Goal: Task Accomplishment & Management: Complete application form

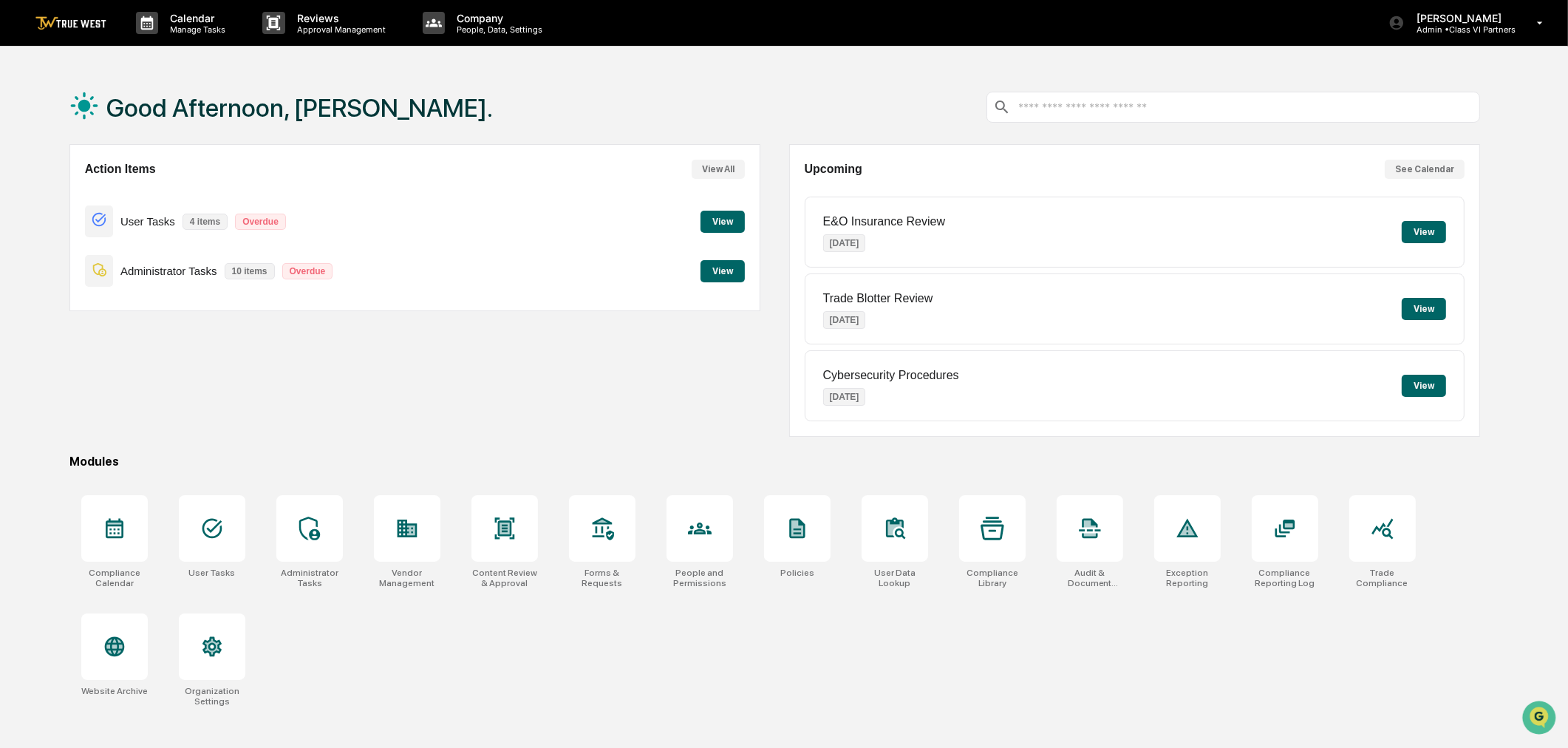
click at [717, 275] on button "View" at bounding box center [723, 271] width 44 height 22
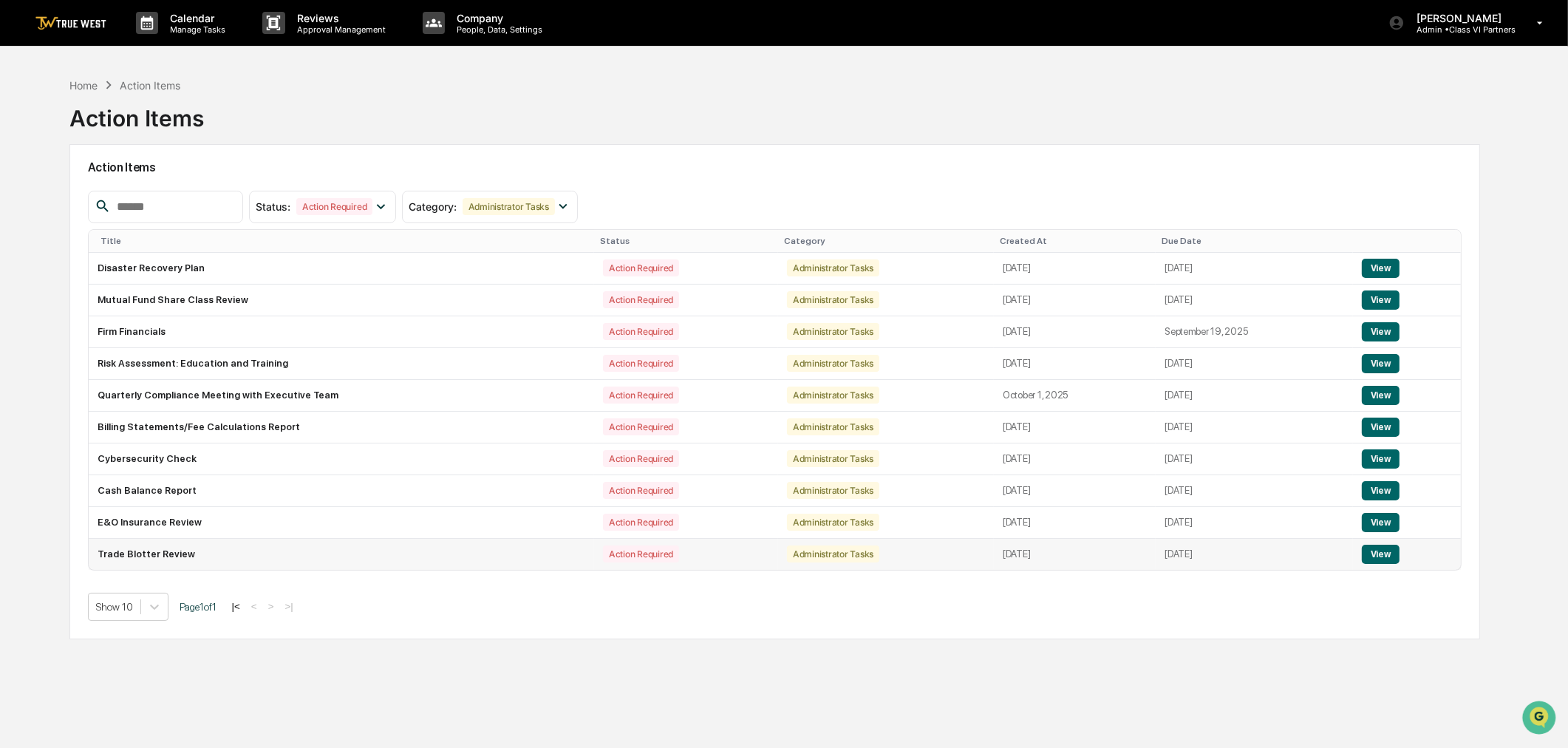
click at [1389, 558] on button "View" at bounding box center [1380, 554] width 38 height 20
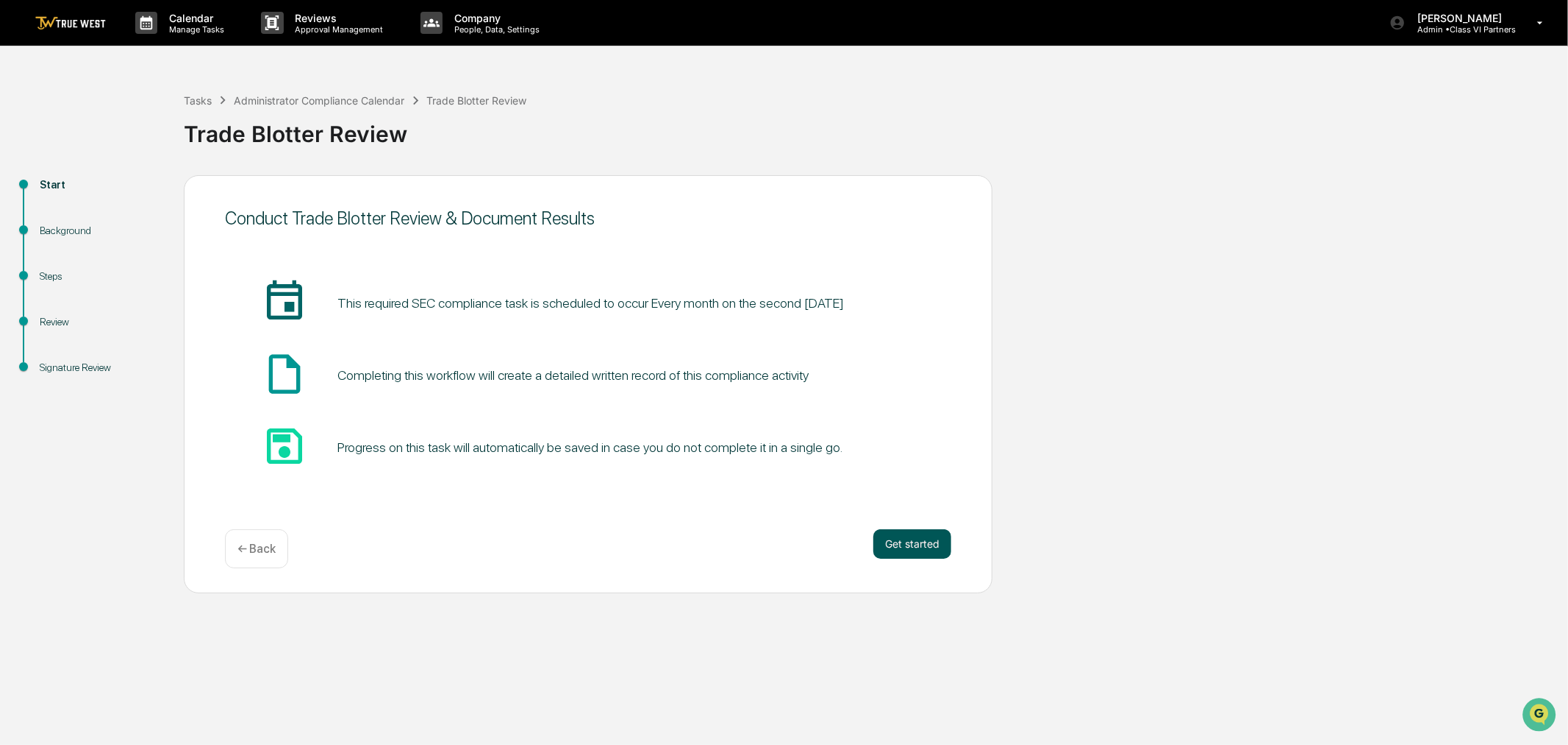
click at [894, 557] on button "Get started" at bounding box center [913, 544] width 78 height 30
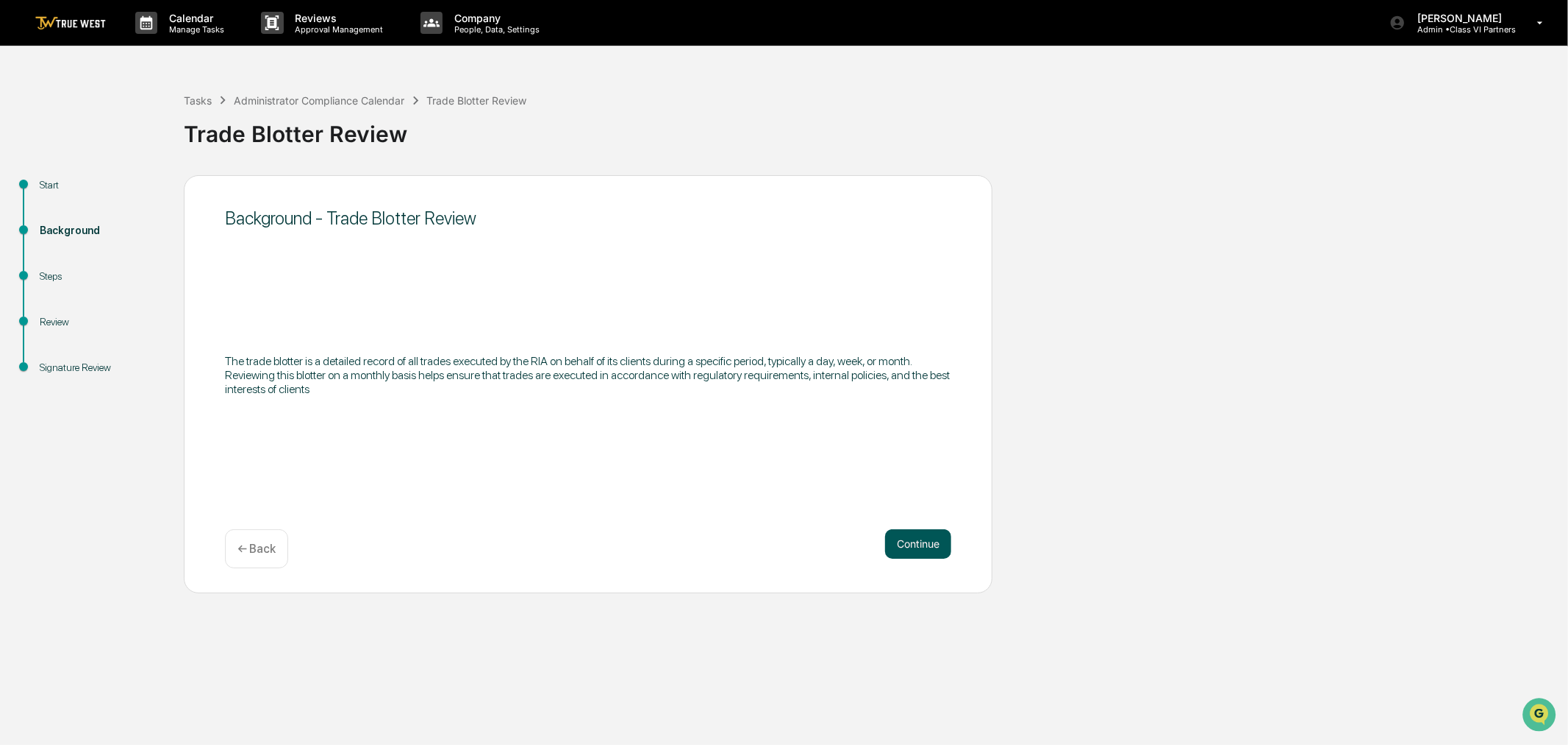
click at [928, 555] on button "Continue" at bounding box center [919, 544] width 66 height 30
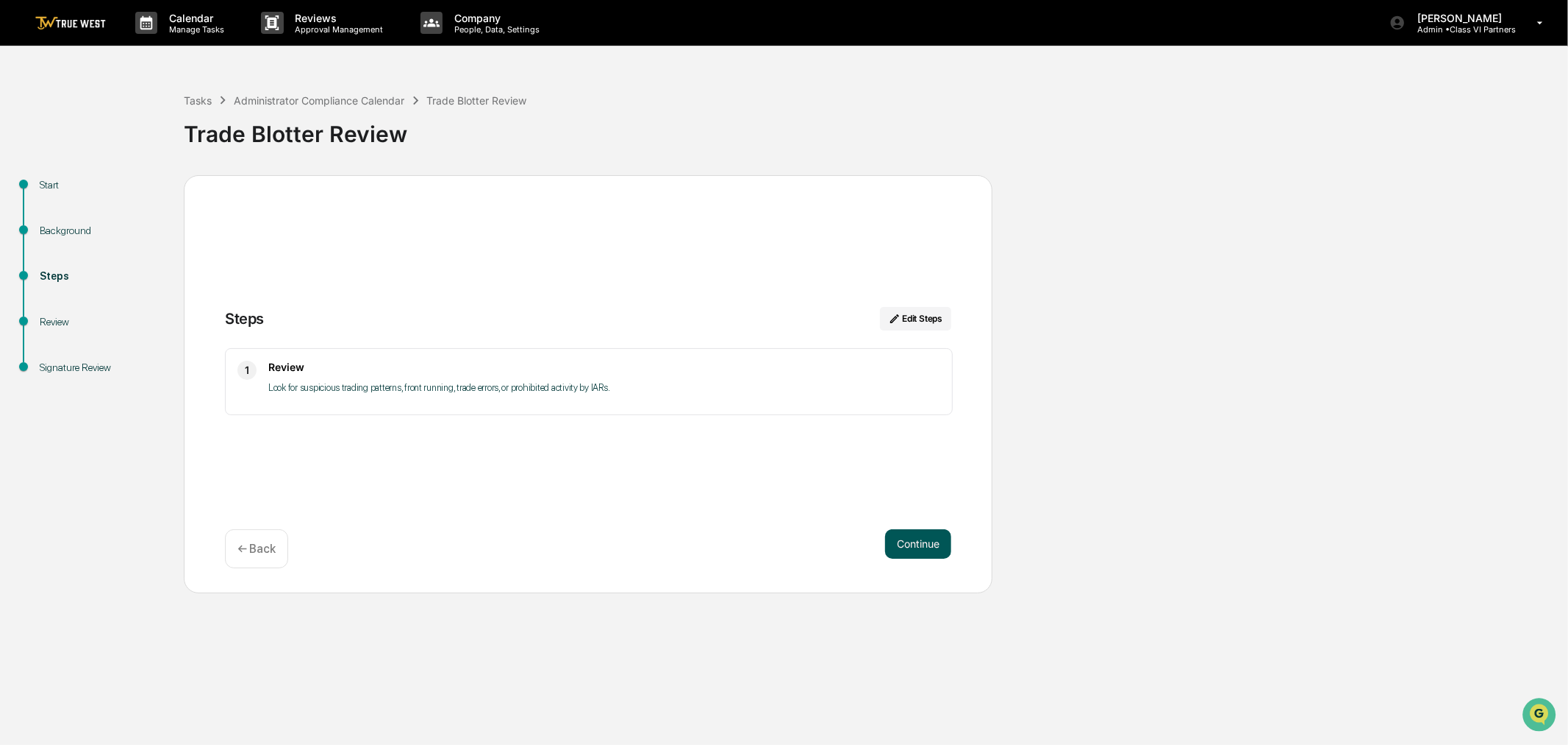
click at [935, 536] on button "Continue" at bounding box center [919, 544] width 66 height 30
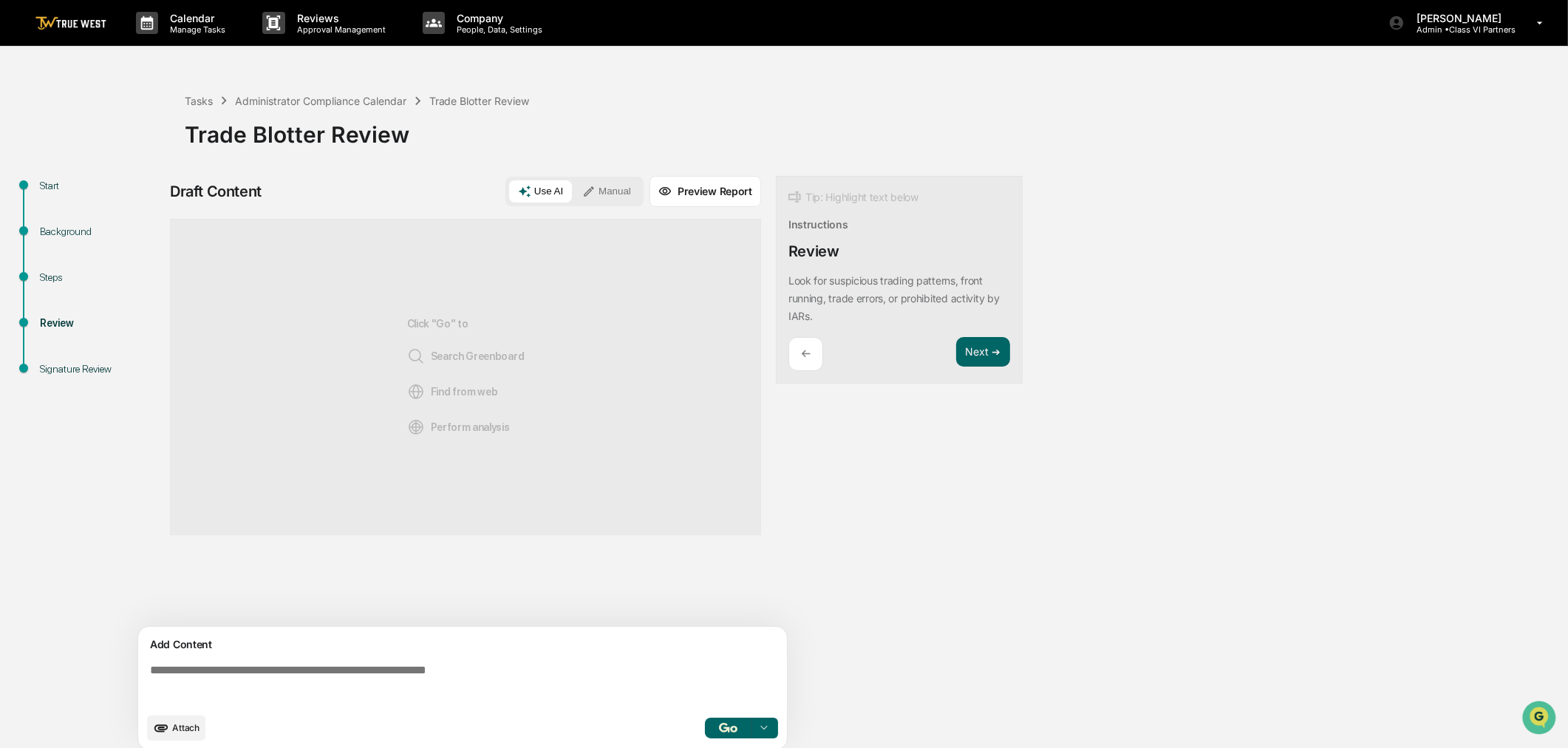
click at [591, 194] on icon at bounding box center [589, 192] width 14 height 14
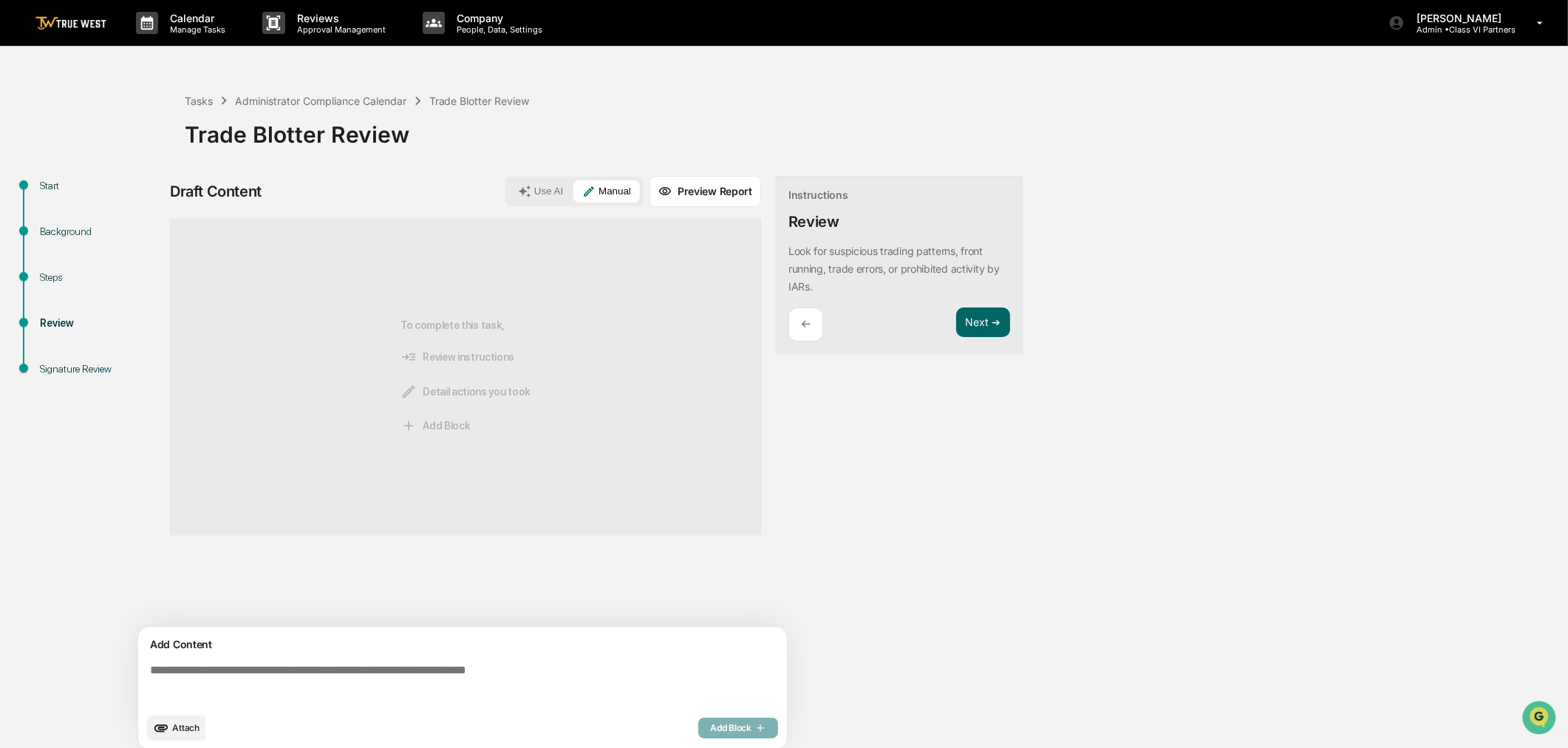
click at [582, 653] on div "Add Content" at bounding box center [462, 644] width 631 height 18
click at [506, 685] on textarea at bounding box center [466, 684] width 643 height 53
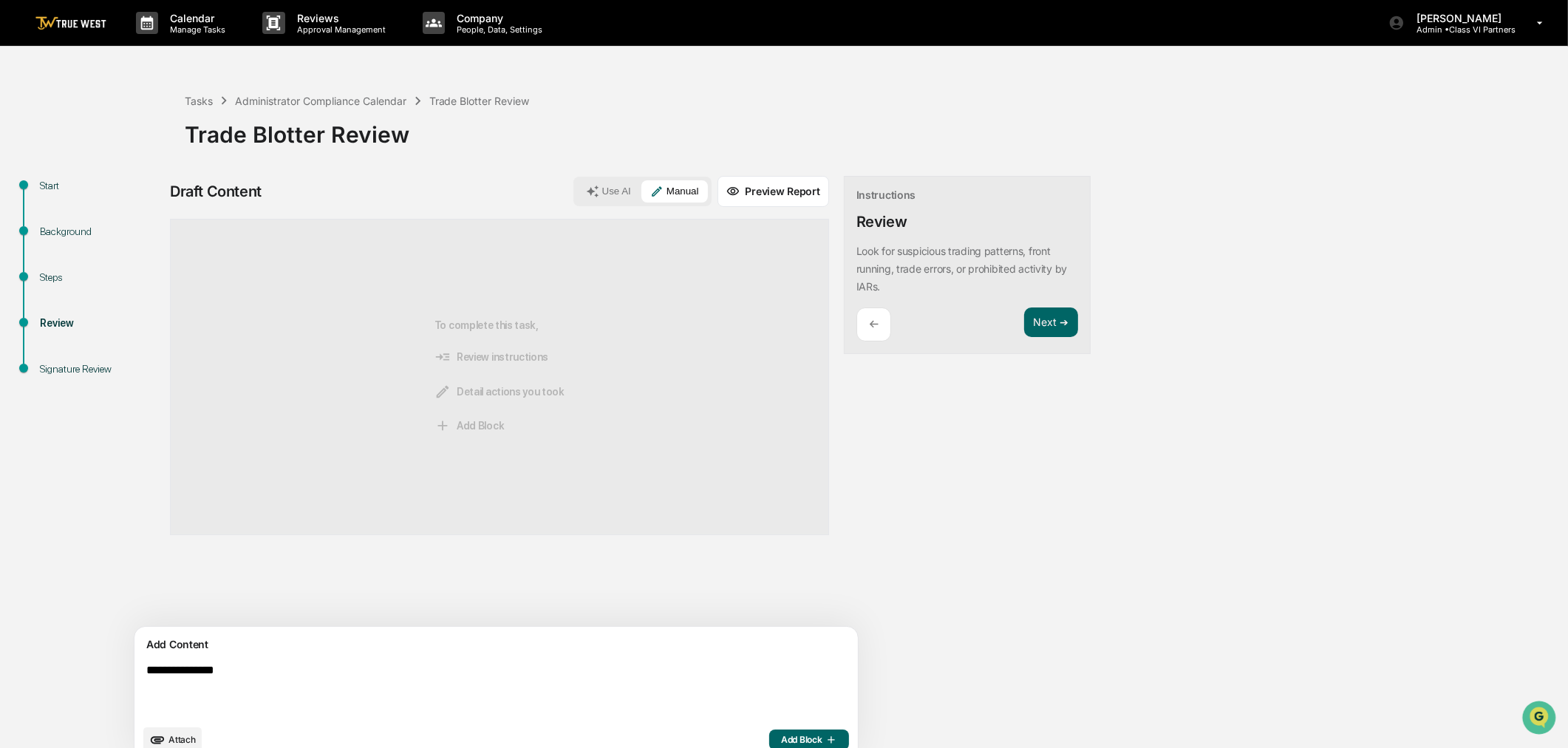
type textarea "**********"
click at [781, 742] on span "Add Block" at bounding box center [810, 739] width 56 height 12
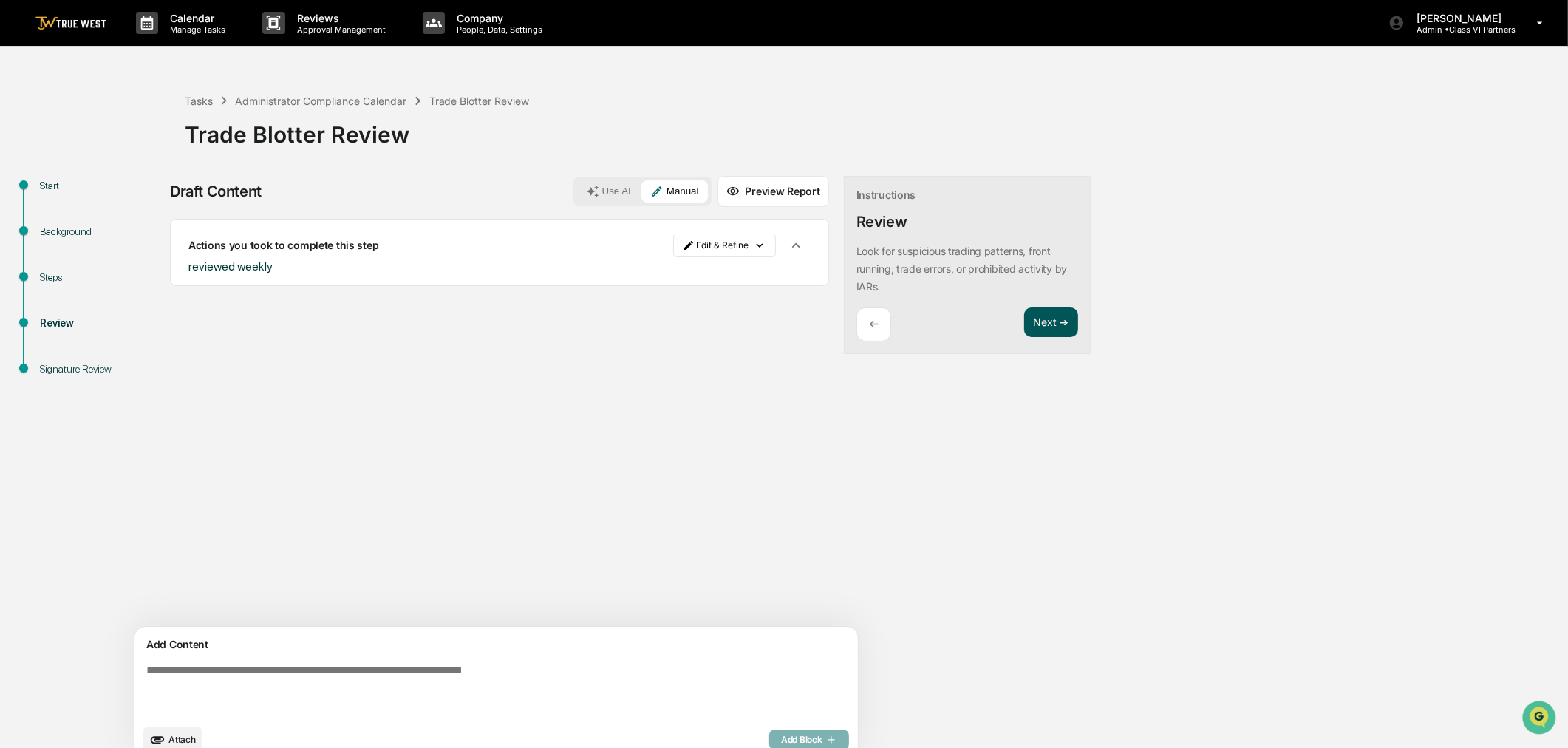
click at [1024, 316] on button "Next ➔" at bounding box center [1050, 322] width 54 height 31
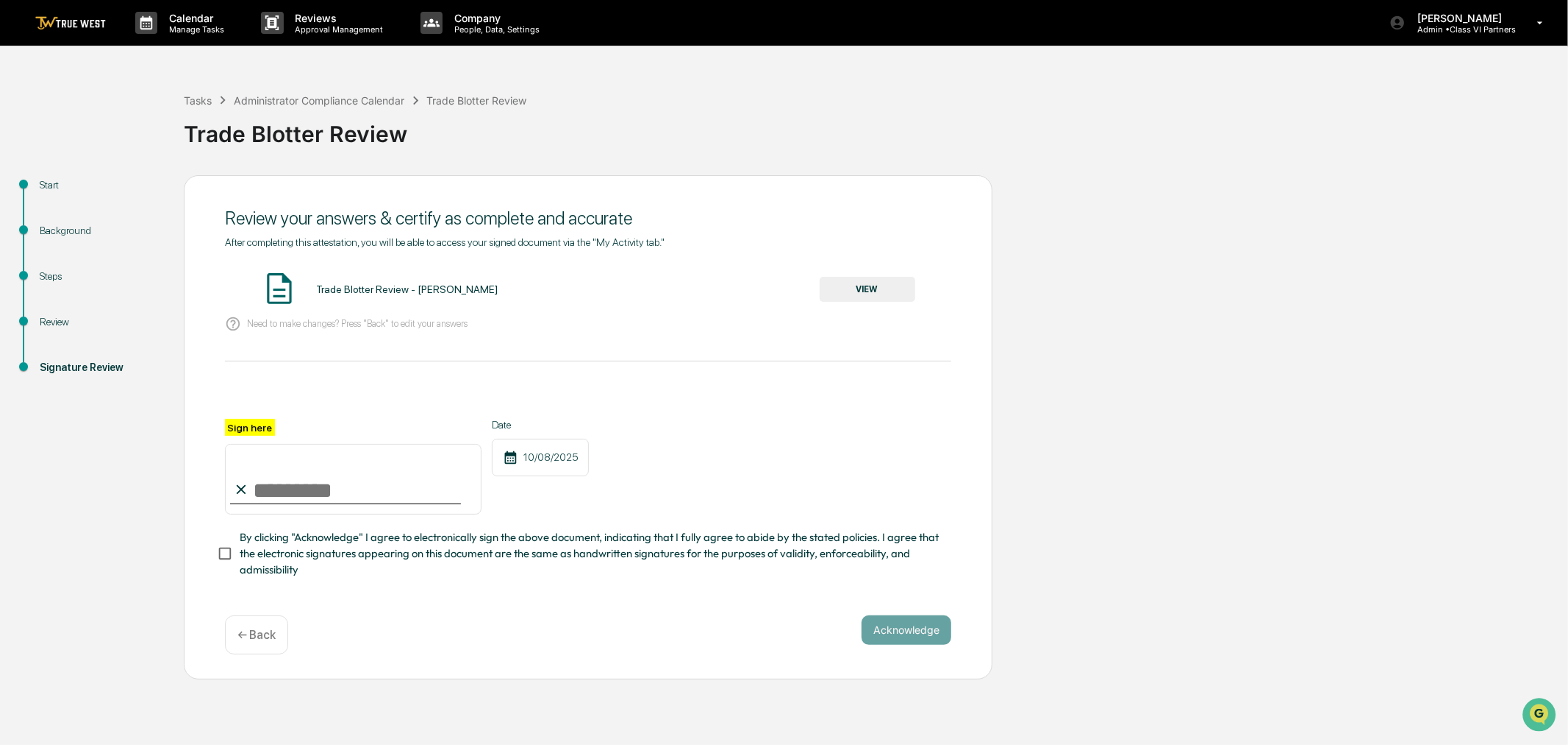
click at [880, 298] on button "VIEW" at bounding box center [868, 289] width 96 height 25
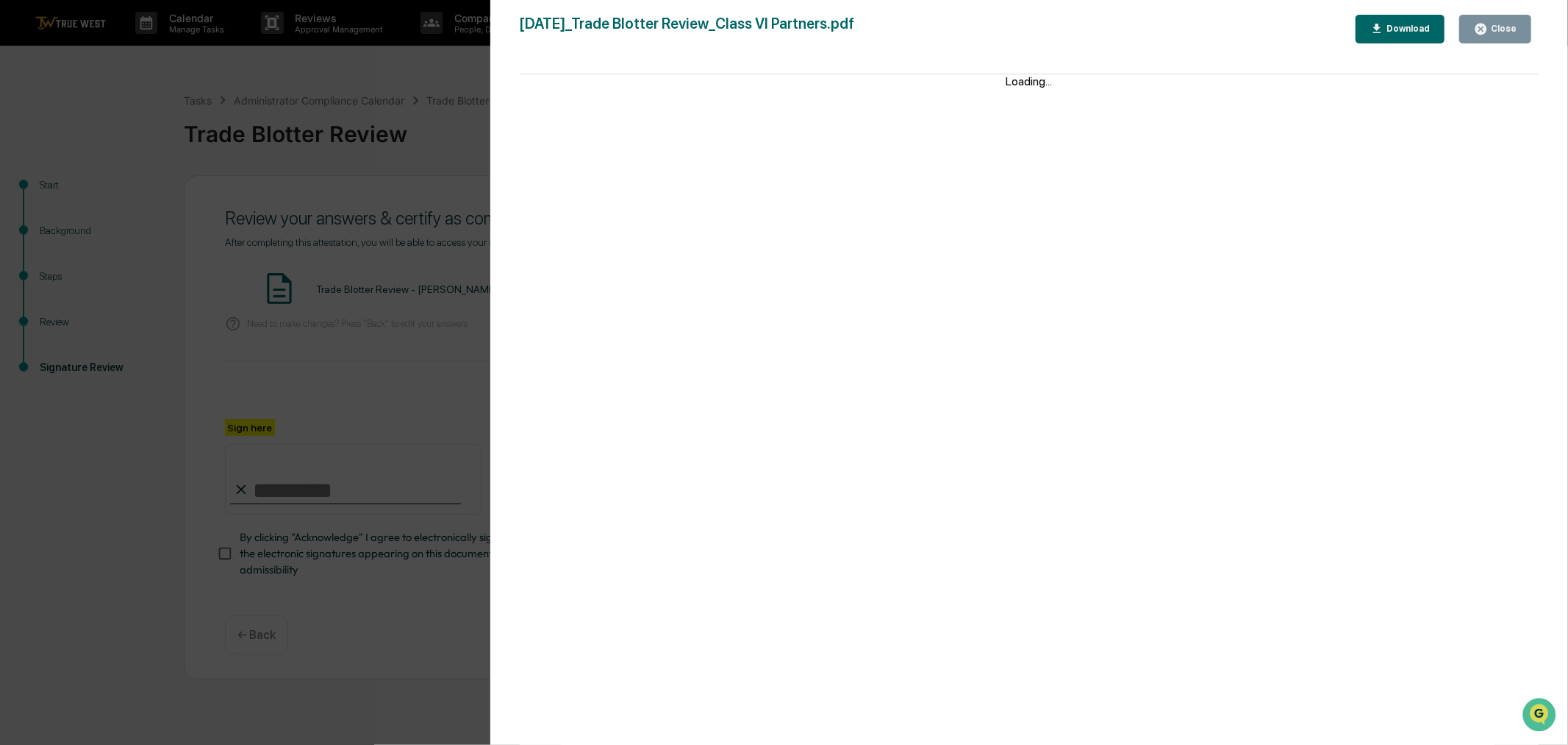
click at [1498, 42] on button "Close" at bounding box center [1495, 29] width 72 height 29
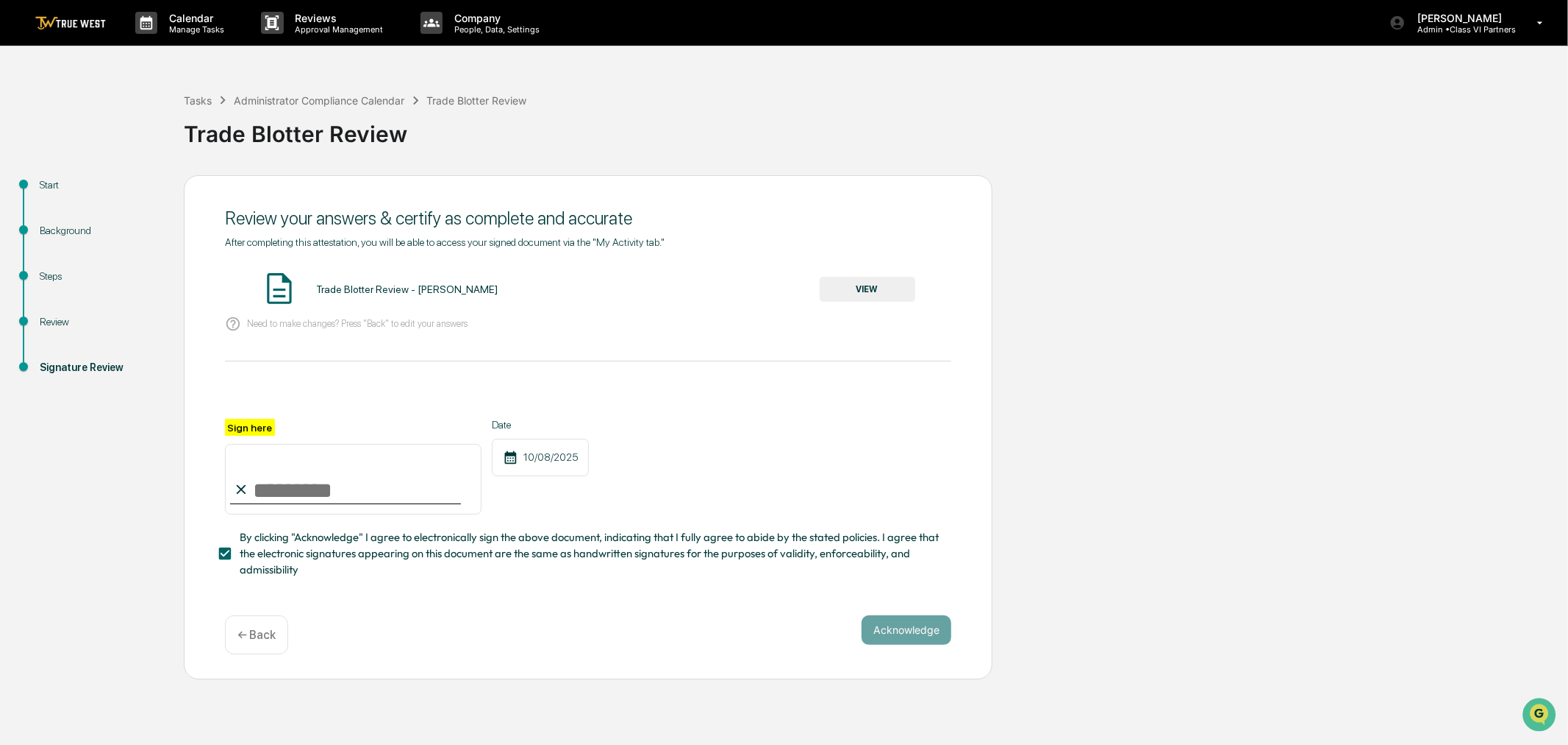
click at [266, 502] on input "Sign here" at bounding box center [353, 478] width 256 height 71
type input "**********"
click at [913, 637] on button "Acknowledge" at bounding box center [907, 629] width 90 height 30
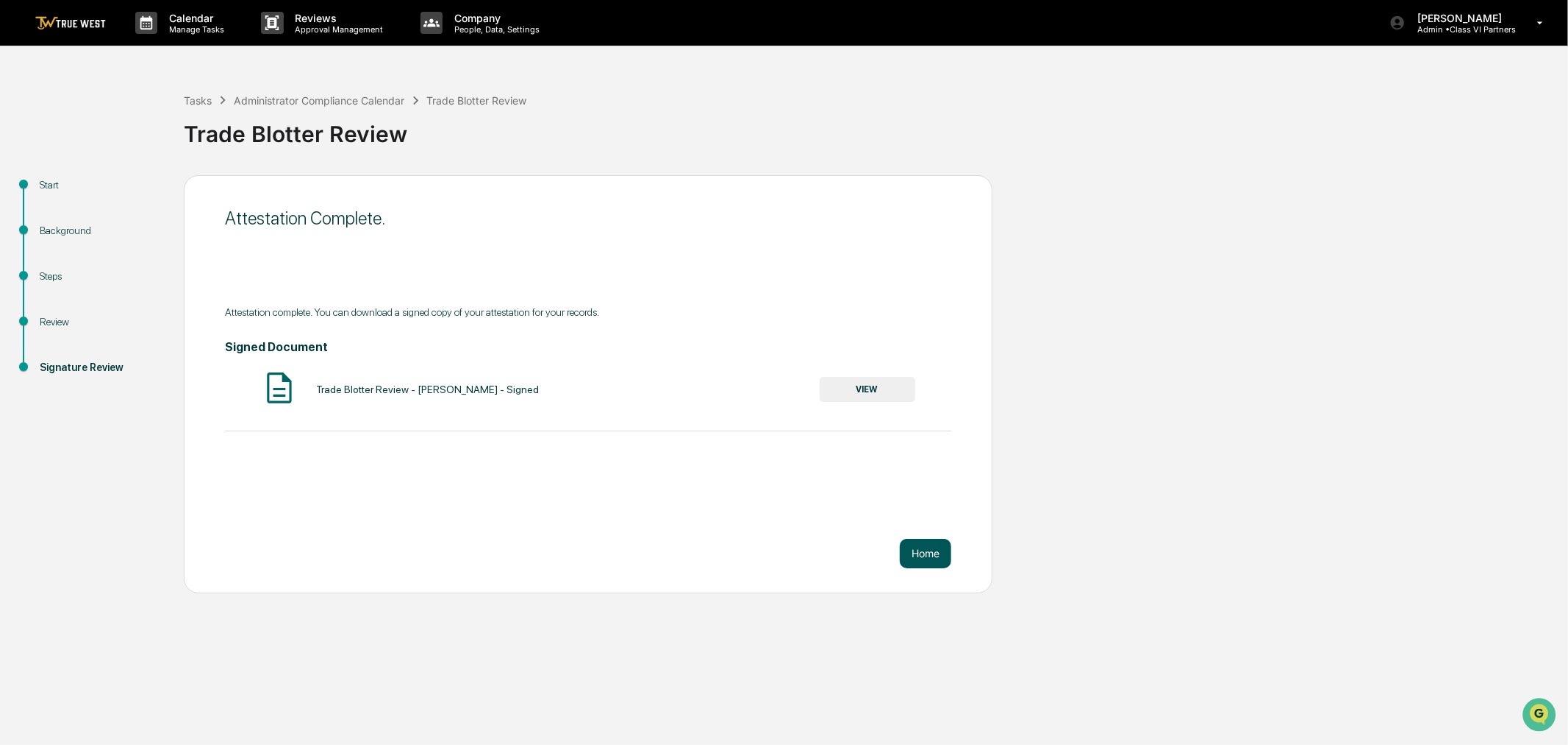
click at [926, 565] on button "Home" at bounding box center [925, 553] width 52 height 30
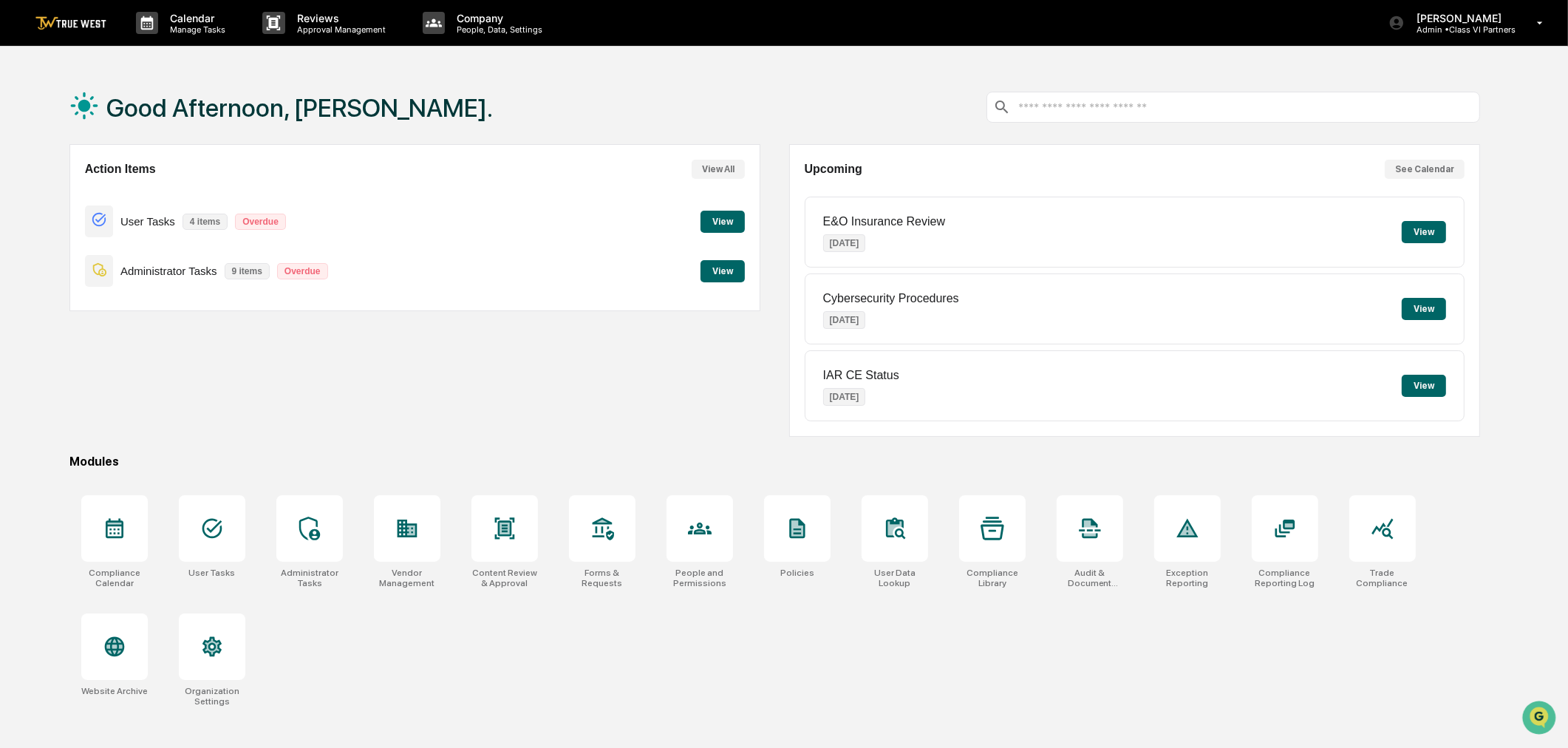
click at [734, 281] on button "View" at bounding box center [723, 271] width 44 height 22
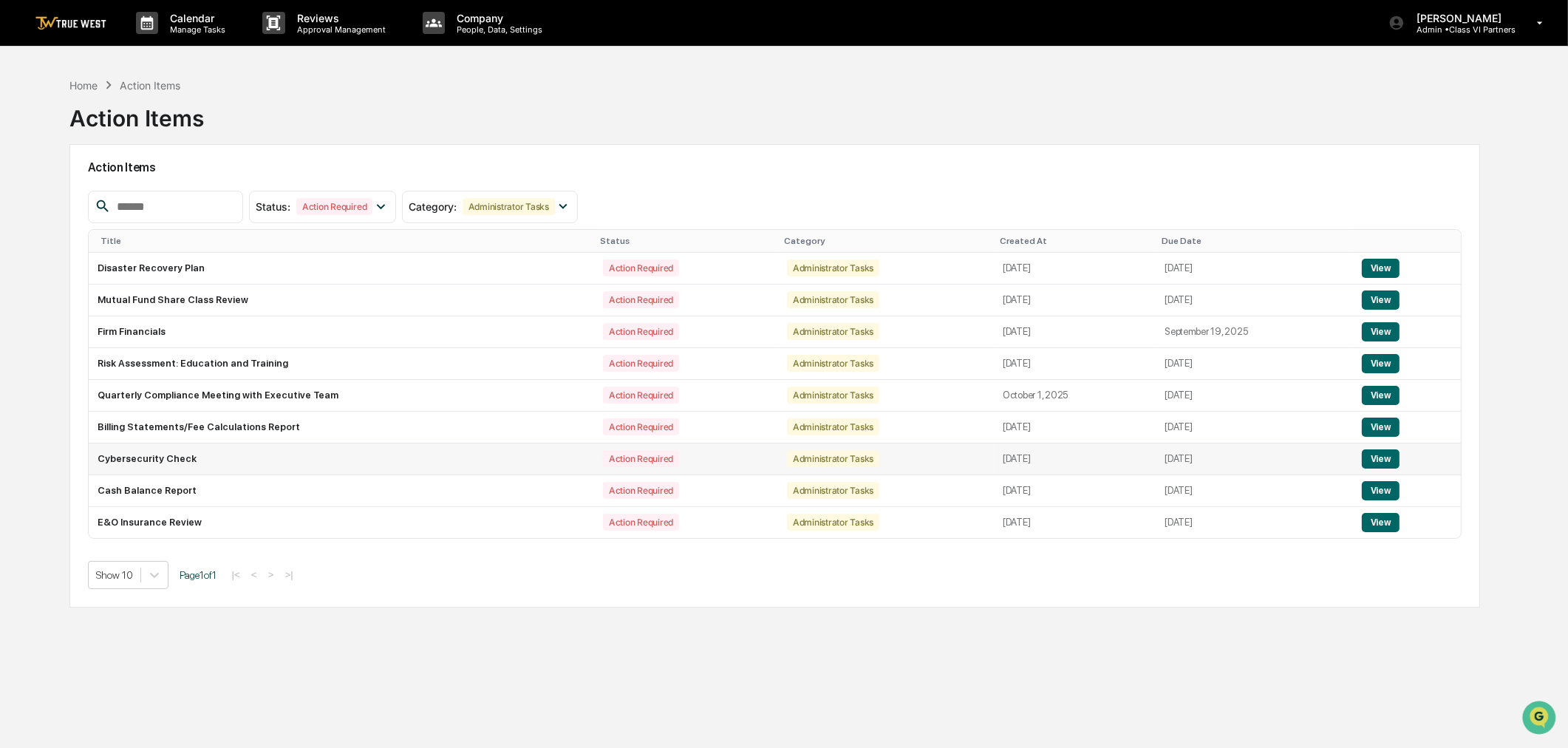
click at [1383, 461] on button "View" at bounding box center [1380, 459] width 38 height 20
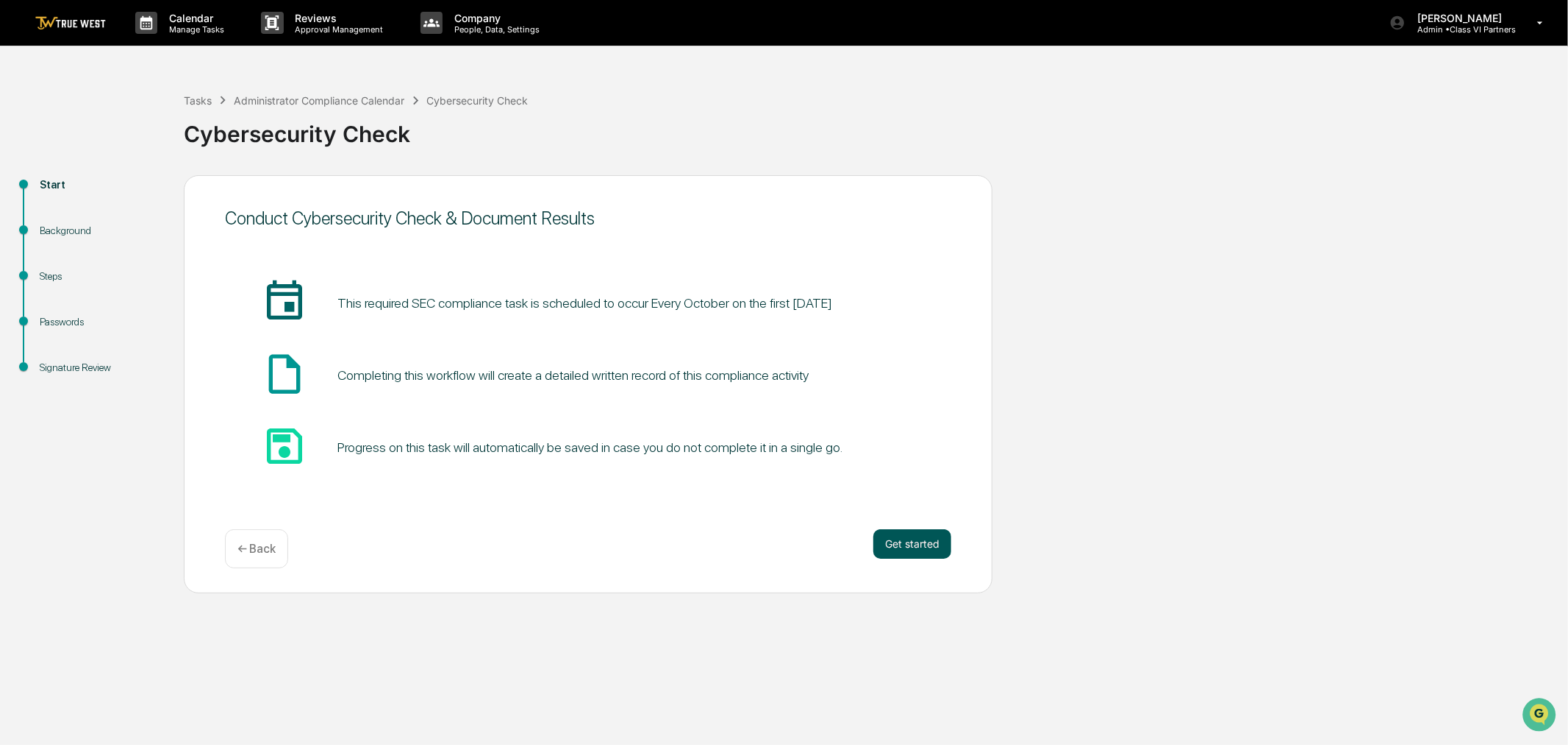
click at [910, 542] on button "Get started" at bounding box center [913, 544] width 78 height 30
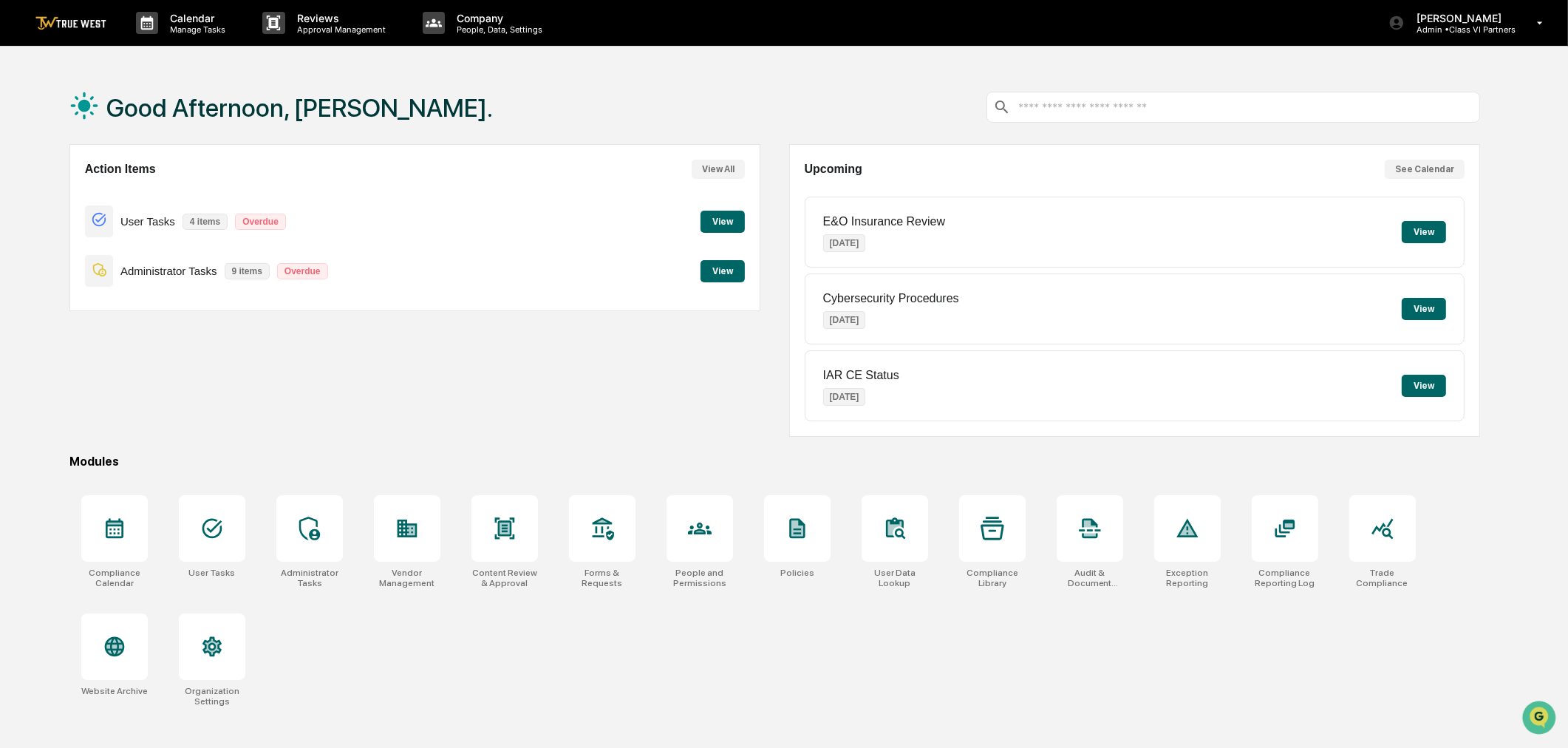
click at [725, 273] on button "View" at bounding box center [723, 271] width 44 height 22
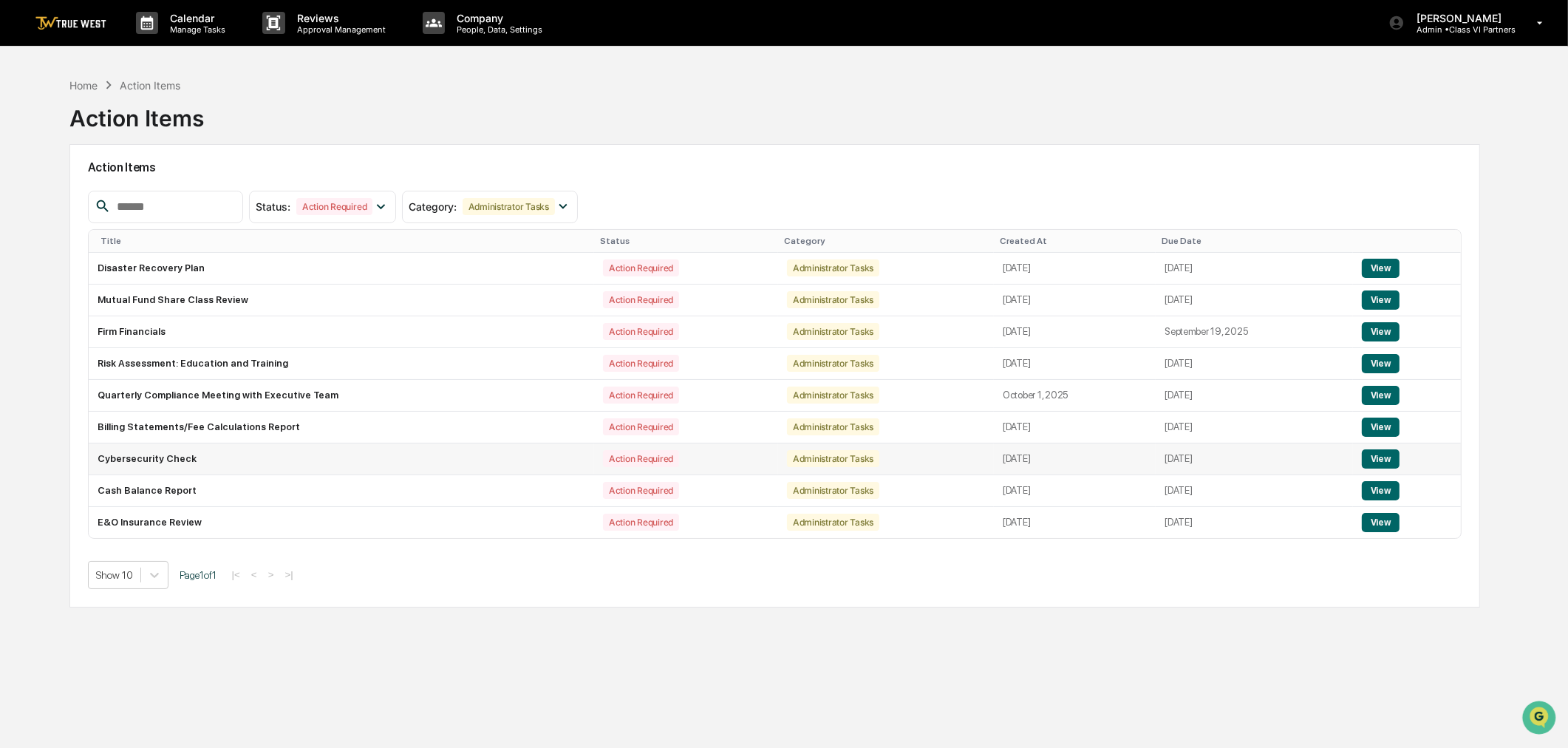
click at [1391, 460] on button "View" at bounding box center [1380, 459] width 38 height 20
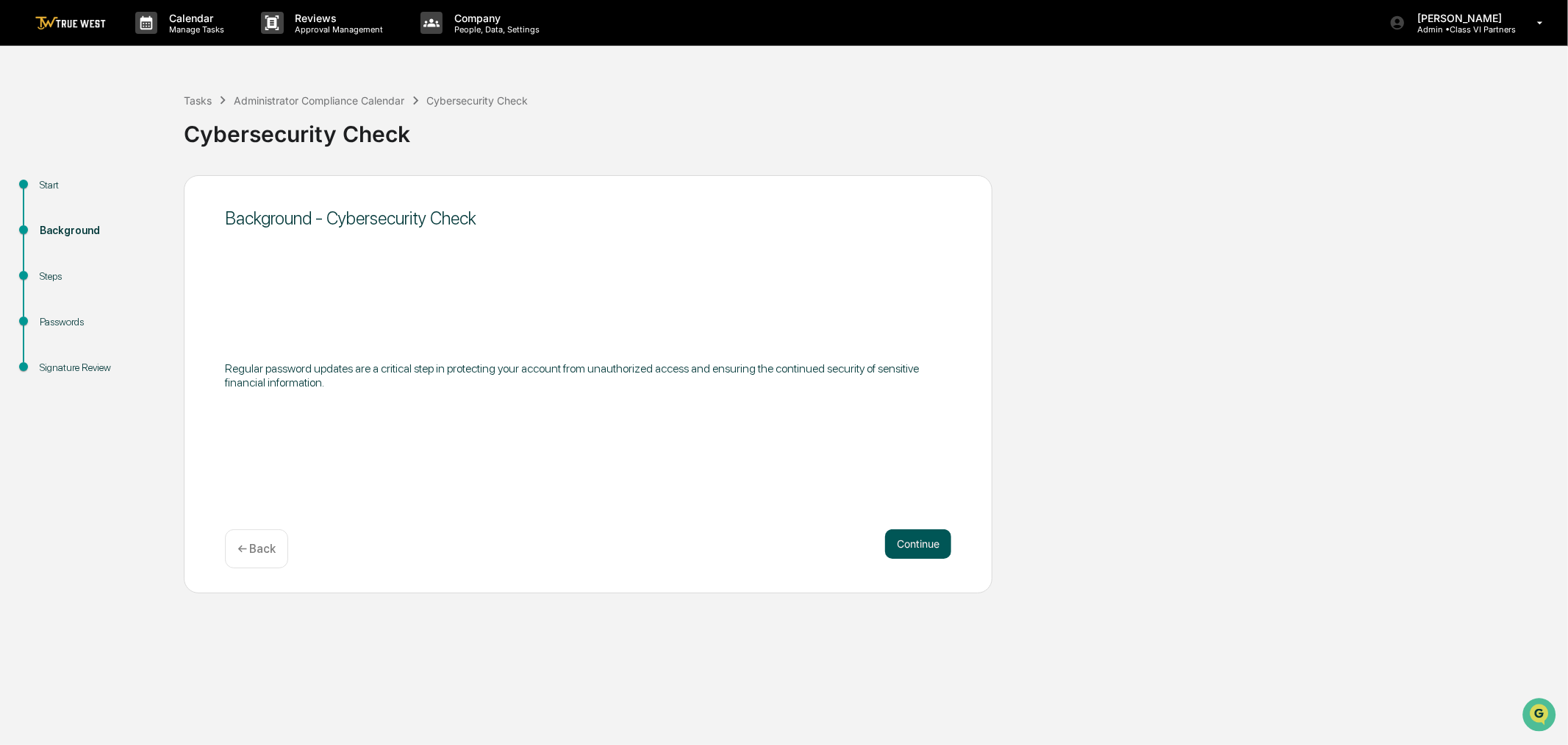
click at [939, 539] on button "Continue" at bounding box center [919, 544] width 66 height 30
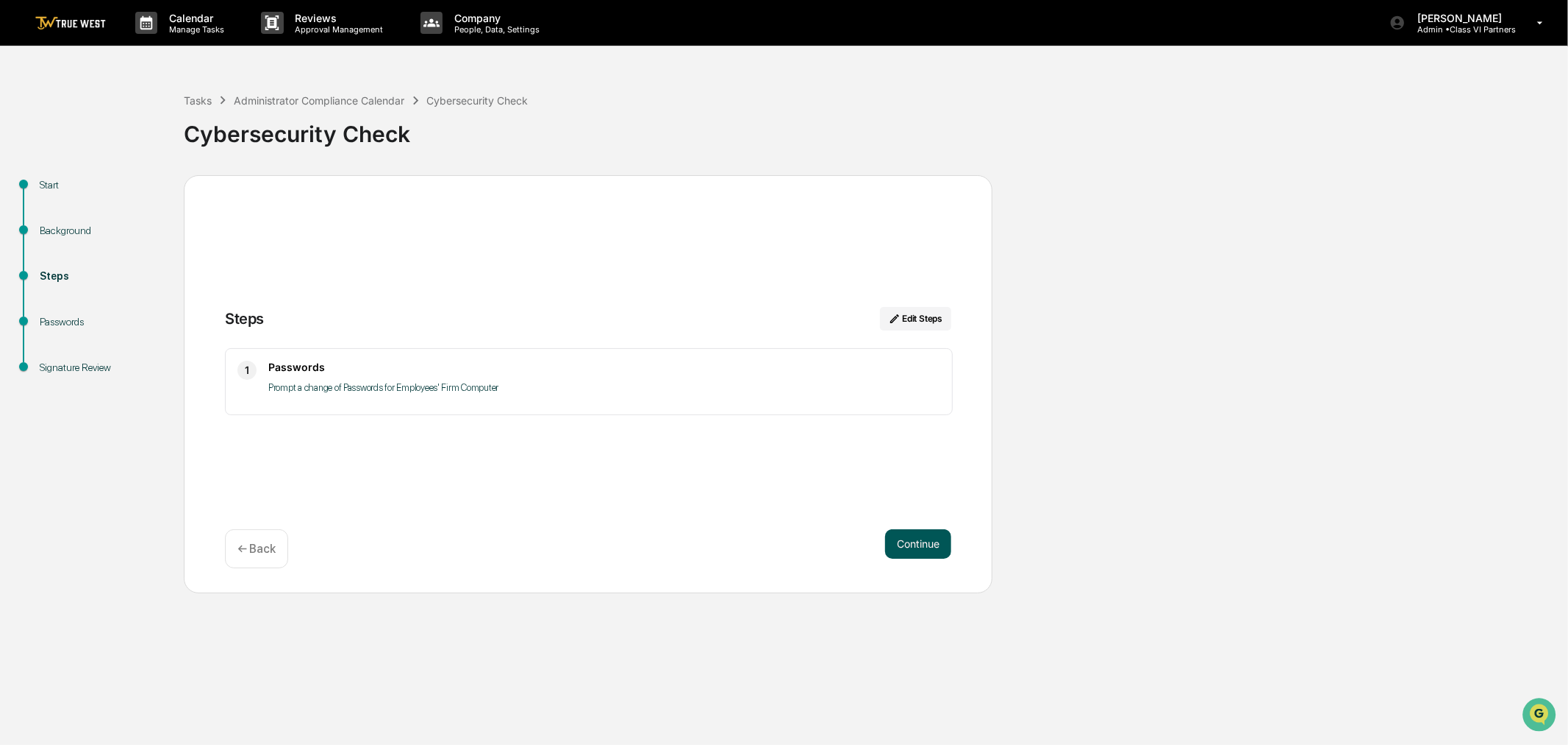
click at [920, 543] on button "Continue" at bounding box center [919, 544] width 66 height 30
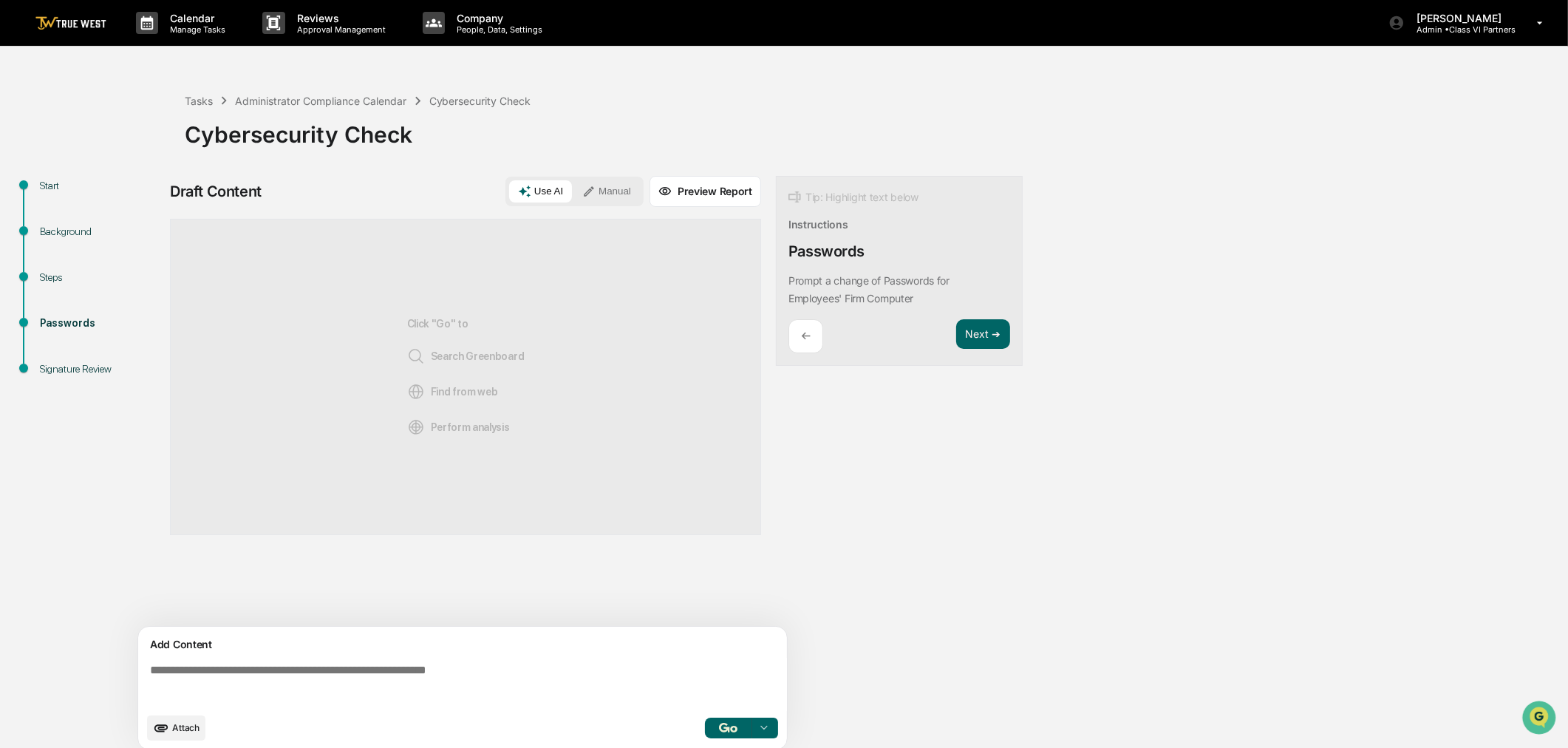
click at [816, 344] on div "←" at bounding box center [805, 336] width 35 height 35
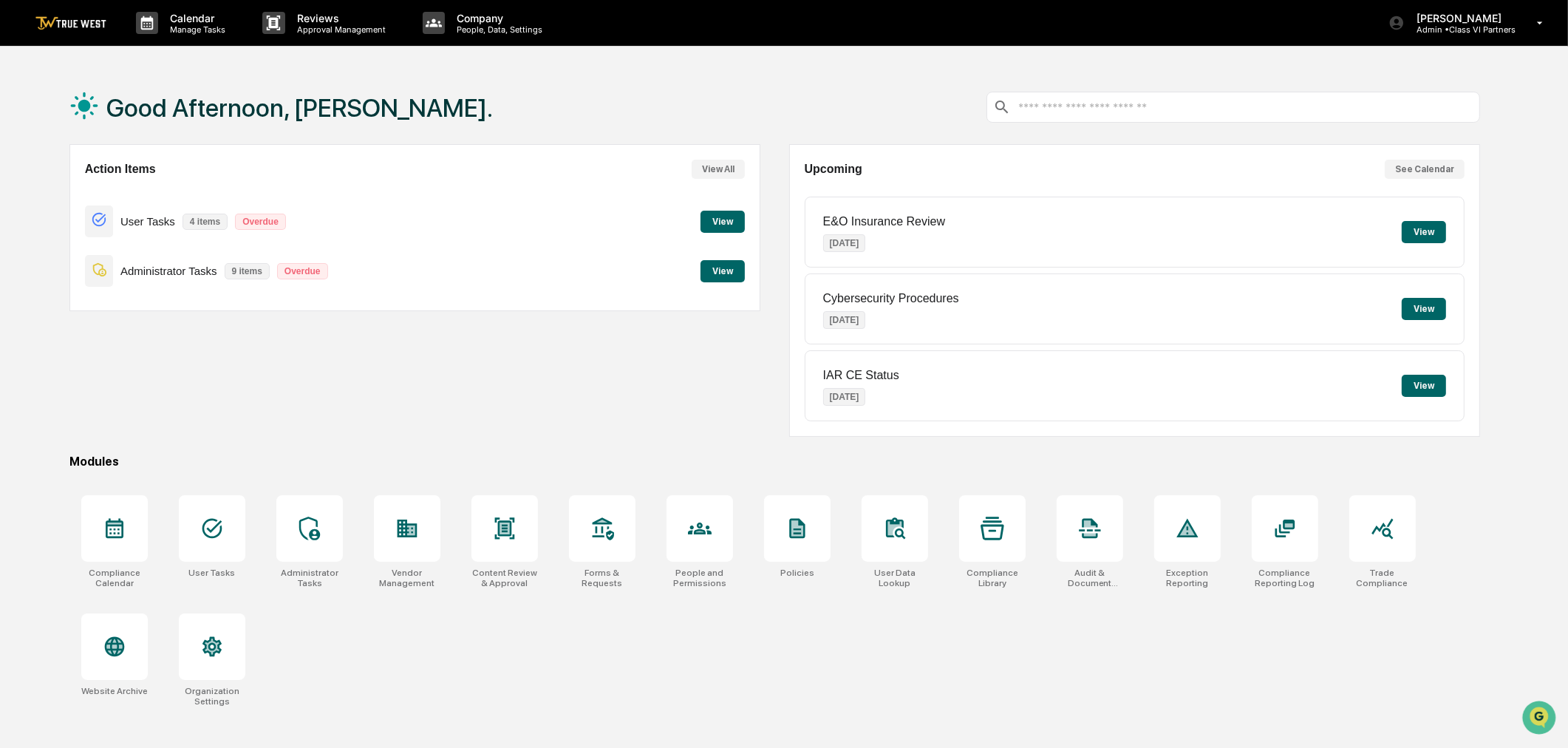
click at [718, 275] on button "View" at bounding box center [723, 271] width 44 height 22
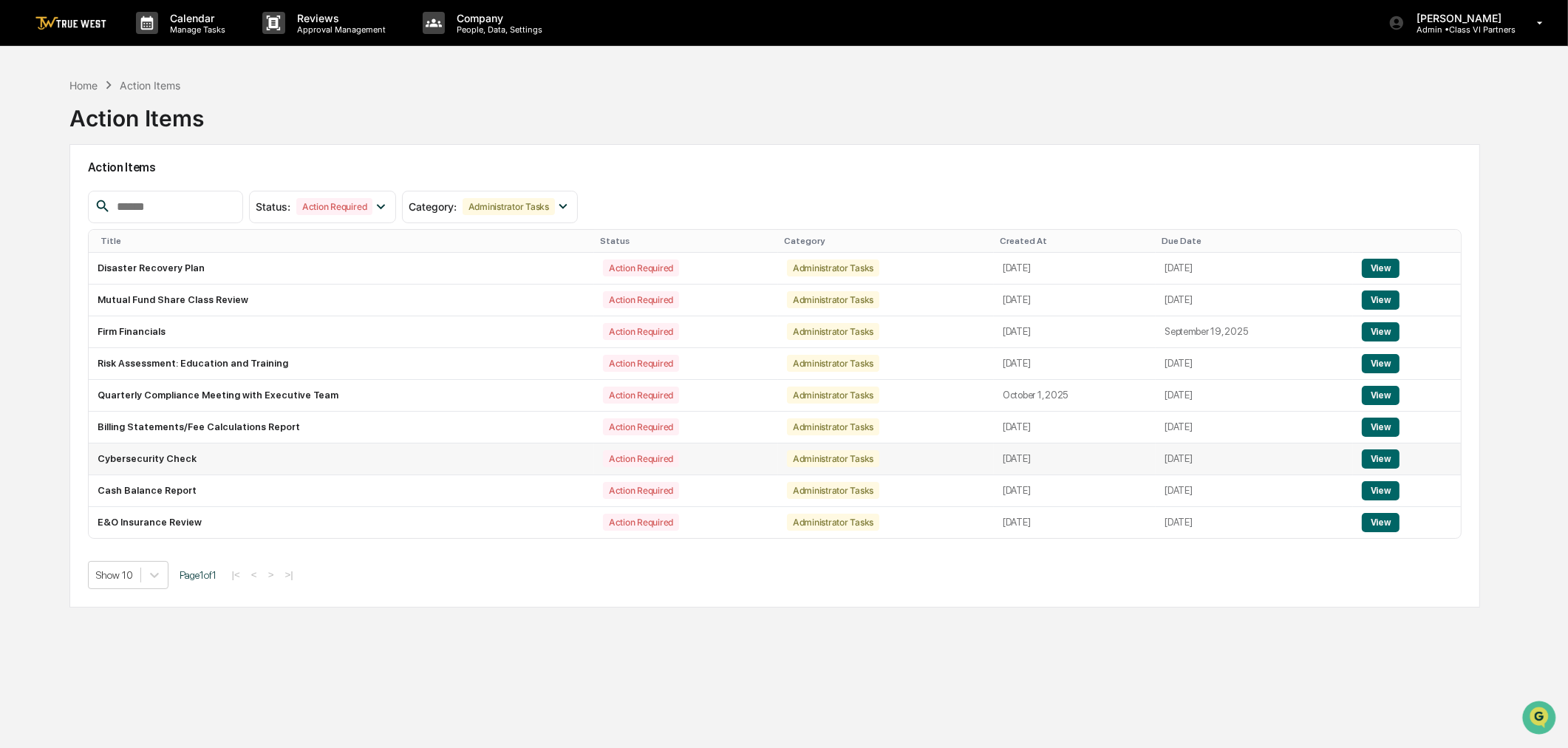
click at [1376, 455] on button "View" at bounding box center [1380, 459] width 38 height 20
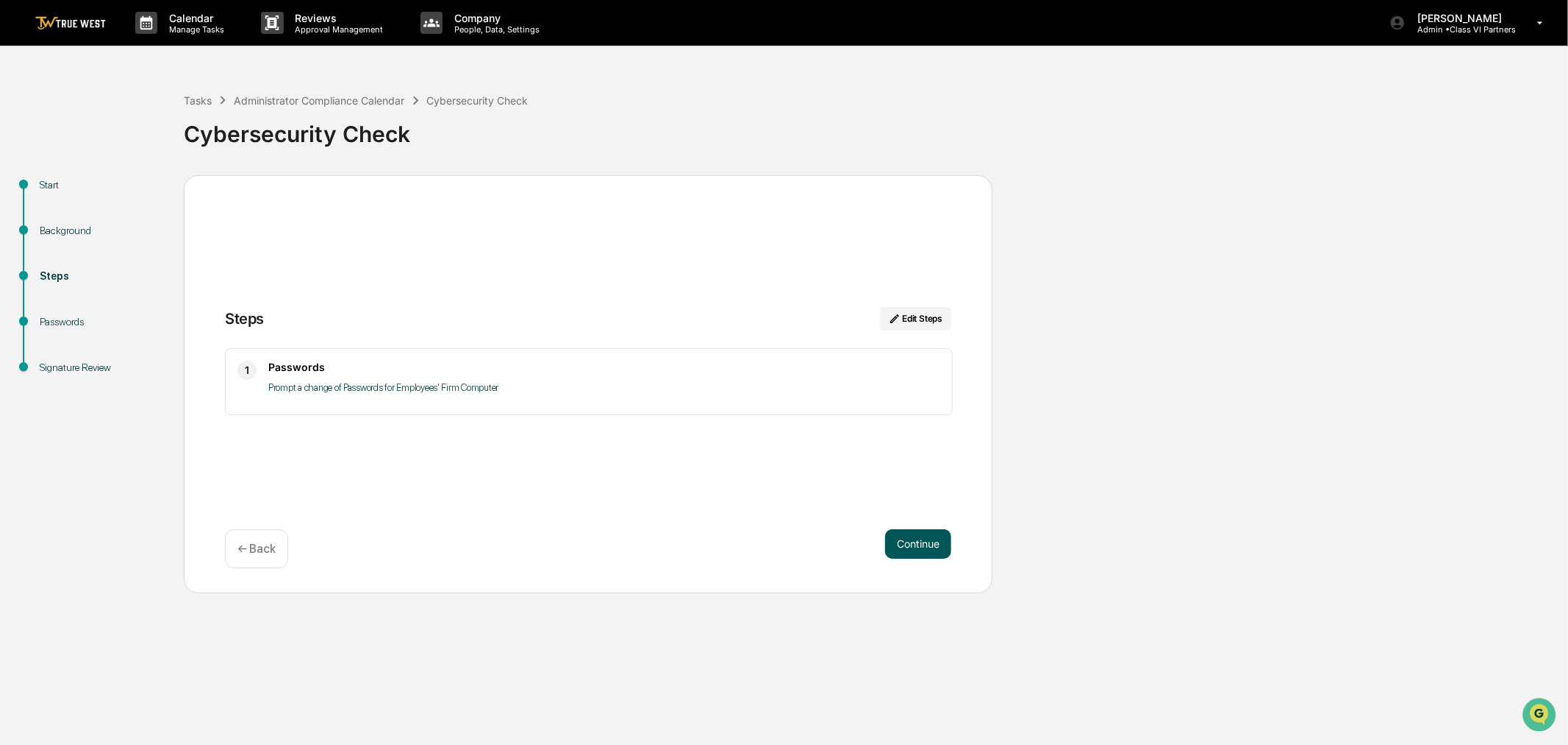
click at [934, 549] on button "Continue" at bounding box center [919, 544] width 66 height 30
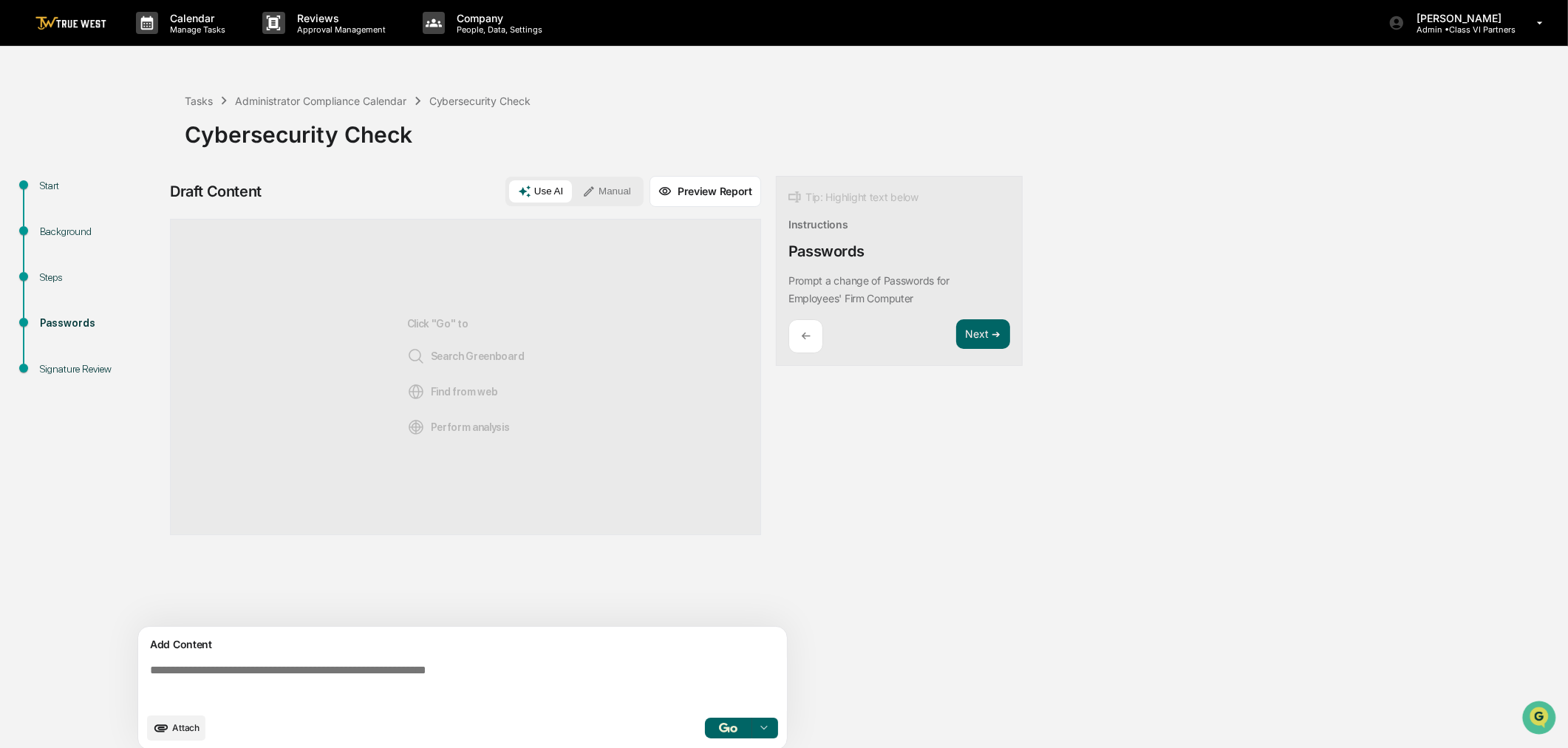
scroll to position [12, 0]
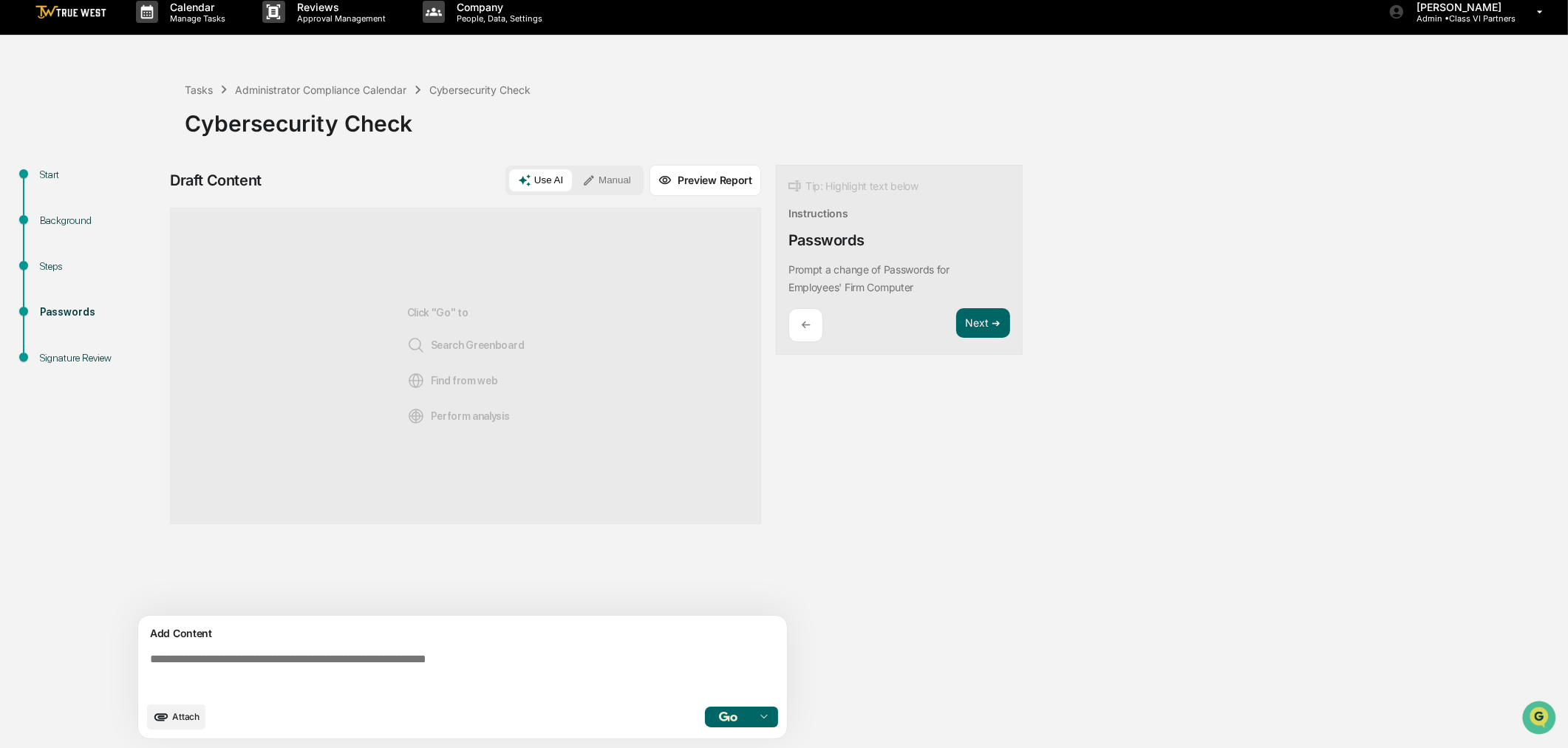
click at [257, 668] on textarea at bounding box center [466, 673] width 643 height 53
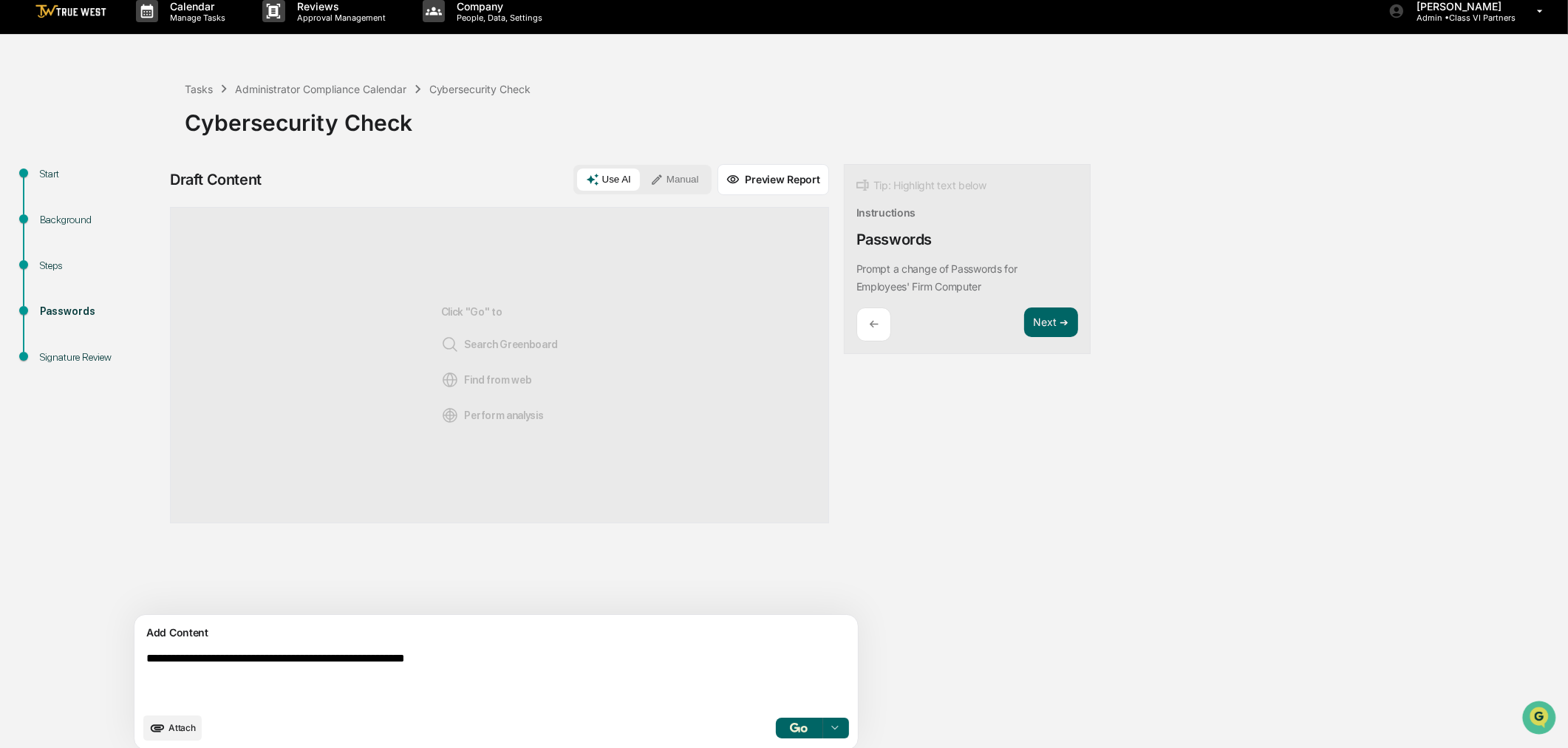
type textarea "**********"
click at [790, 726] on img "button" at bounding box center [799, 727] width 18 height 9
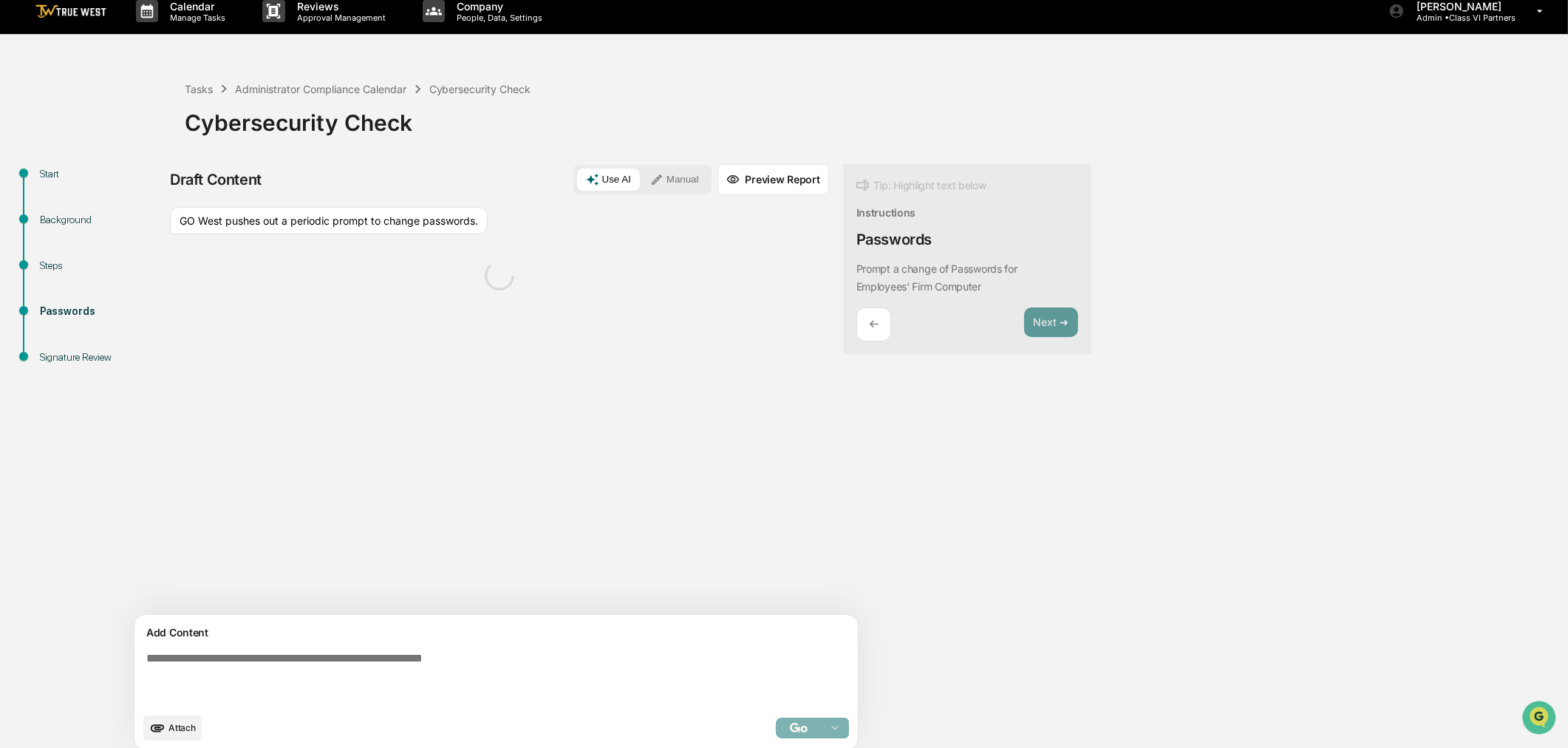
scroll to position [24, 0]
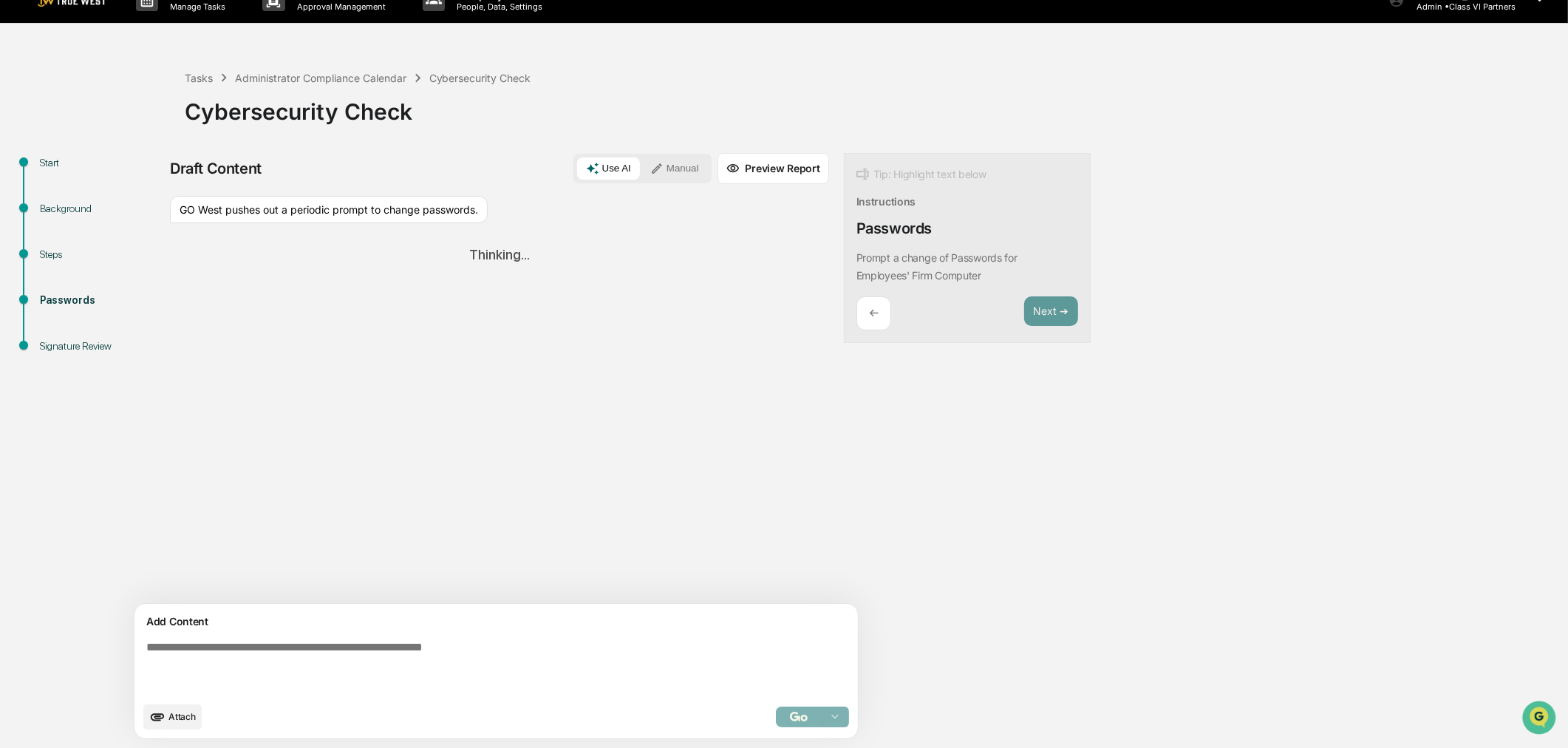
click at [642, 163] on button "Manual" at bounding box center [675, 168] width 67 height 22
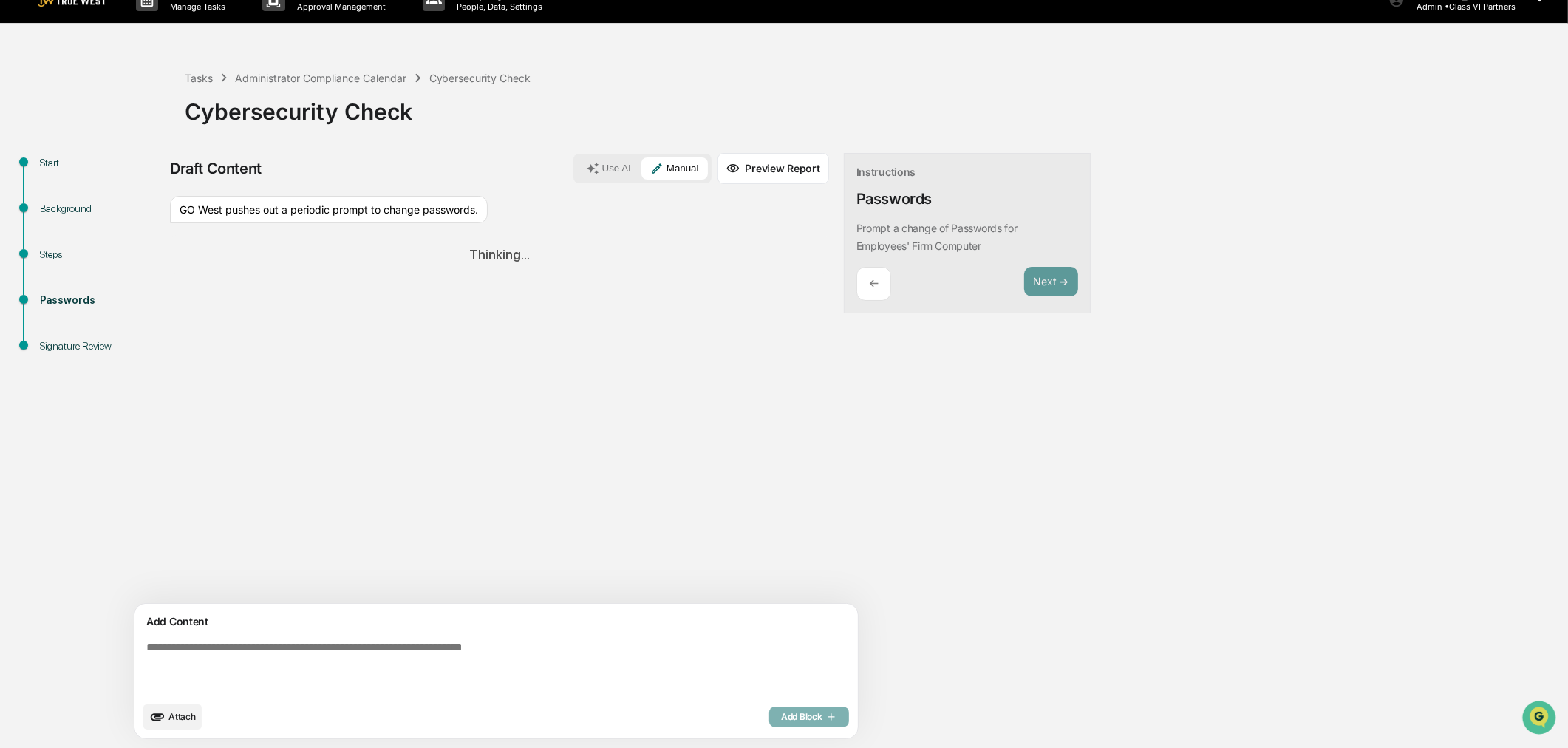
click at [521, 637] on textarea at bounding box center [462, 667] width 643 height 65
type textarea "*"
type textarea "**********"
click at [769, 726] on div "Add Block" at bounding box center [810, 716] width 80 height 20
click at [769, 720] on div "Add Block" at bounding box center [810, 716] width 80 height 20
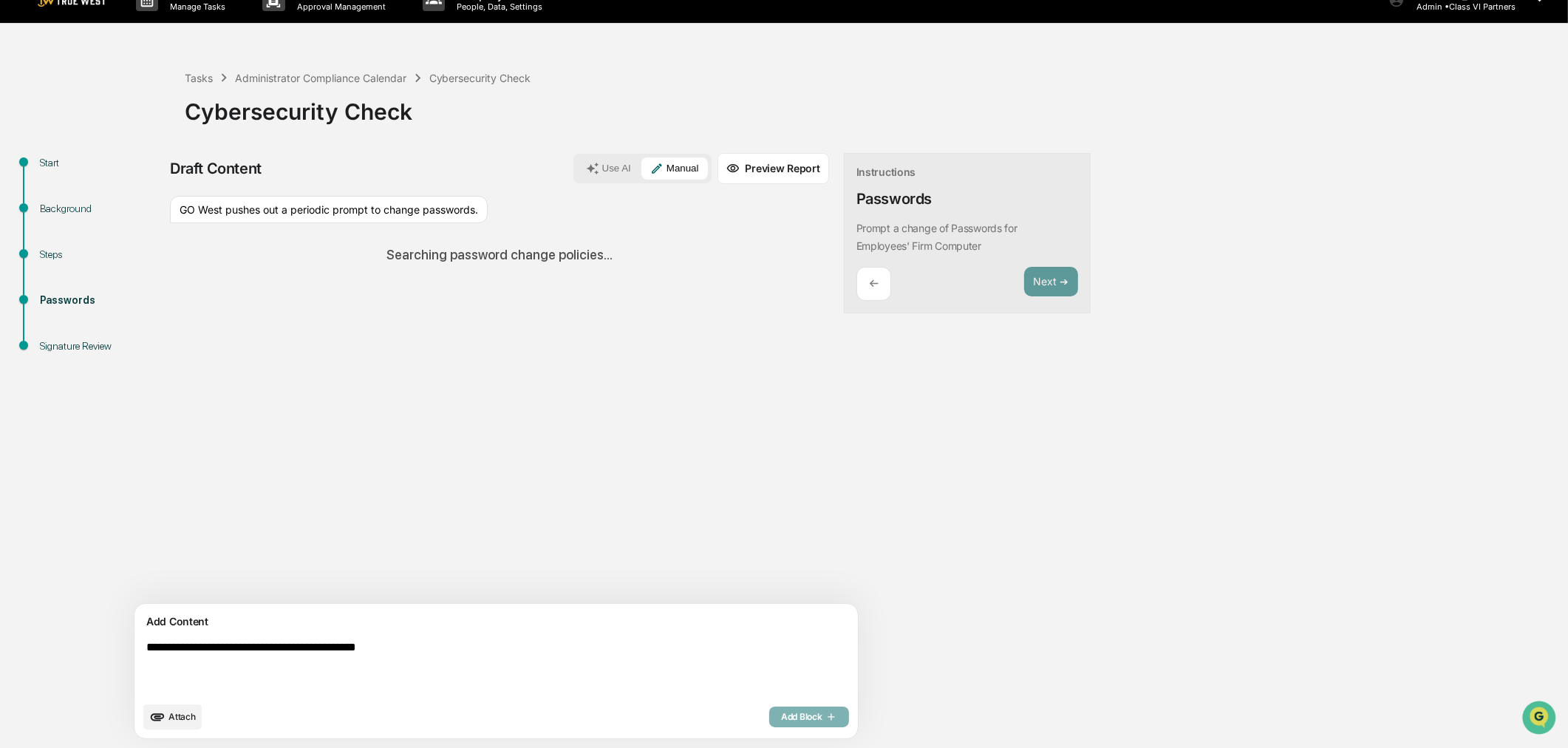
click at [642, 166] on button "Manual" at bounding box center [675, 168] width 67 height 22
click at [650, 164] on icon at bounding box center [657, 169] width 14 height 14
click at [769, 720] on div "Add Block" at bounding box center [810, 716] width 80 height 20
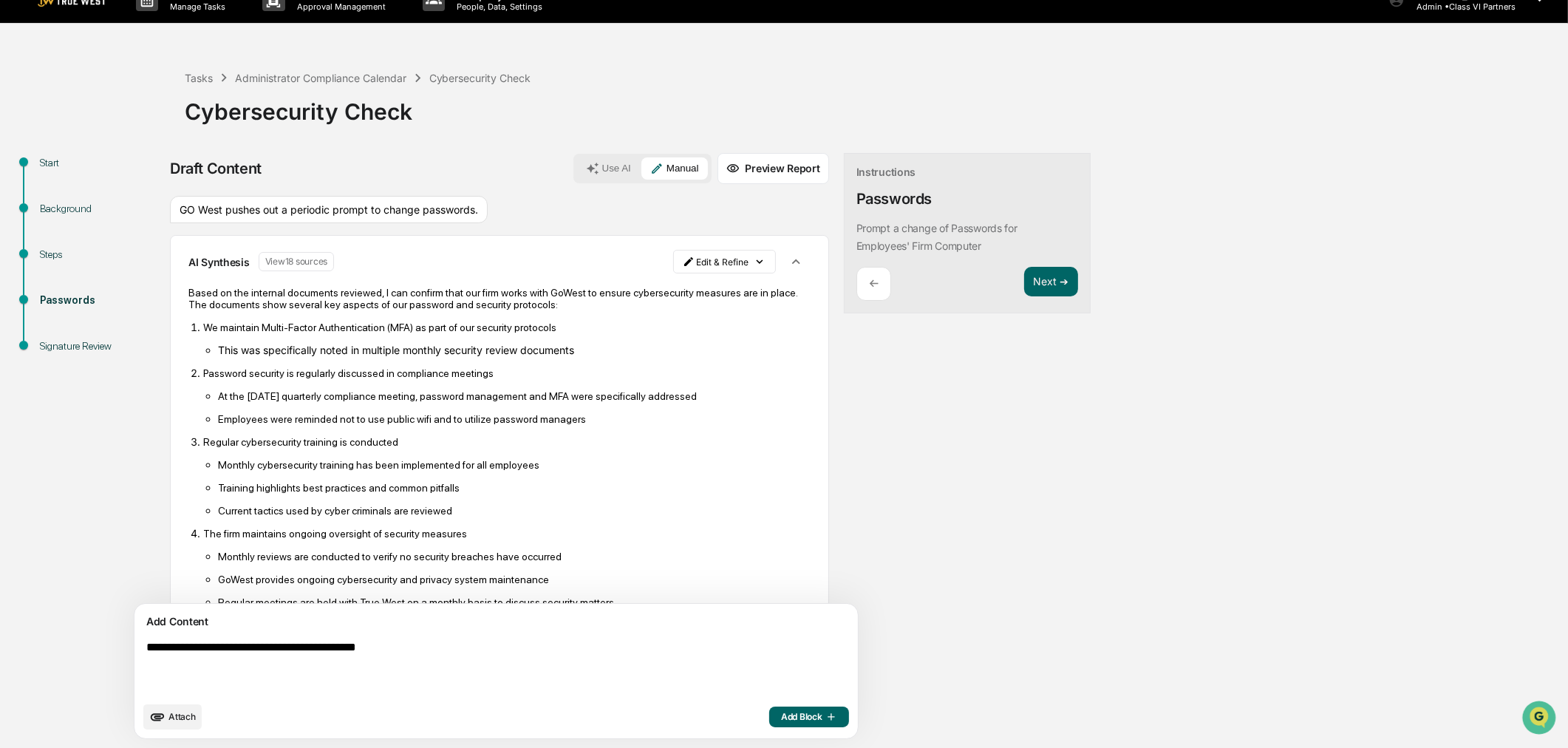
click at [787, 256] on icon "button" at bounding box center [795, 261] width 16 height 16
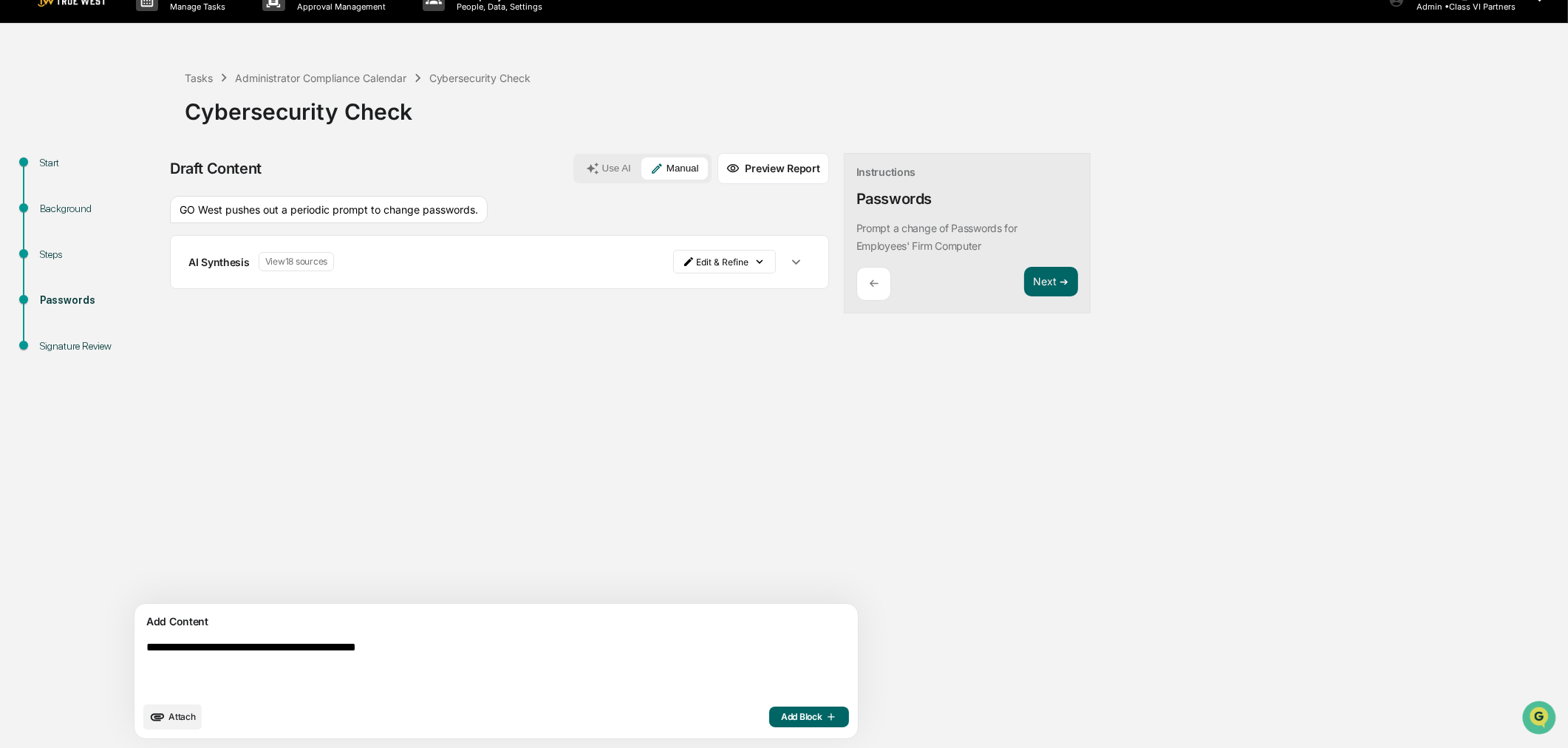
click at [478, 645] on textarea "**********" at bounding box center [462, 667] width 643 height 65
click at [781, 721] on span "Add Block" at bounding box center [810, 716] width 56 height 12
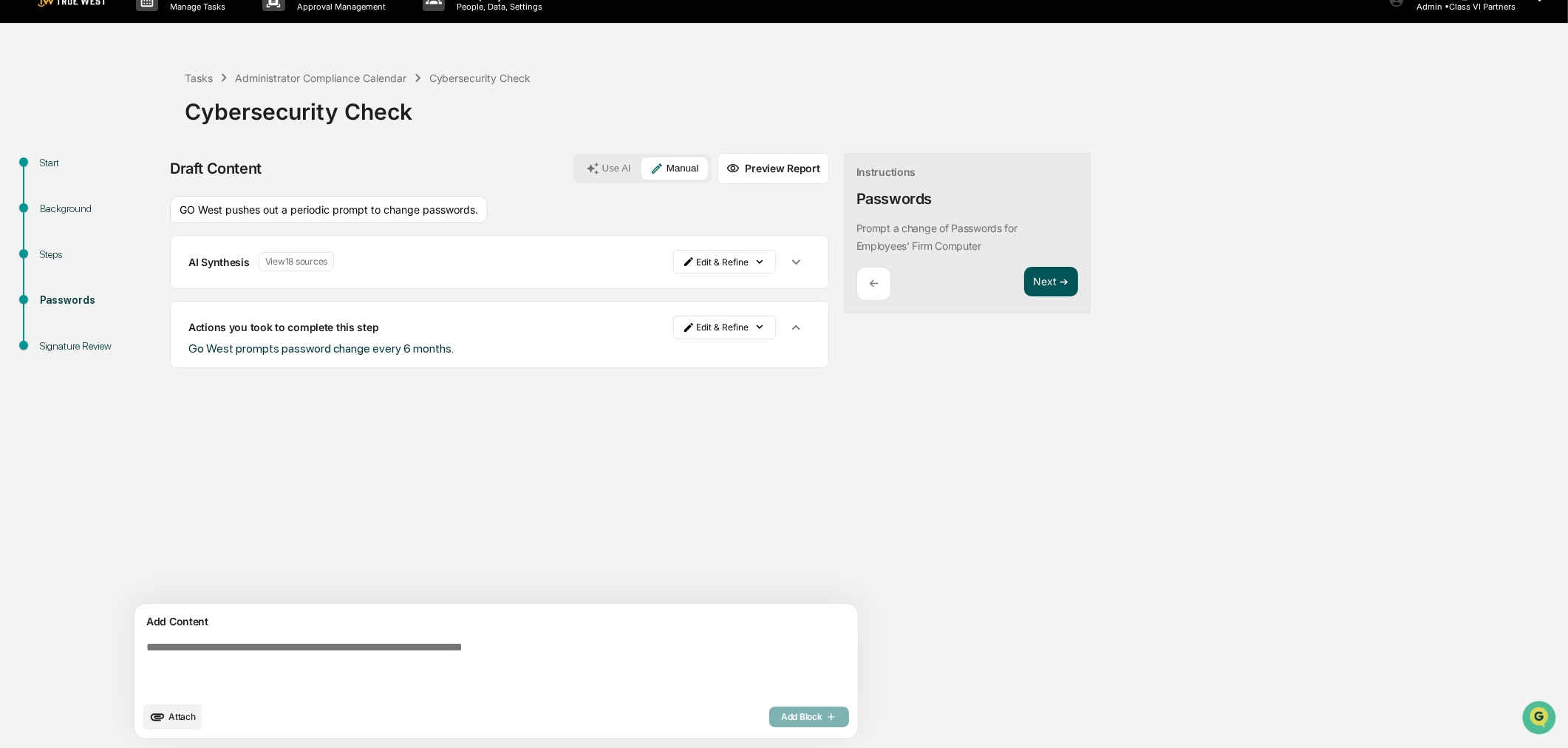
click at [1024, 279] on button "Next ➔" at bounding box center [1050, 282] width 54 height 31
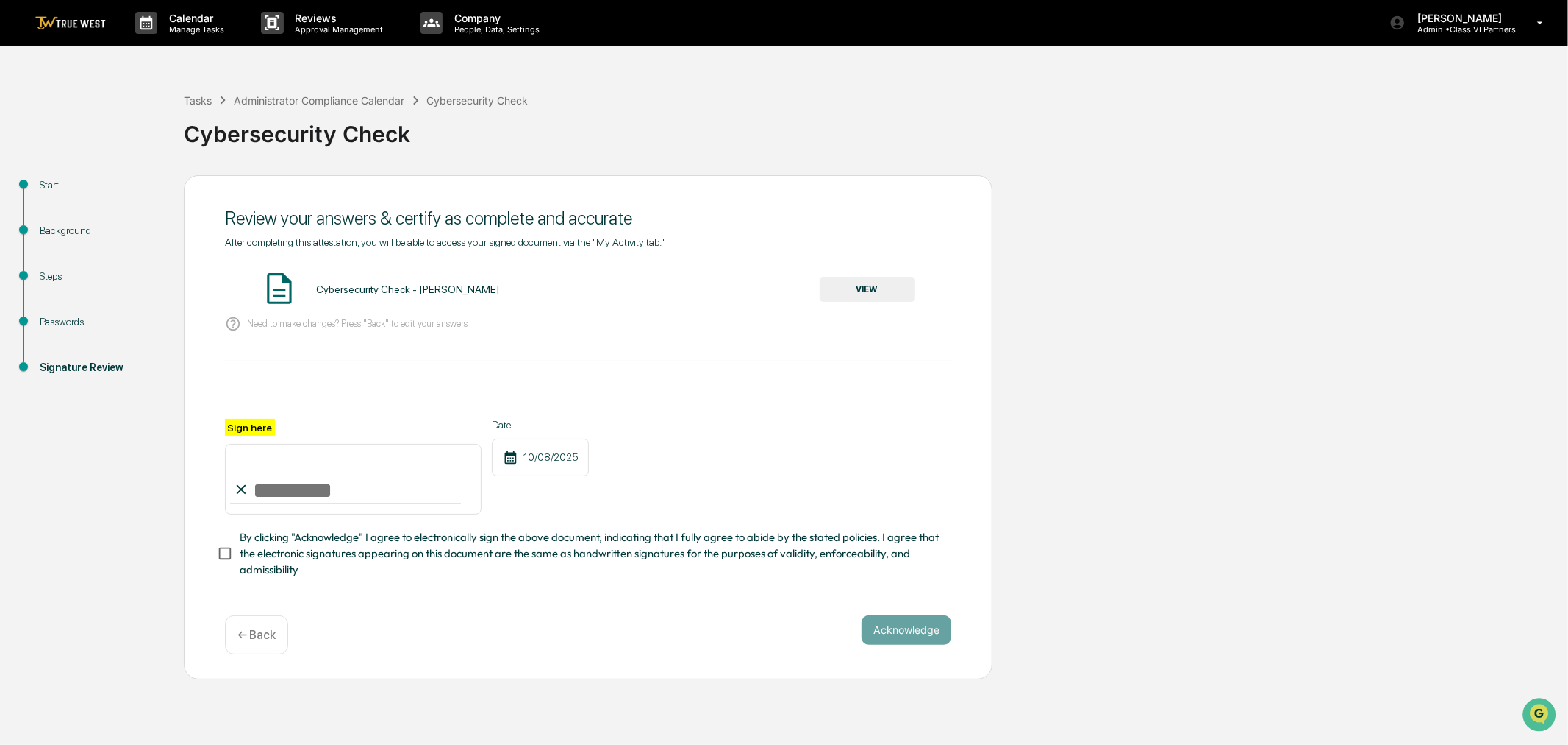
click at [300, 496] on input "Sign here" at bounding box center [353, 478] width 256 height 71
type input "**********"
click at [893, 638] on button "Acknowledge" at bounding box center [907, 629] width 90 height 30
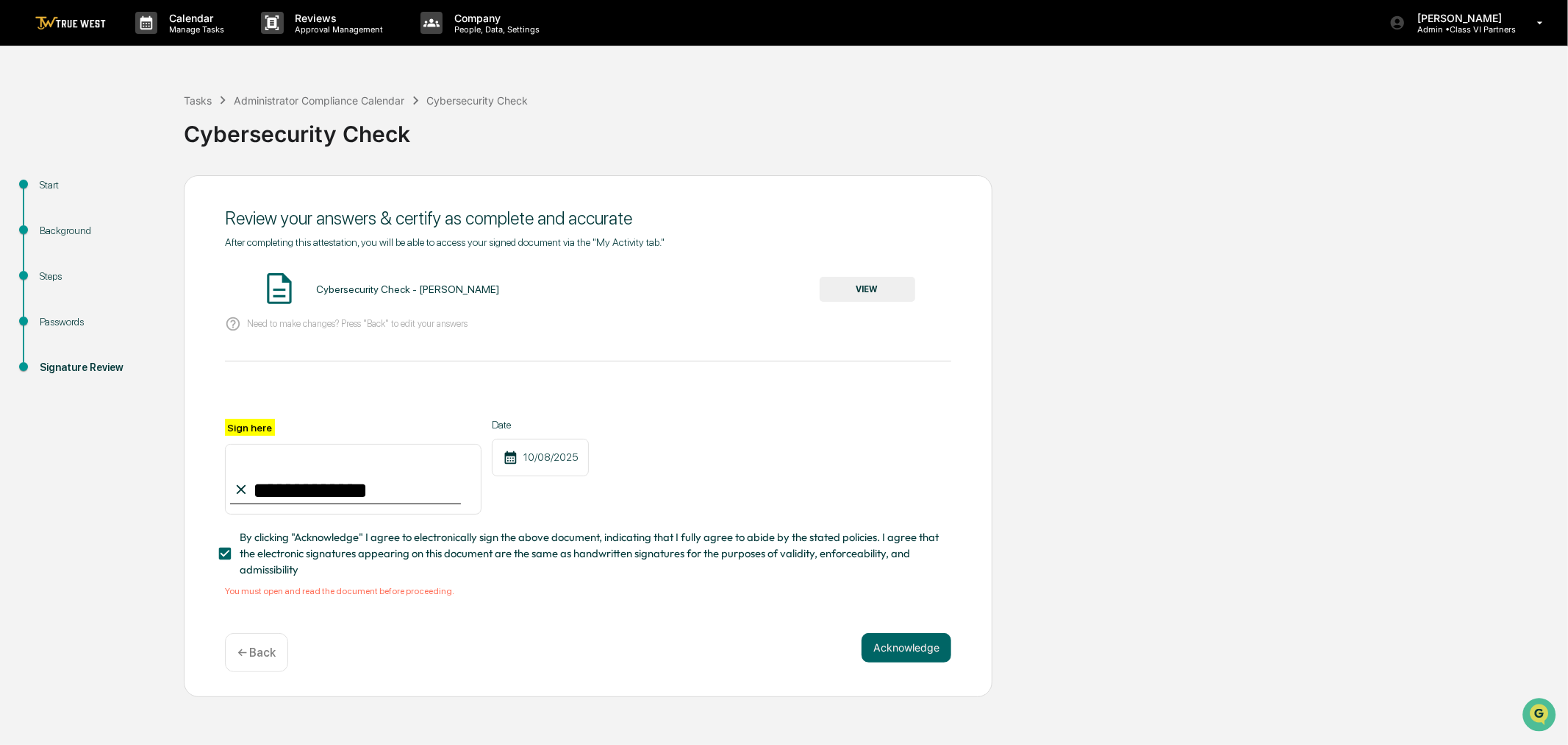
click at [902, 289] on button "VIEW" at bounding box center [868, 289] width 96 height 25
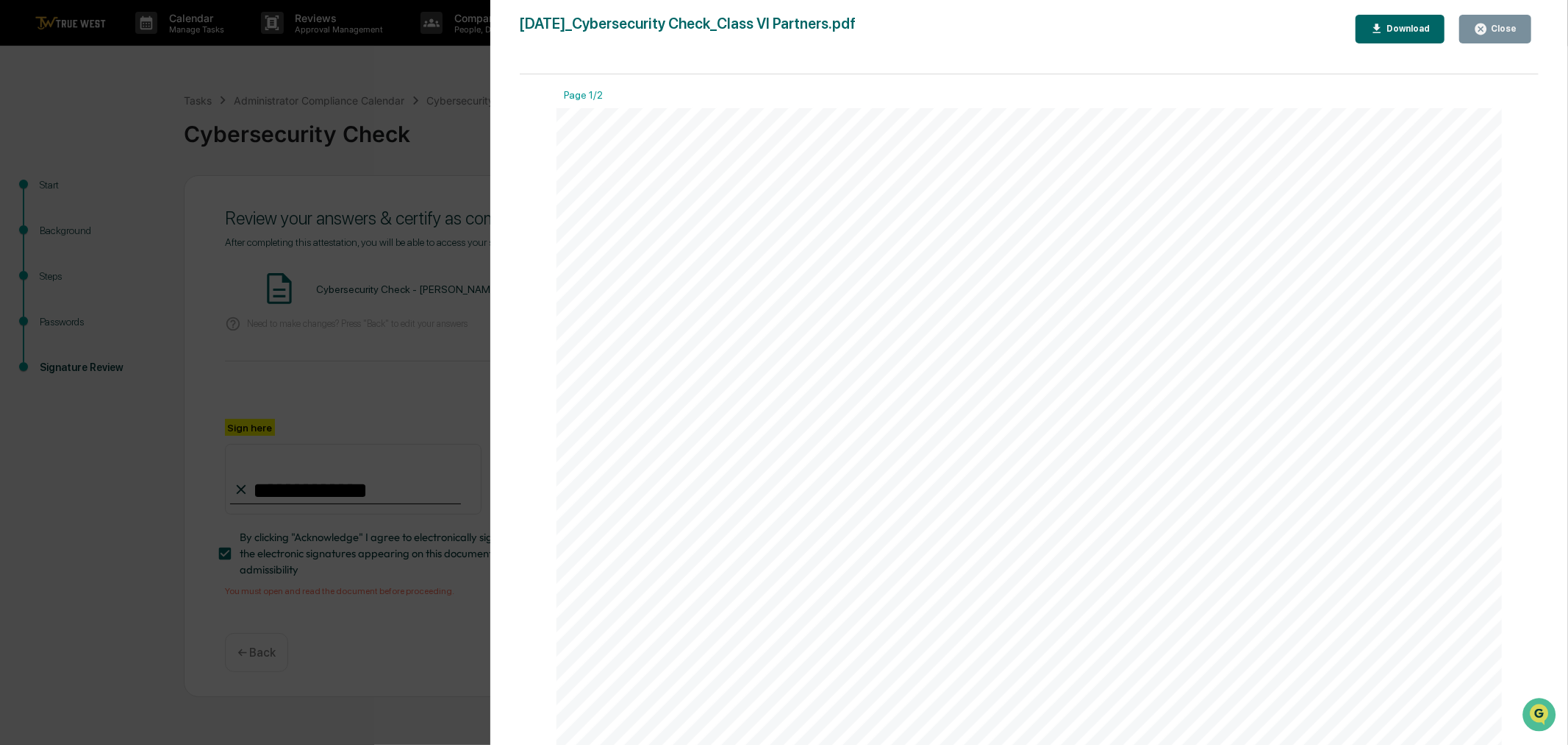
click at [1486, 26] on icon "button" at bounding box center [1481, 29] width 11 height 11
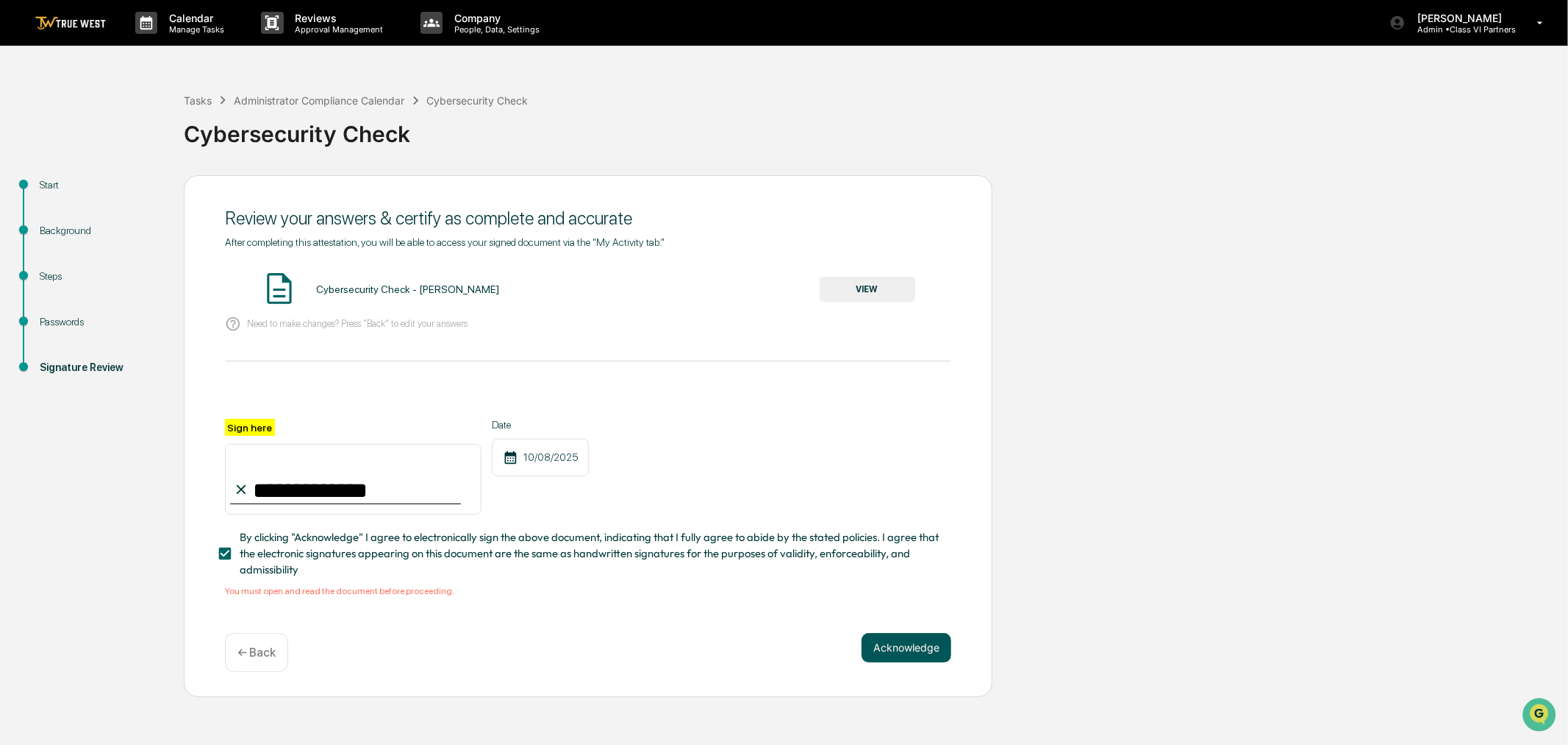
click at [903, 655] on button "Acknowledge" at bounding box center [907, 647] width 90 height 30
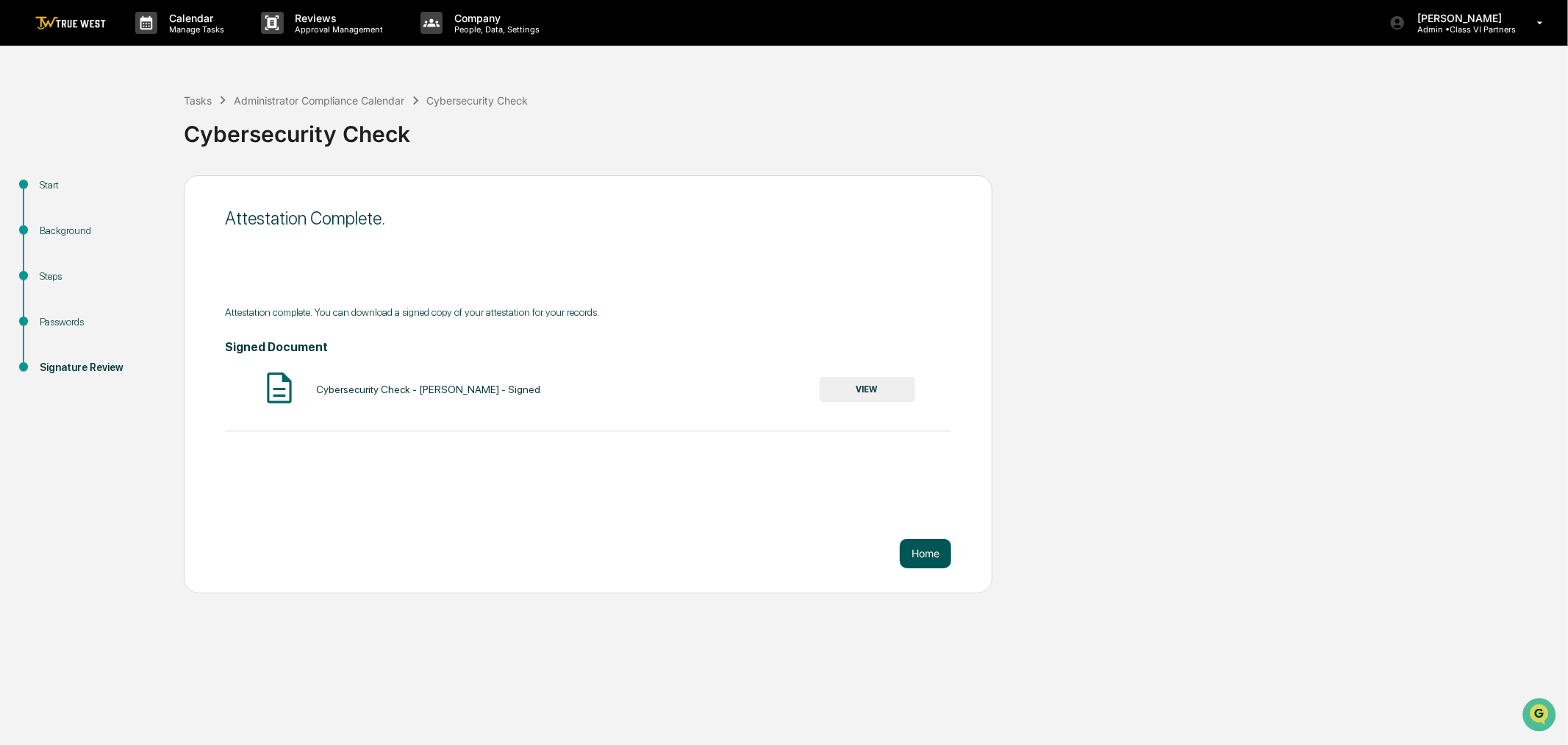
click at [924, 552] on button "Home" at bounding box center [925, 553] width 52 height 30
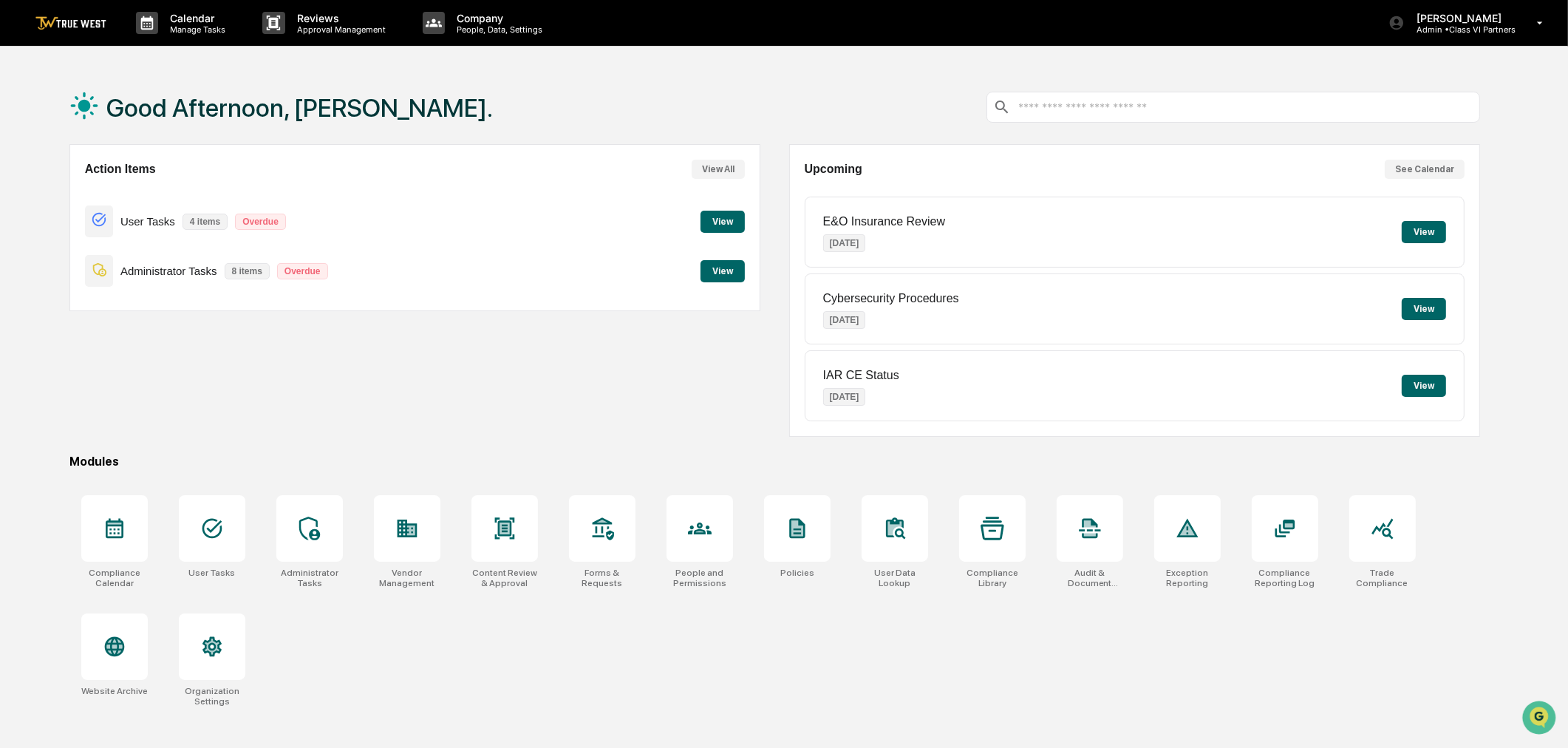
click at [175, 268] on p "Administrator Tasks" at bounding box center [168, 270] width 96 height 13
click at [717, 268] on button "View" at bounding box center [723, 271] width 44 height 22
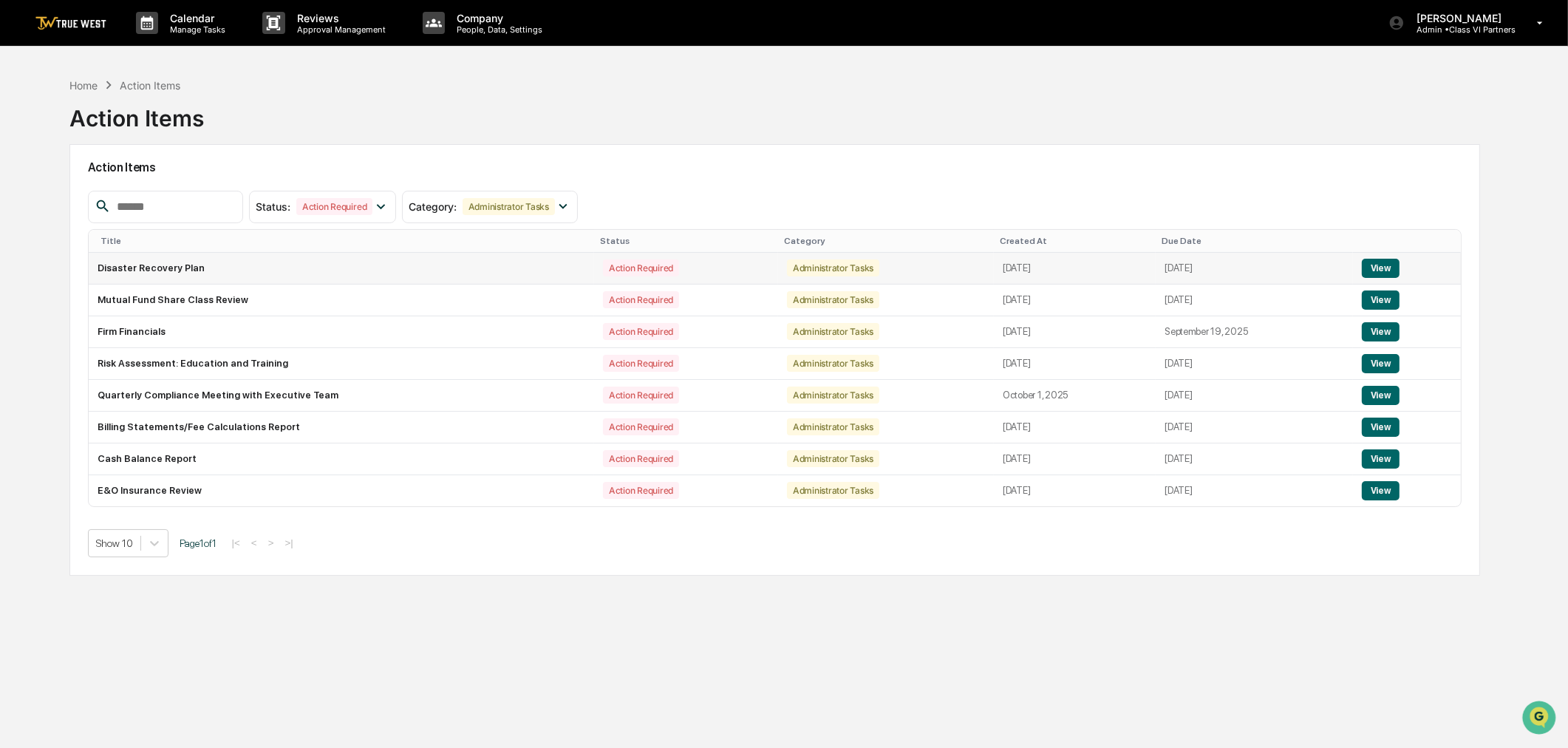
click at [1386, 271] on button "View" at bounding box center [1380, 268] width 38 height 20
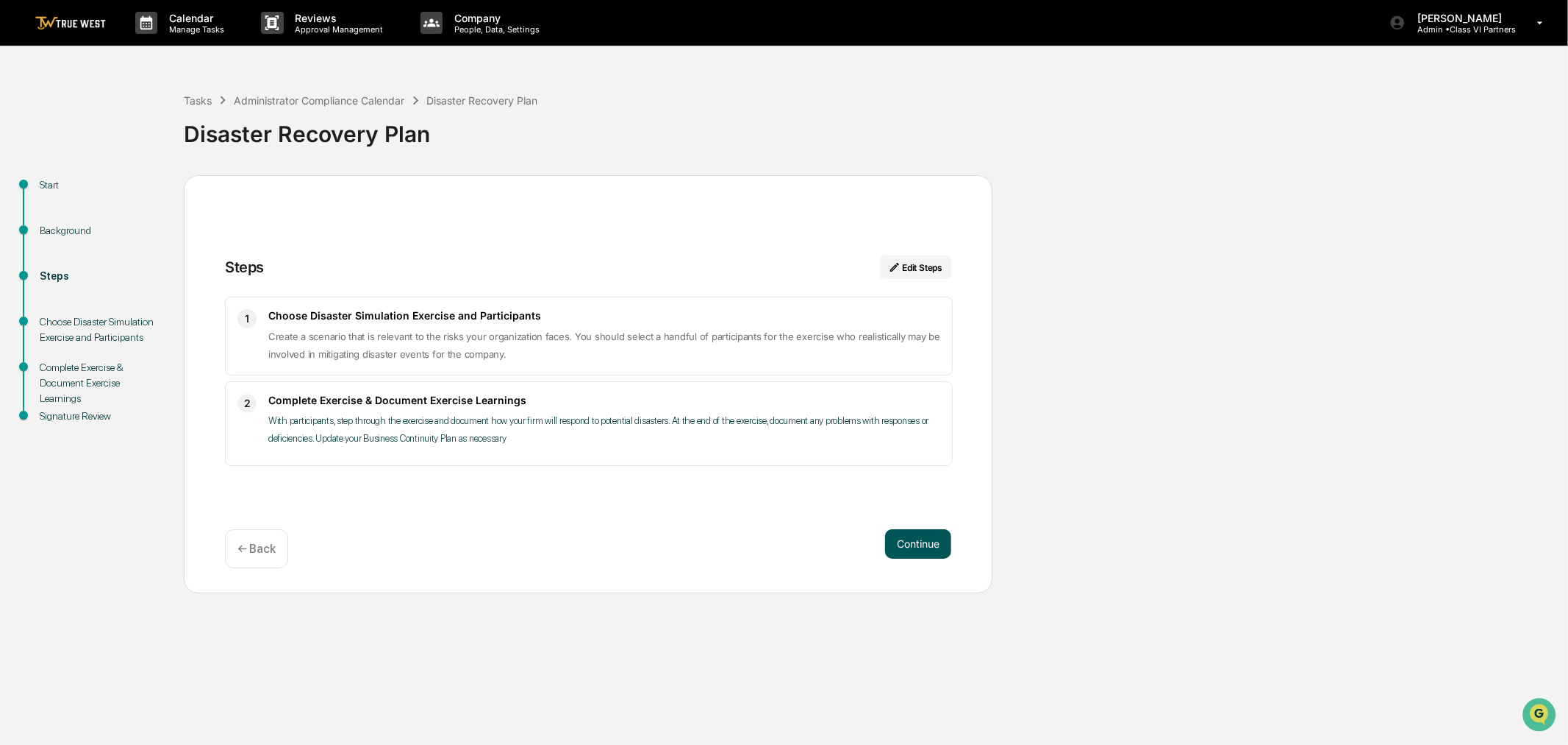
click at [909, 539] on button "Continue" at bounding box center [919, 544] width 66 height 30
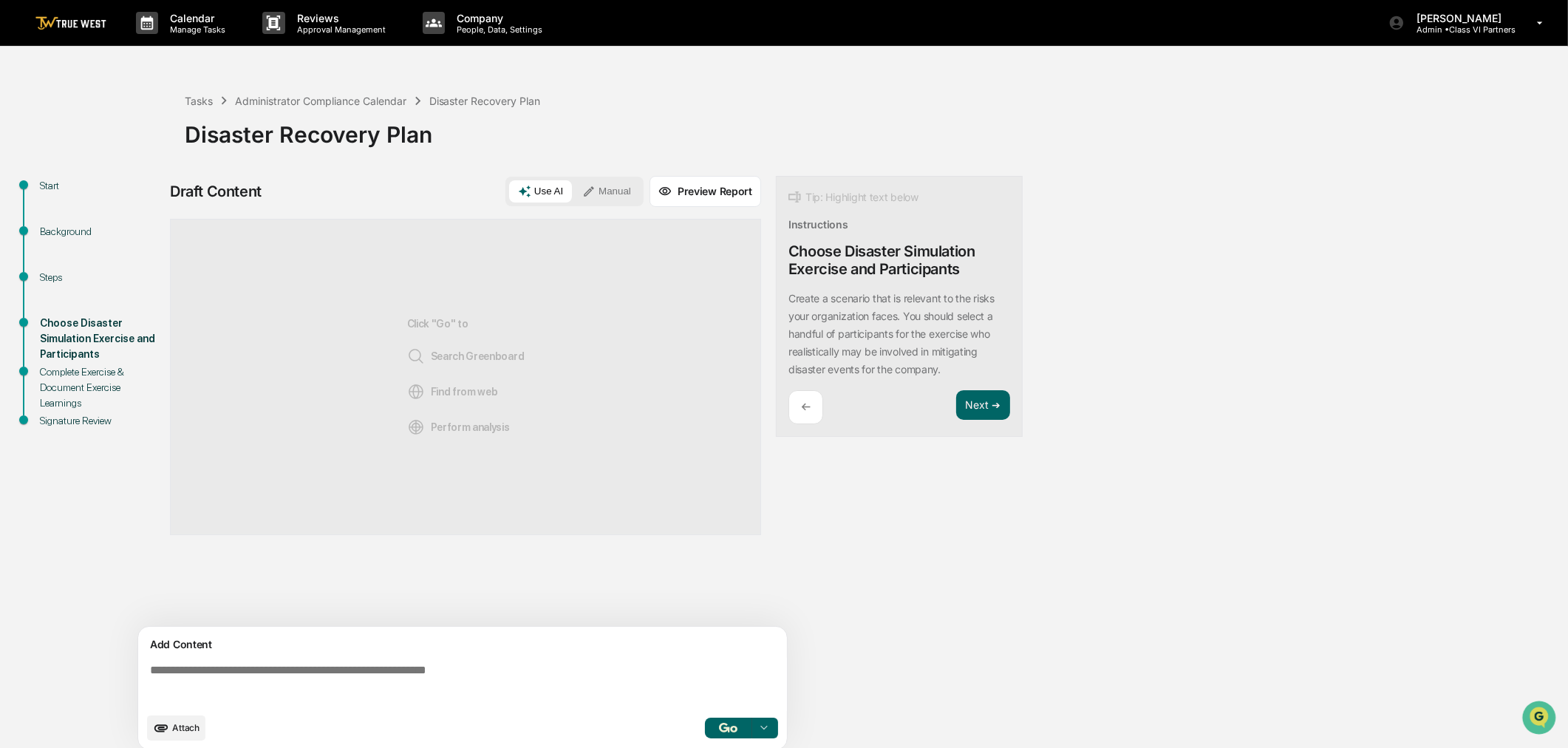
click at [609, 190] on button "Manual" at bounding box center [607, 191] width 67 height 22
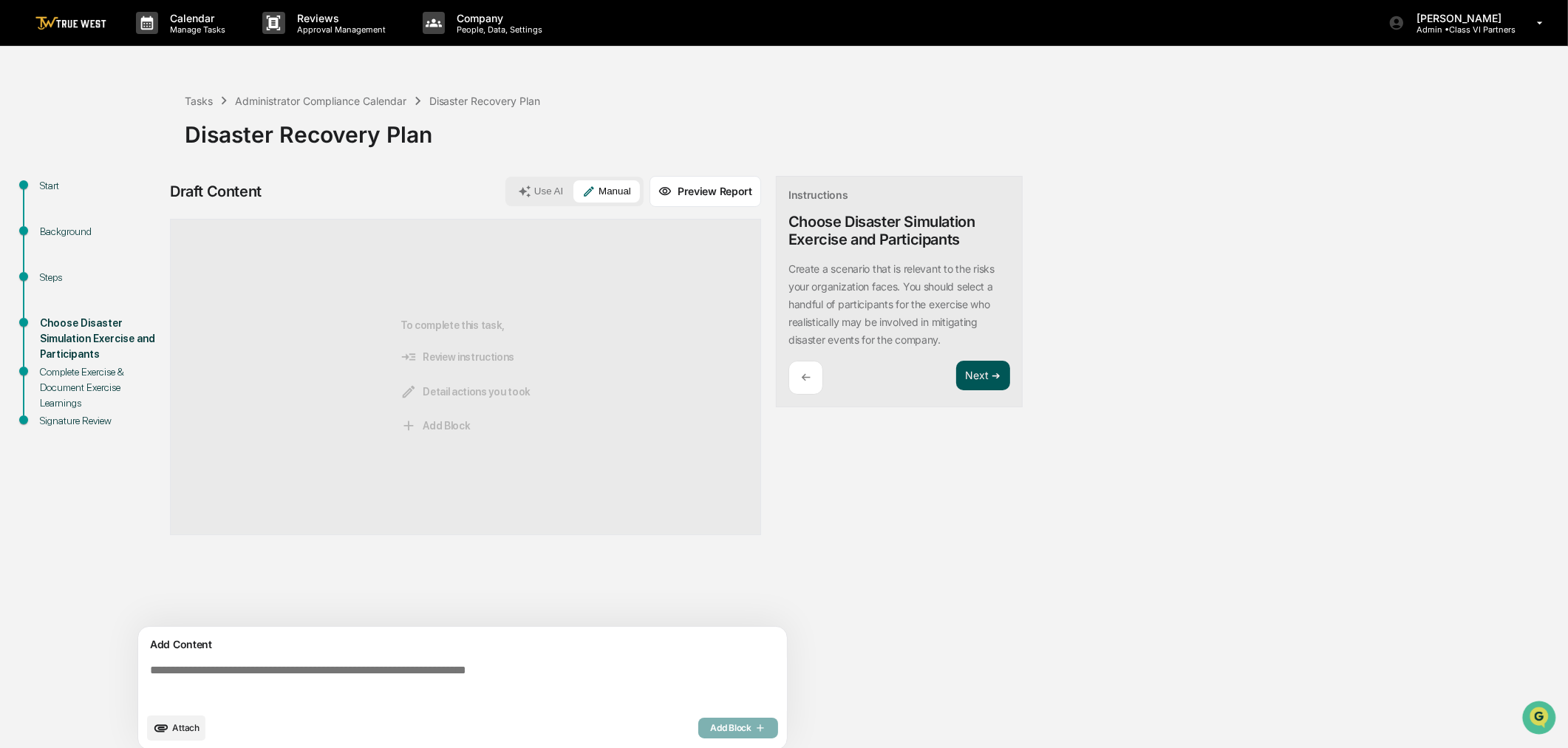
click at [972, 374] on button "Next ➔" at bounding box center [983, 376] width 54 height 31
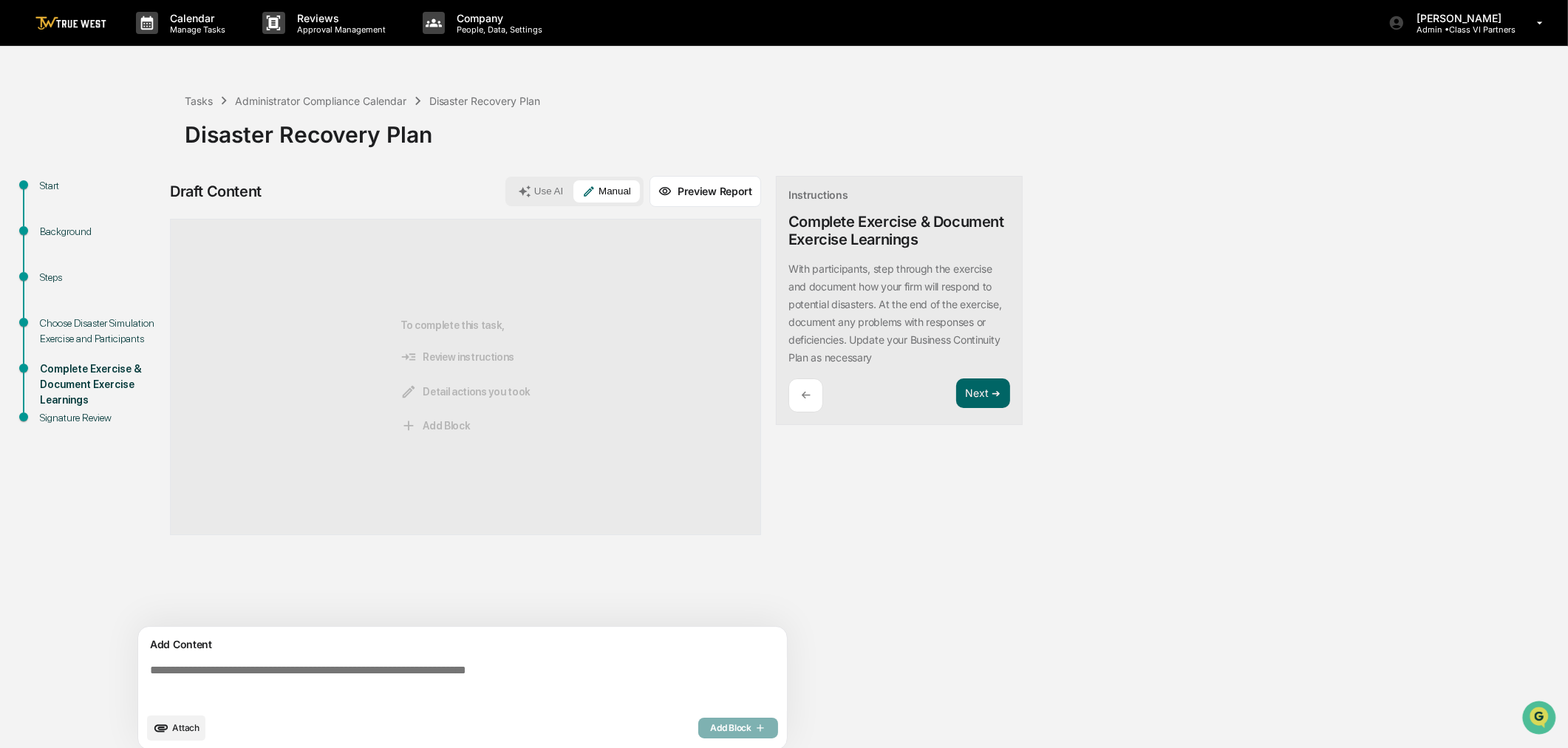
click at [807, 397] on p "←" at bounding box center [805, 395] width 9 height 14
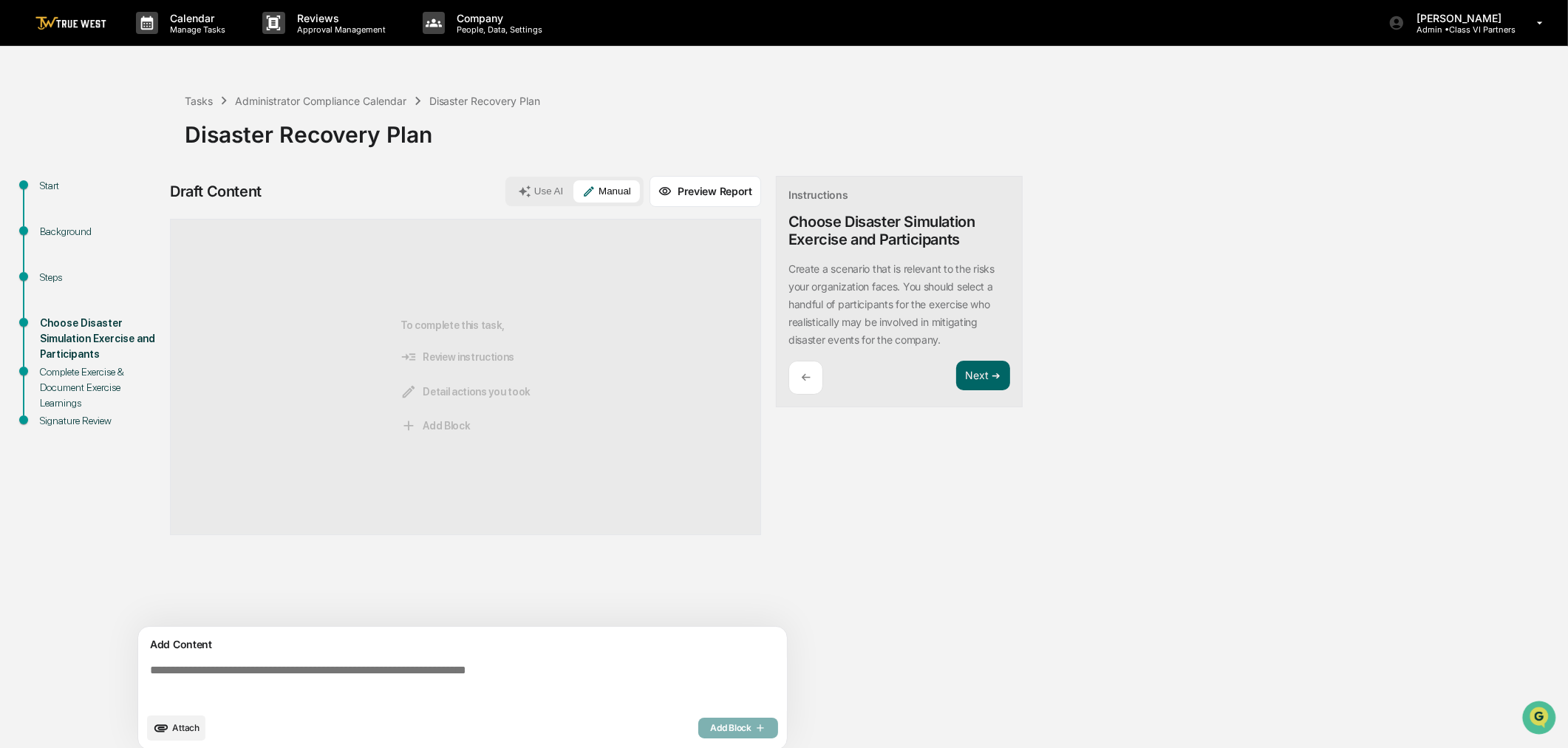
click at [282, 667] on textarea at bounding box center [466, 684] width 643 height 53
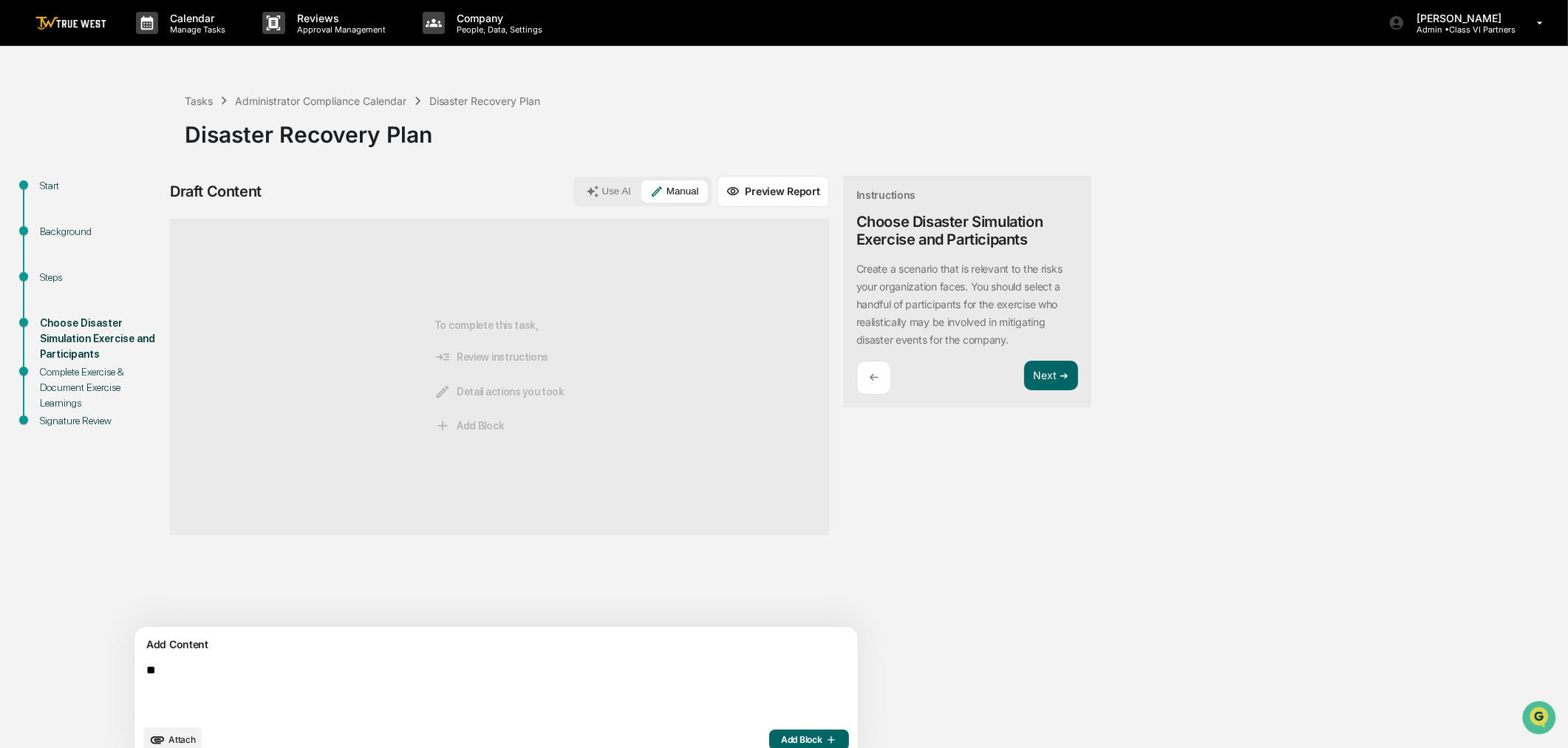
type textarea "*"
click at [1024, 372] on button "Next ➔" at bounding box center [1050, 376] width 54 height 31
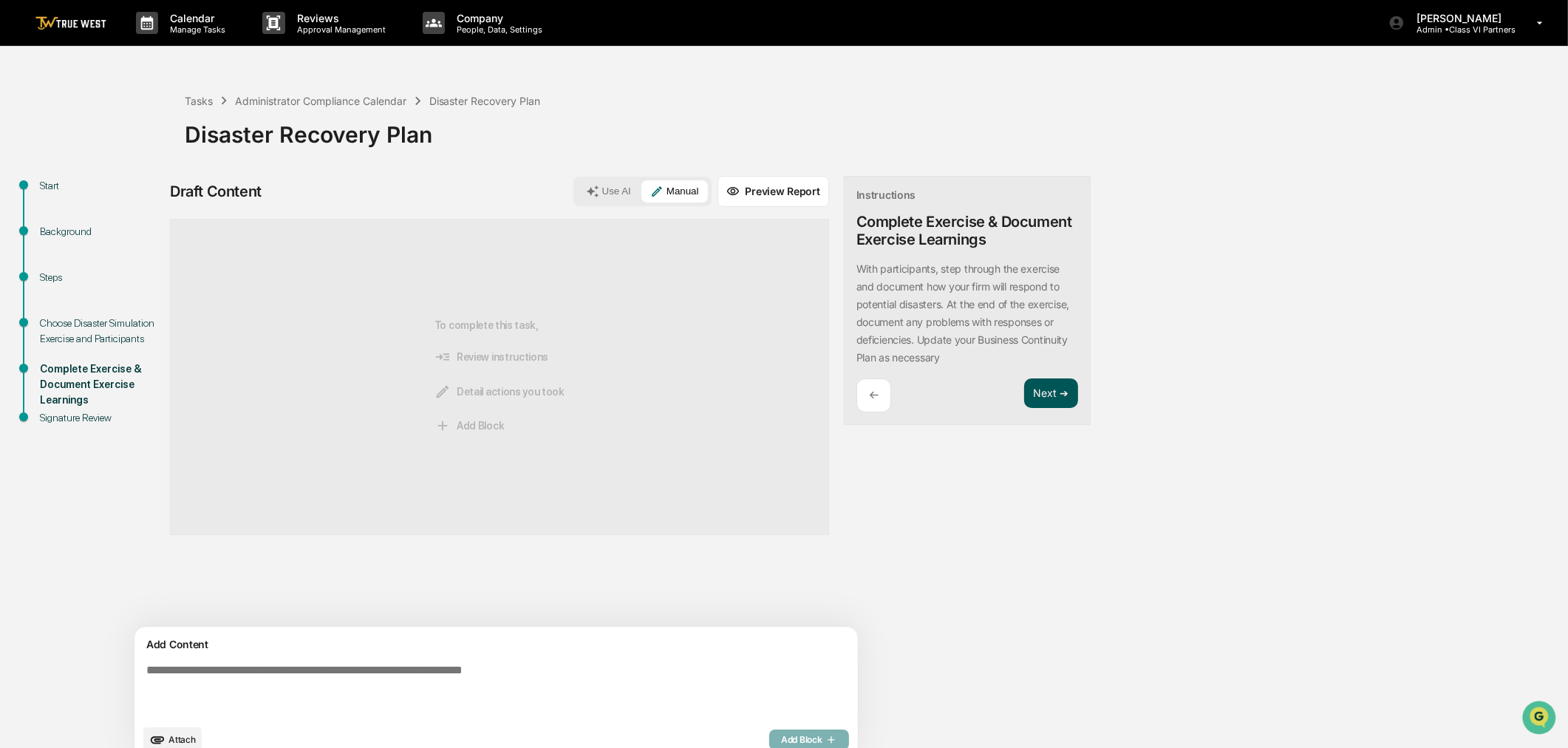
click at [990, 372] on div "Instructions Complete Exercise & Document Exercise Learnings With participants,…" at bounding box center [967, 300] width 247 height 250
click at [1024, 395] on button "Next ➔" at bounding box center [1050, 393] width 54 height 31
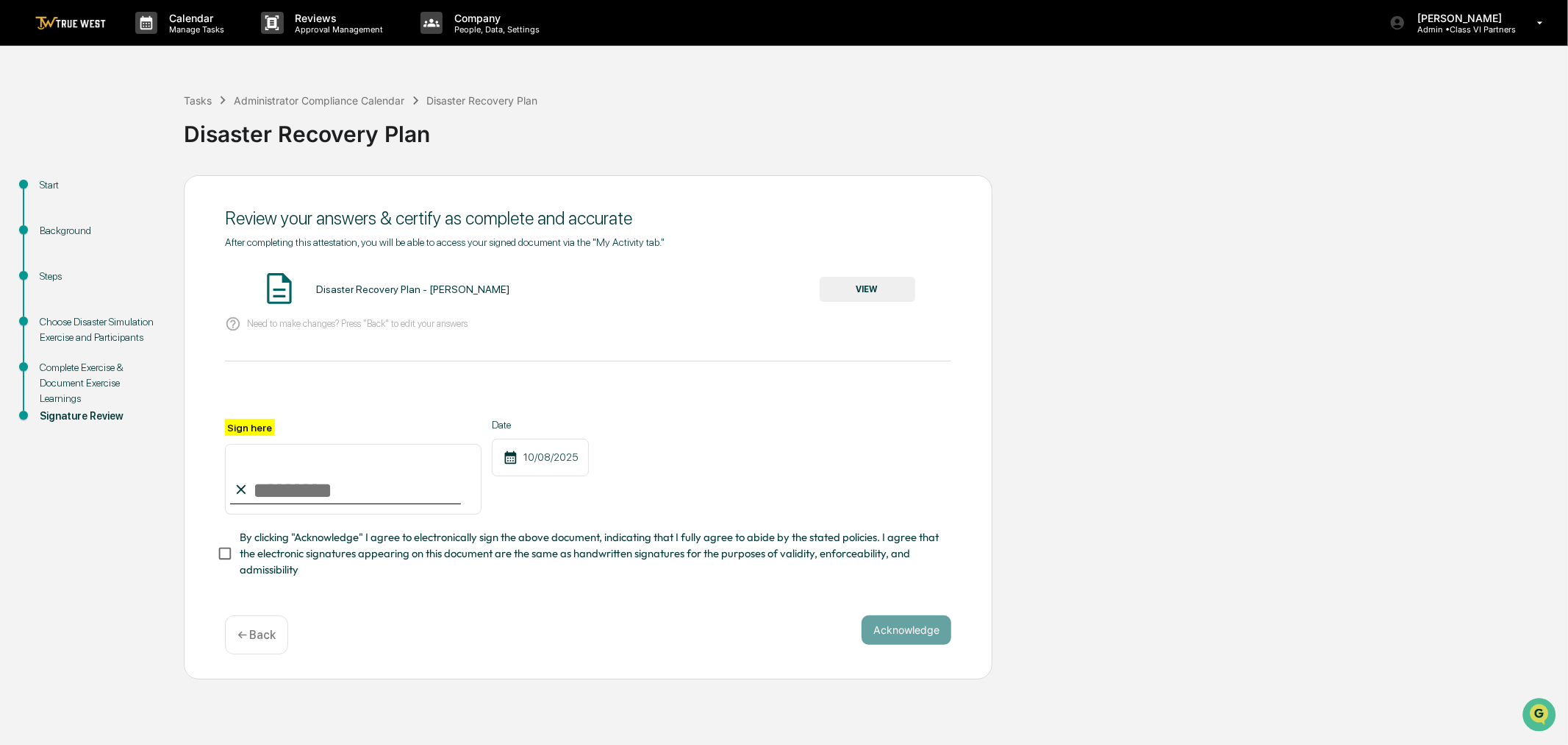
click at [273, 498] on input "Sign here" at bounding box center [353, 478] width 256 height 71
type input "**********"
click at [865, 298] on button "VIEW" at bounding box center [868, 289] width 96 height 25
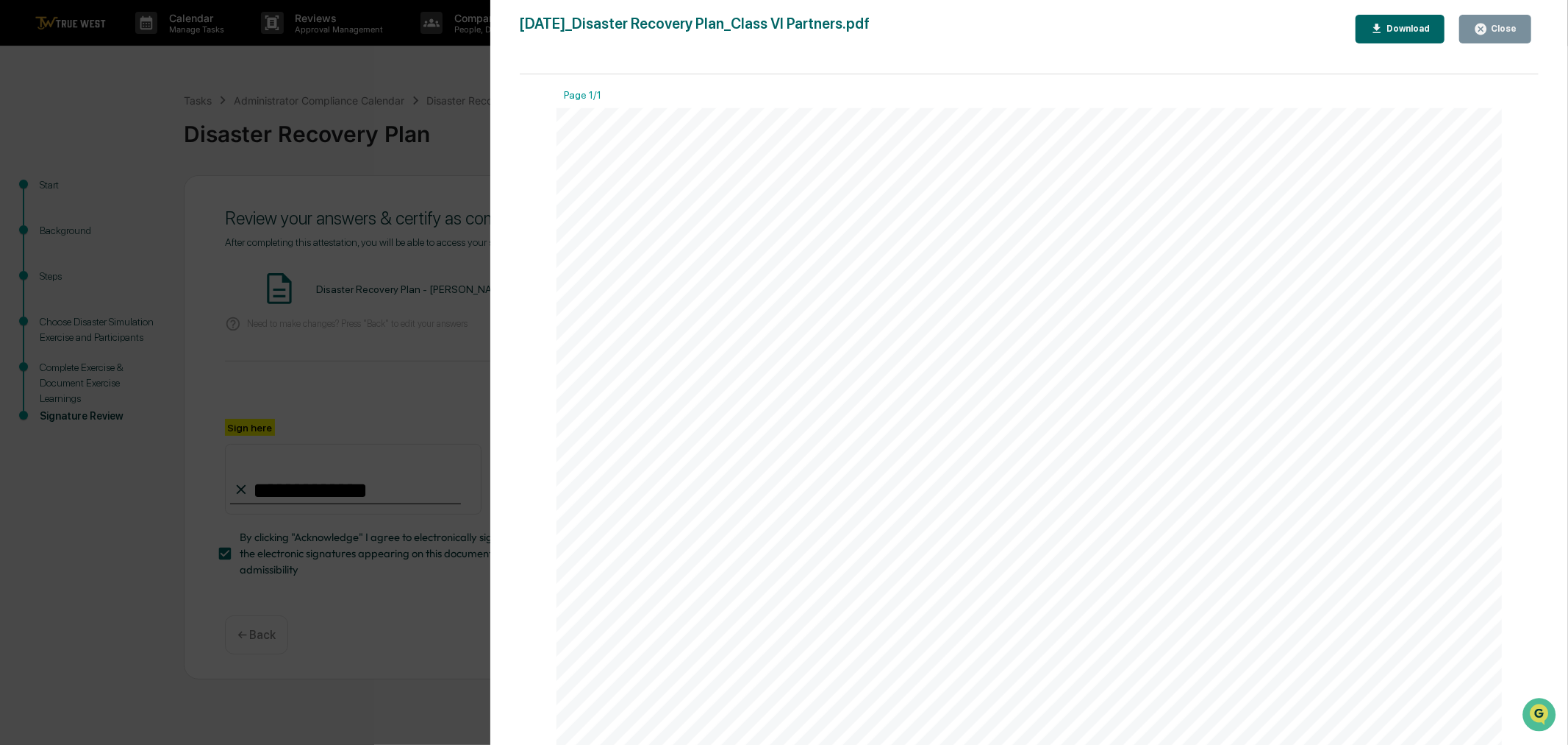
click at [1497, 33] on div "Close" at bounding box center [1503, 29] width 29 height 10
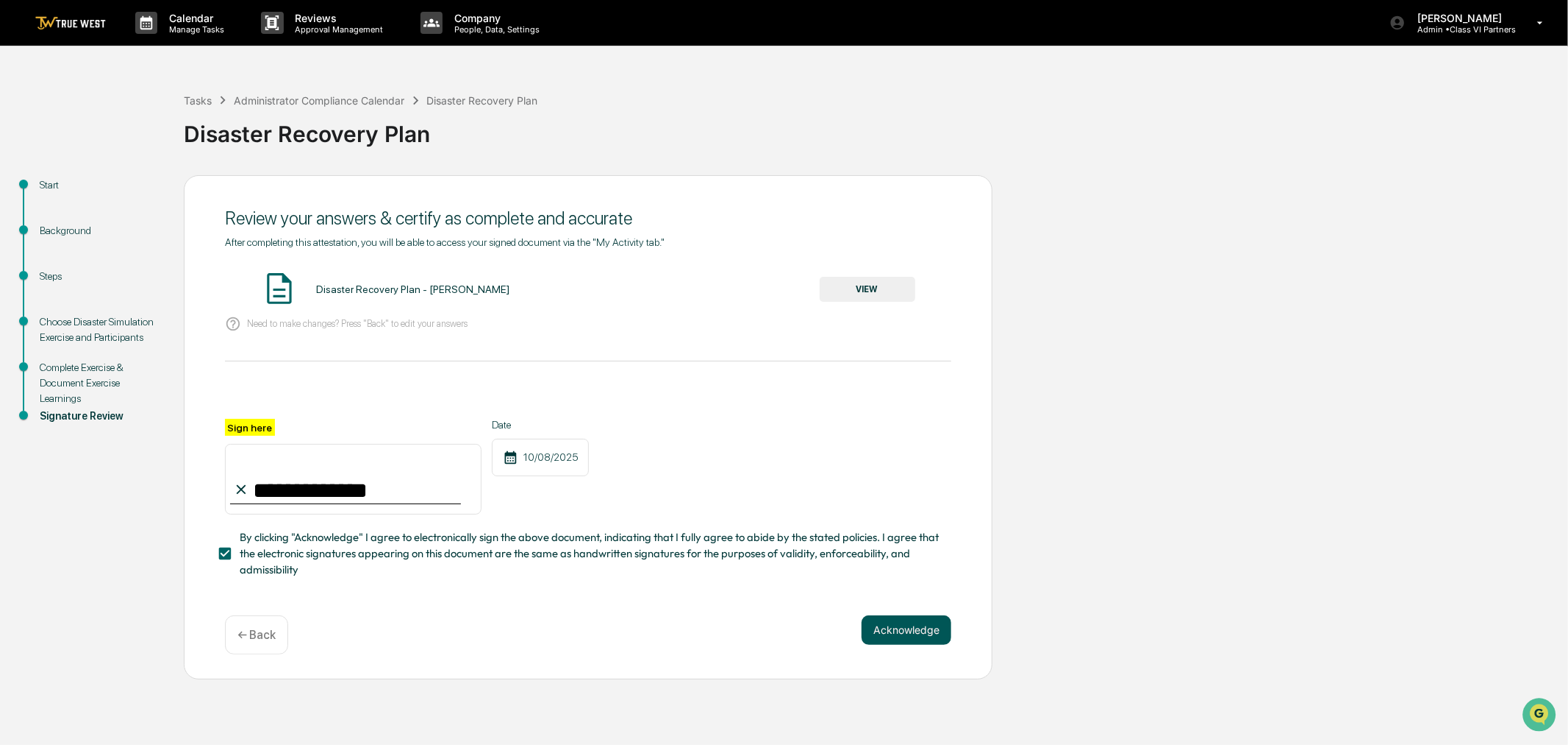
click at [900, 641] on button "Acknowledge" at bounding box center [907, 629] width 90 height 30
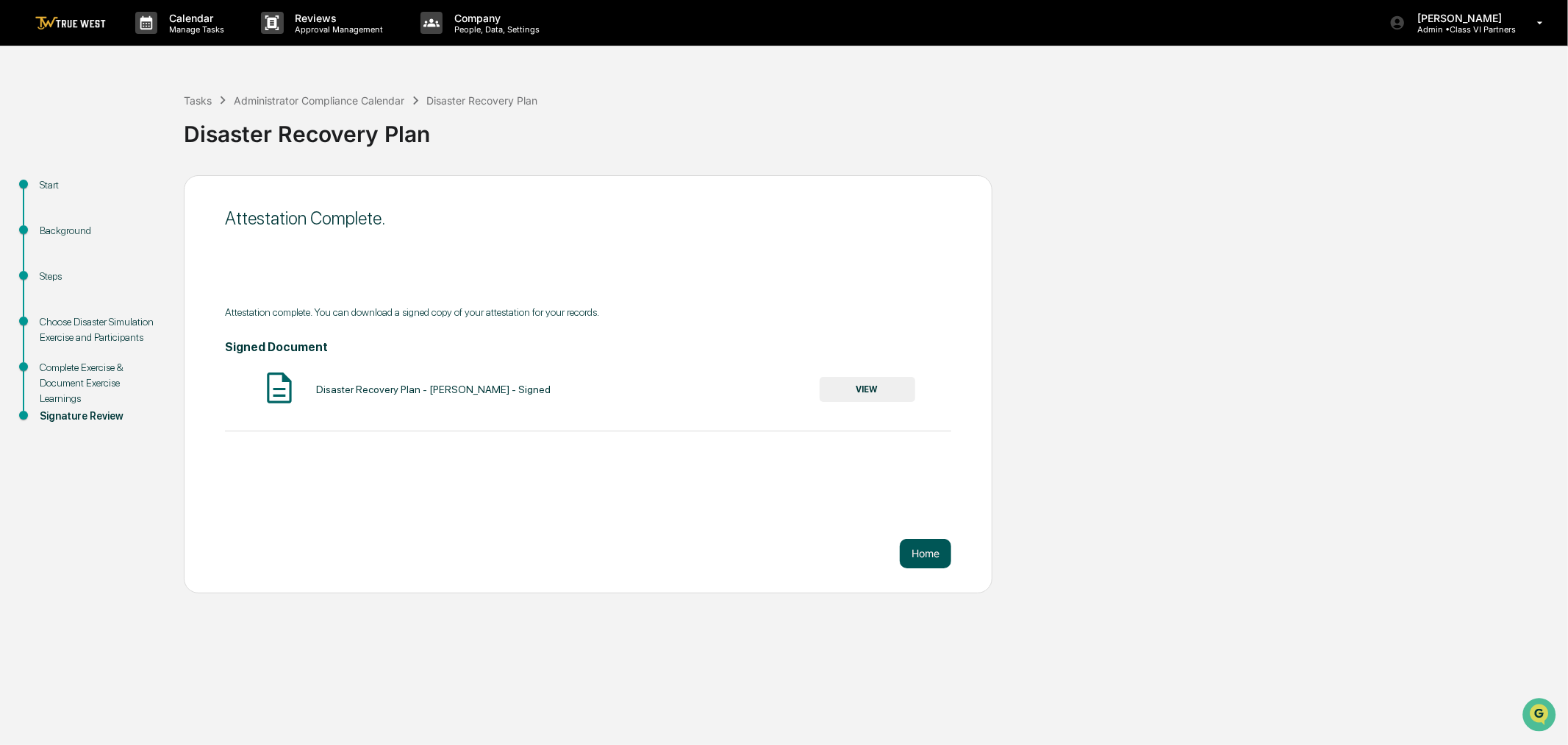
click at [932, 554] on button "Home" at bounding box center [925, 553] width 52 height 30
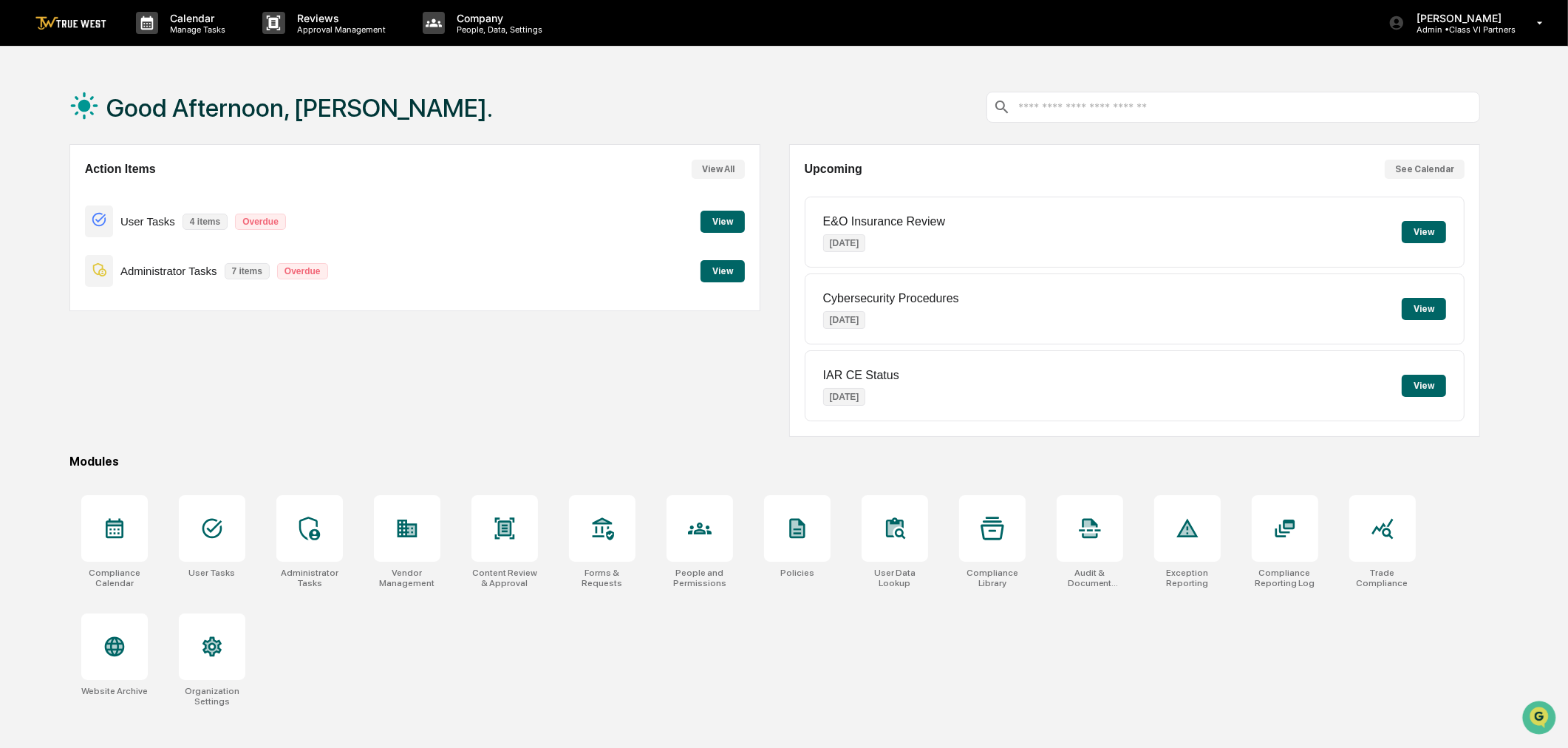
click at [740, 272] on button "View" at bounding box center [723, 271] width 44 height 22
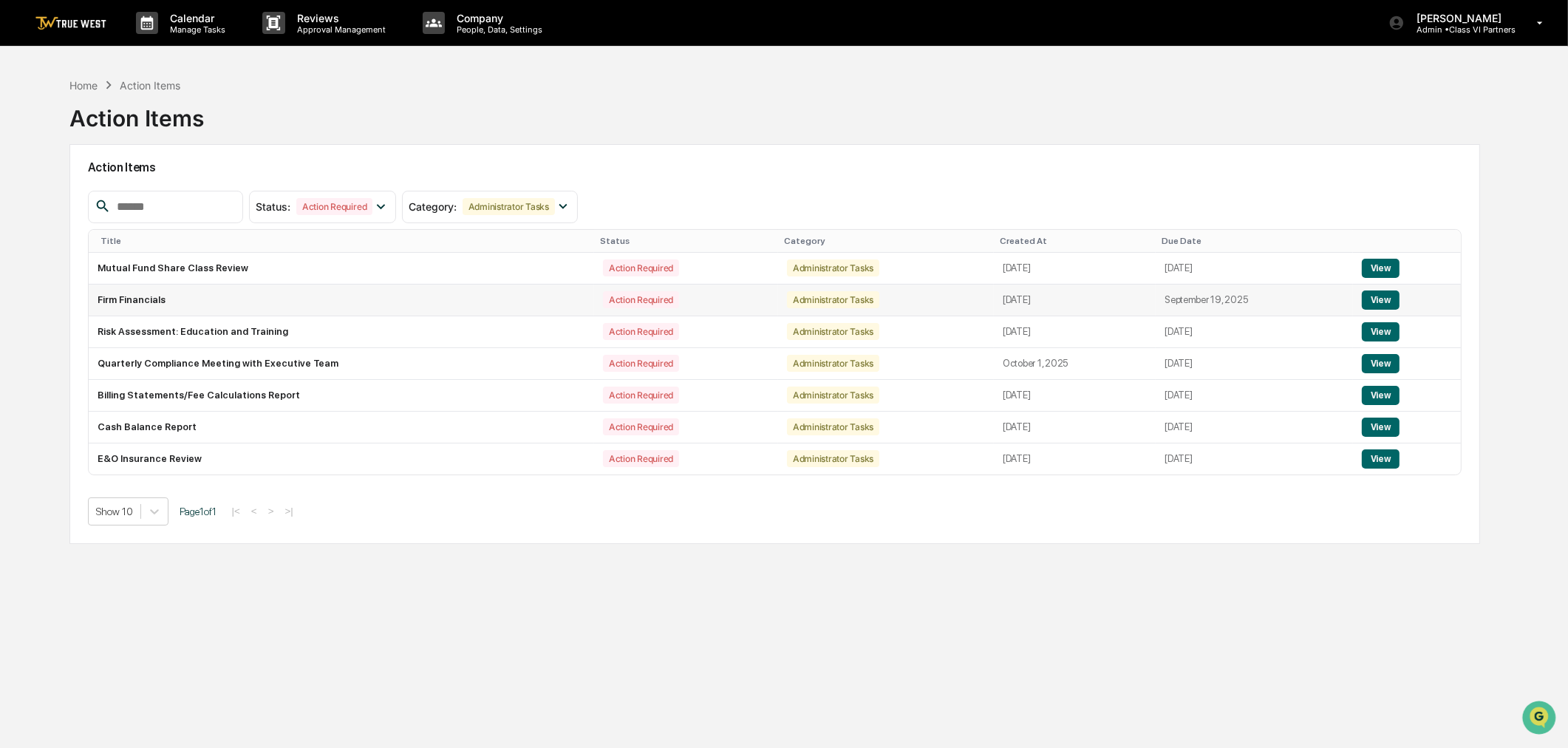
click at [1365, 301] on button "View" at bounding box center [1380, 299] width 38 height 20
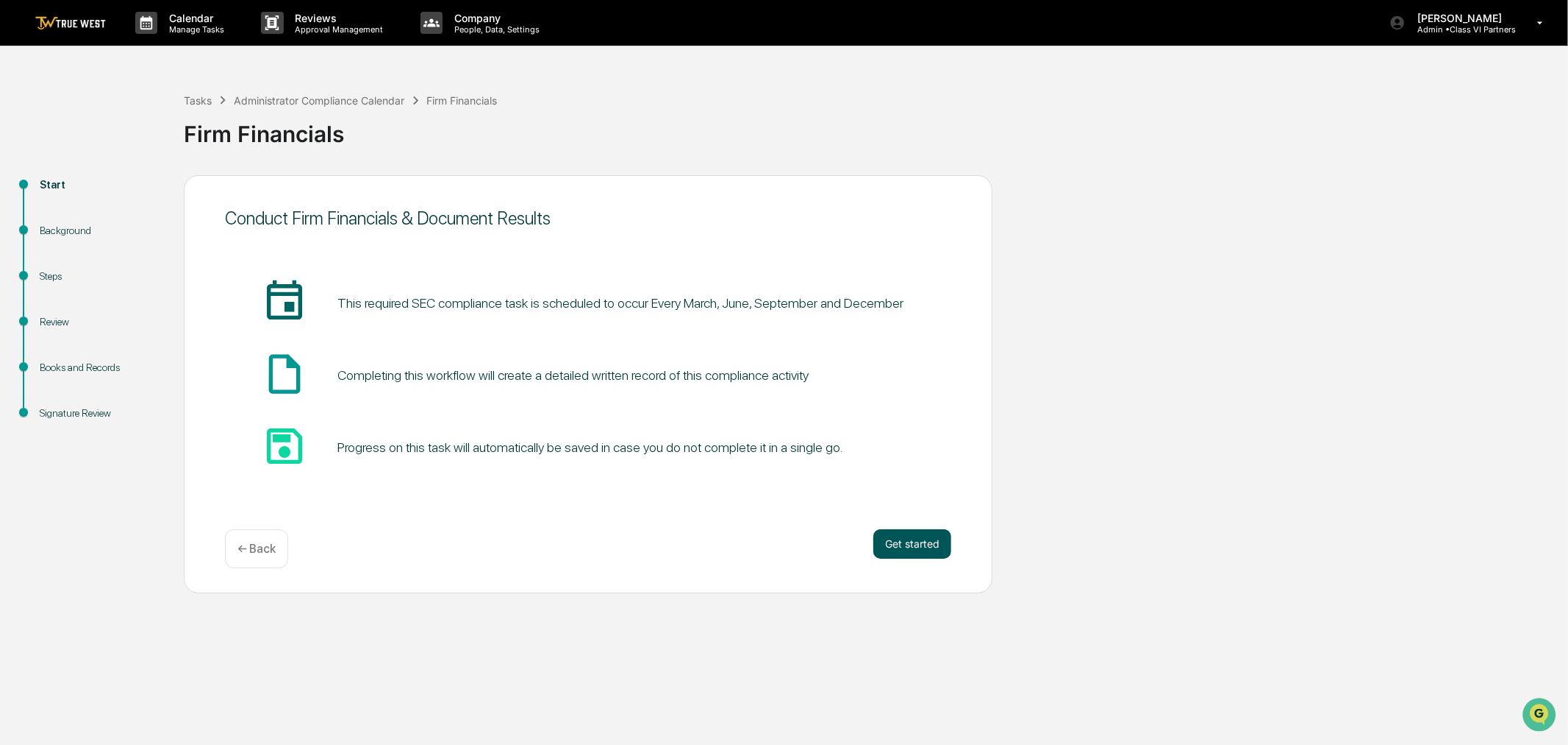
click at [898, 535] on button "Get started" at bounding box center [913, 544] width 78 height 30
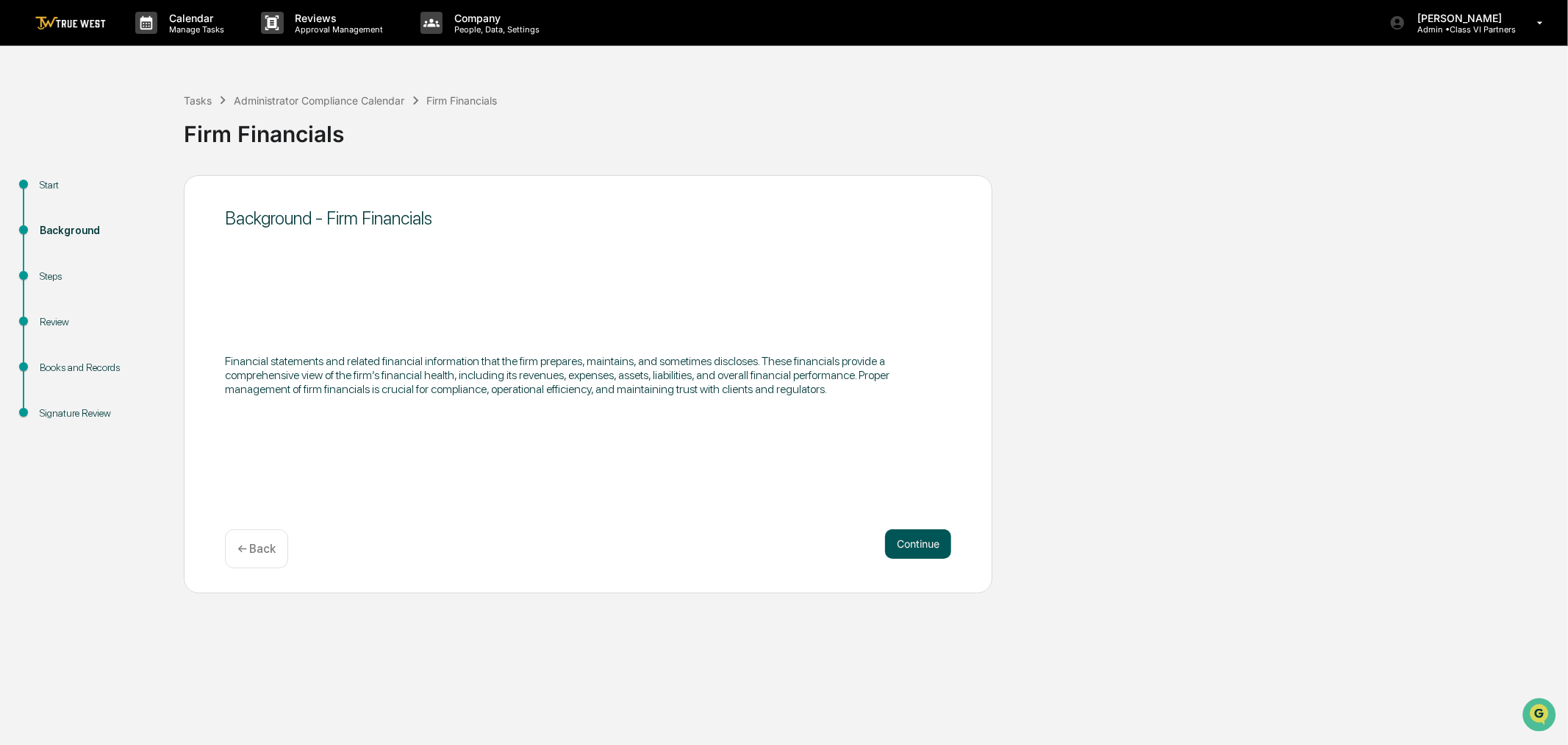
drag, startPoint x: 965, startPoint y: 549, endPoint x: 944, endPoint y: 548, distance: 21.0
click at [959, 549] on div "Background - Firm Financials Financial statements and related financial informa…" at bounding box center [588, 384] width 809 height 418
click at [931, 546] on button "Continue" at bounding box center [919, 544] width 66 height 30
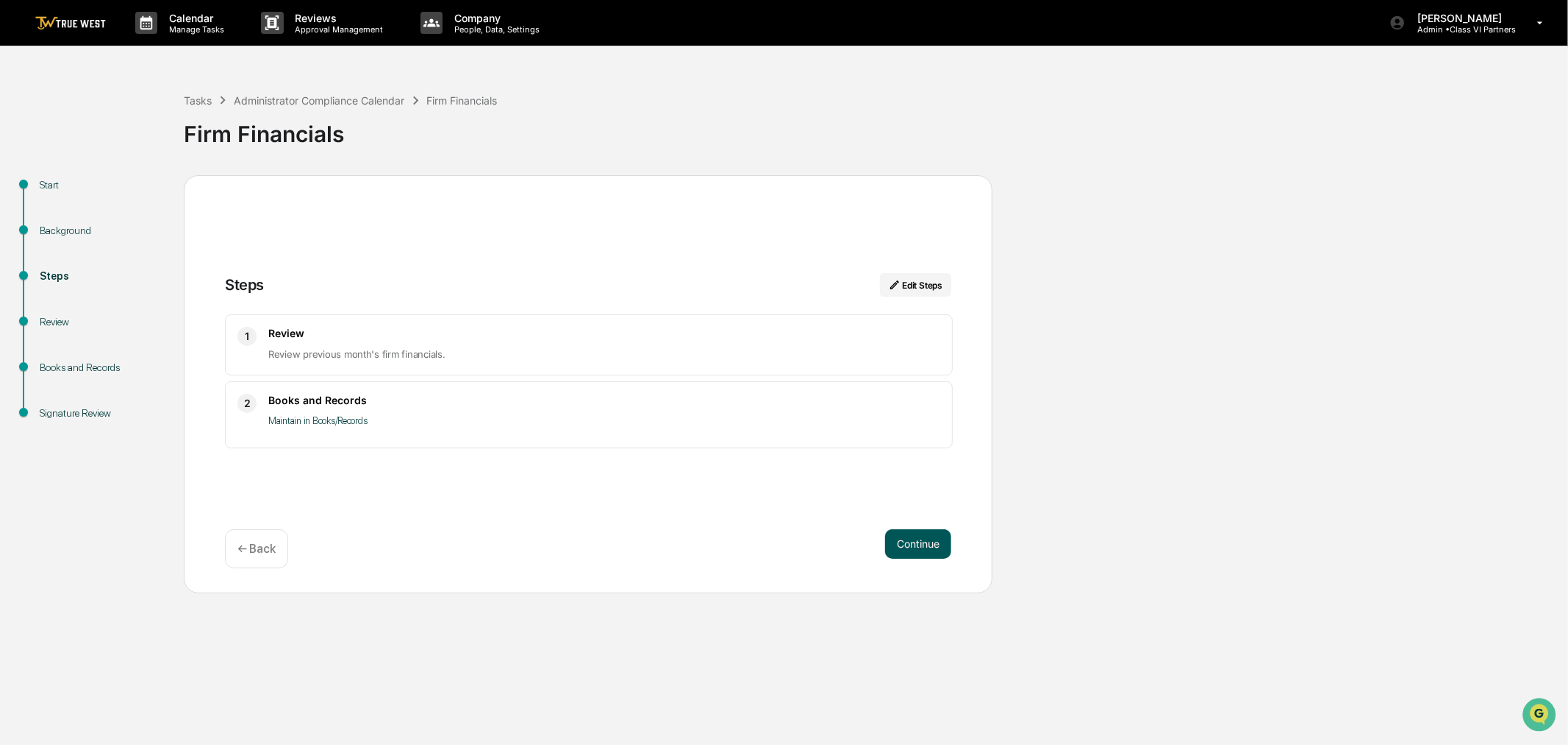
click at [943, 532] on button "Continue" at bounding box center [919, 544] width 66 height 30
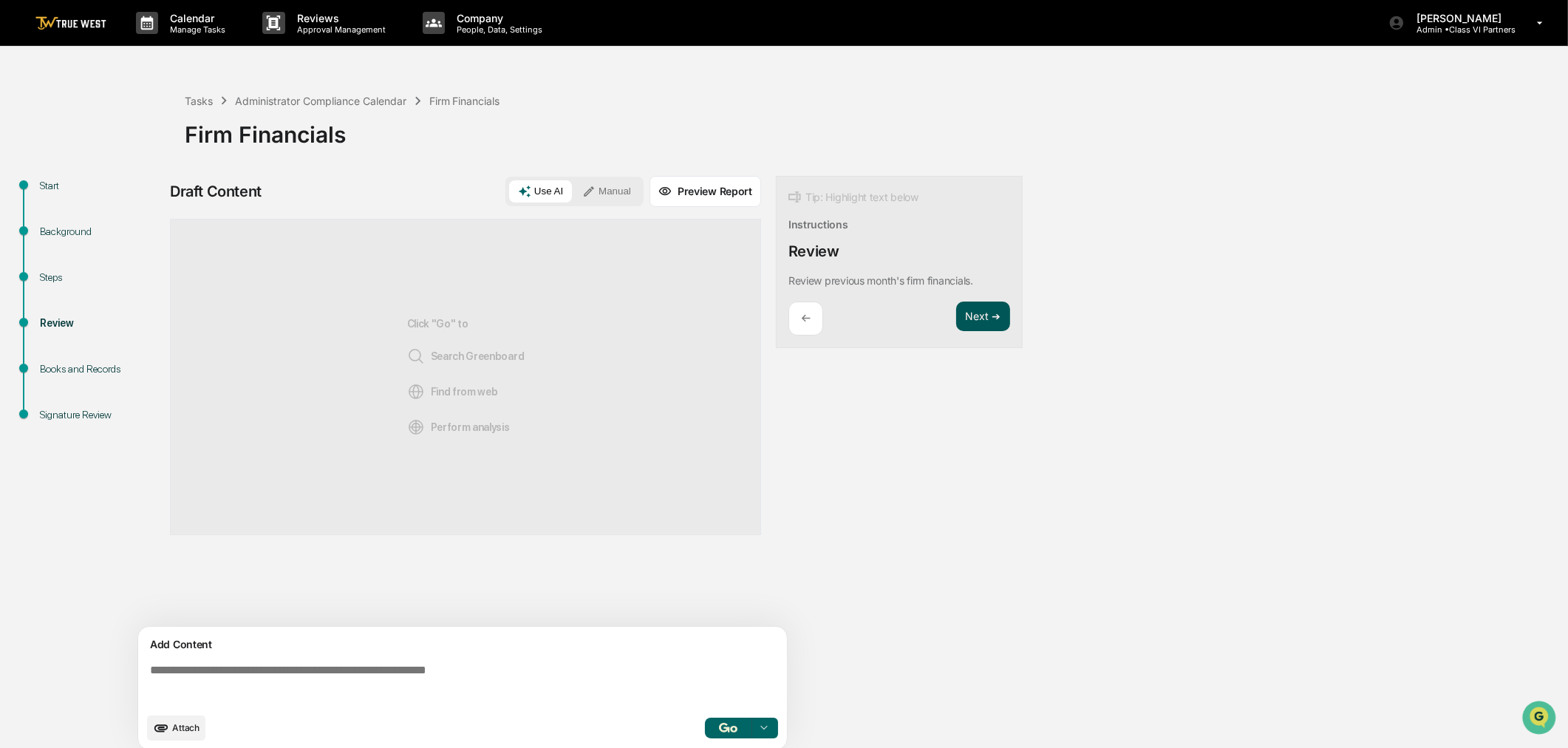
click at [973, 312] on button "Next ➔" at bounding box center [983, 316] width 54 height 31
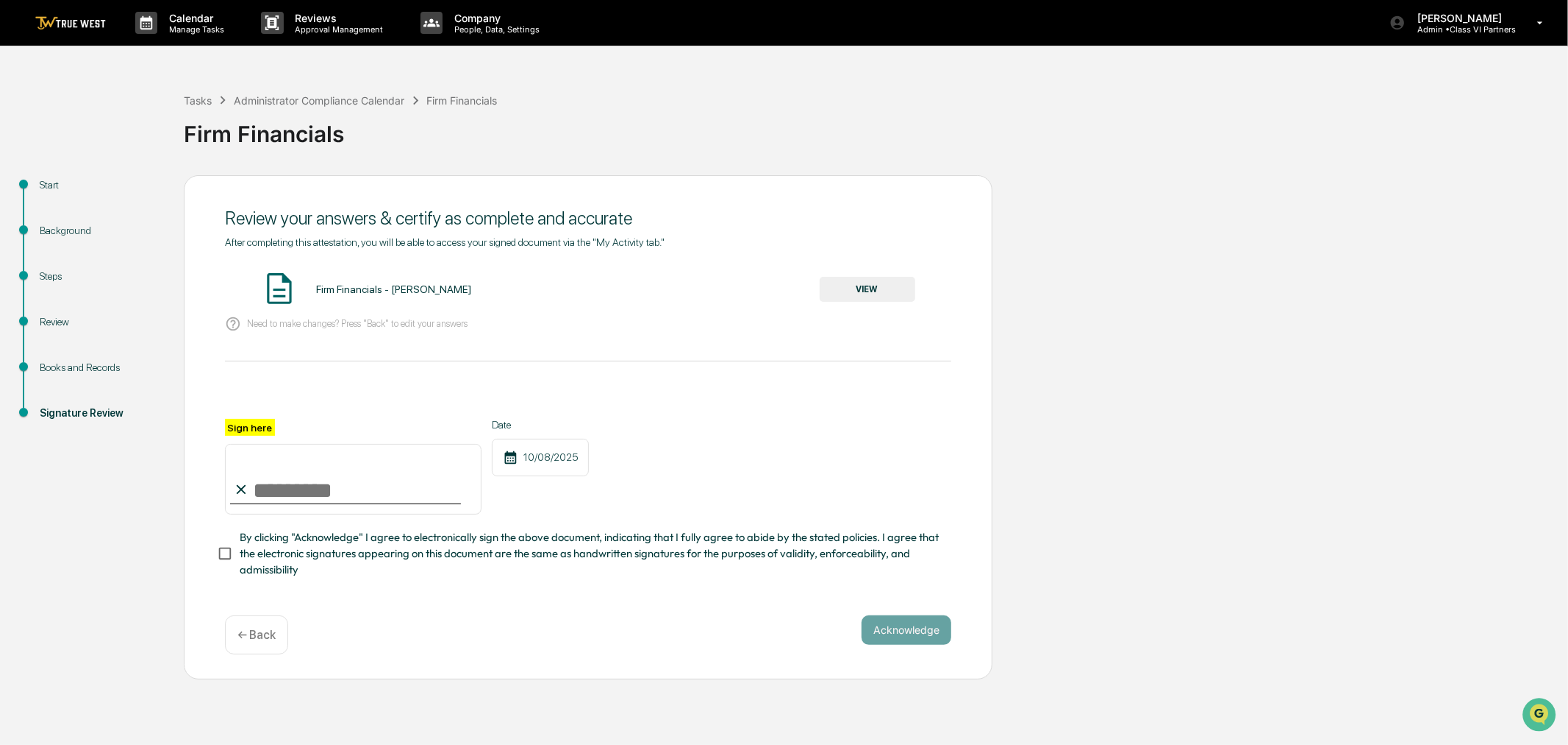
click at [269, 496] on input "Sign here" at bounding box center [353, 478] width 256 height 71
type input "**********"
click at [914, 645] on button "Acknowledge" at bounding box center [907, 629] width 90 height 30
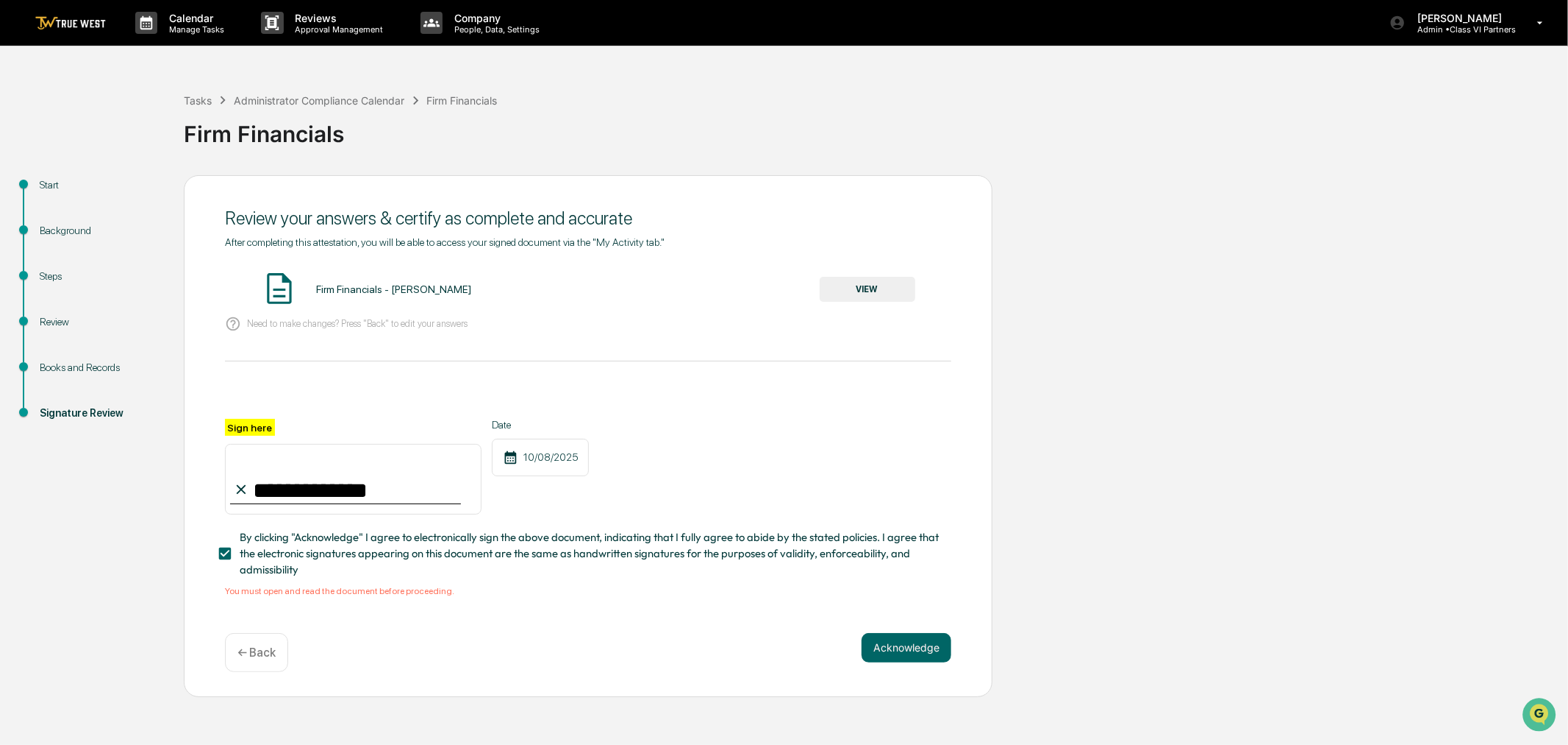
click at [887, 291] on button "VIEW" at bounding box center [868, 289] width 96 height 25
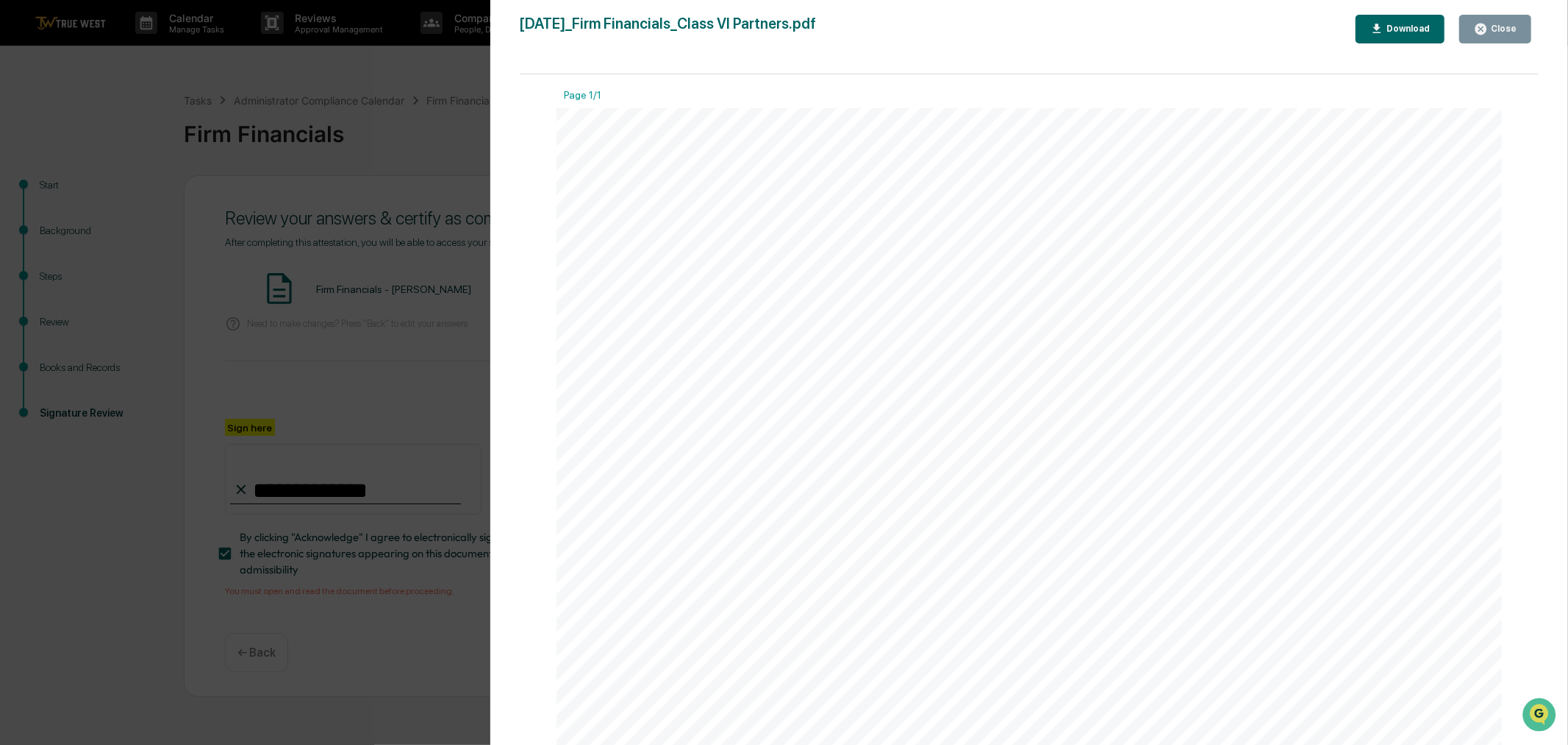
click at [1508, 25] on div "Close" at bounding box center [1503, 29] width 29 height 10
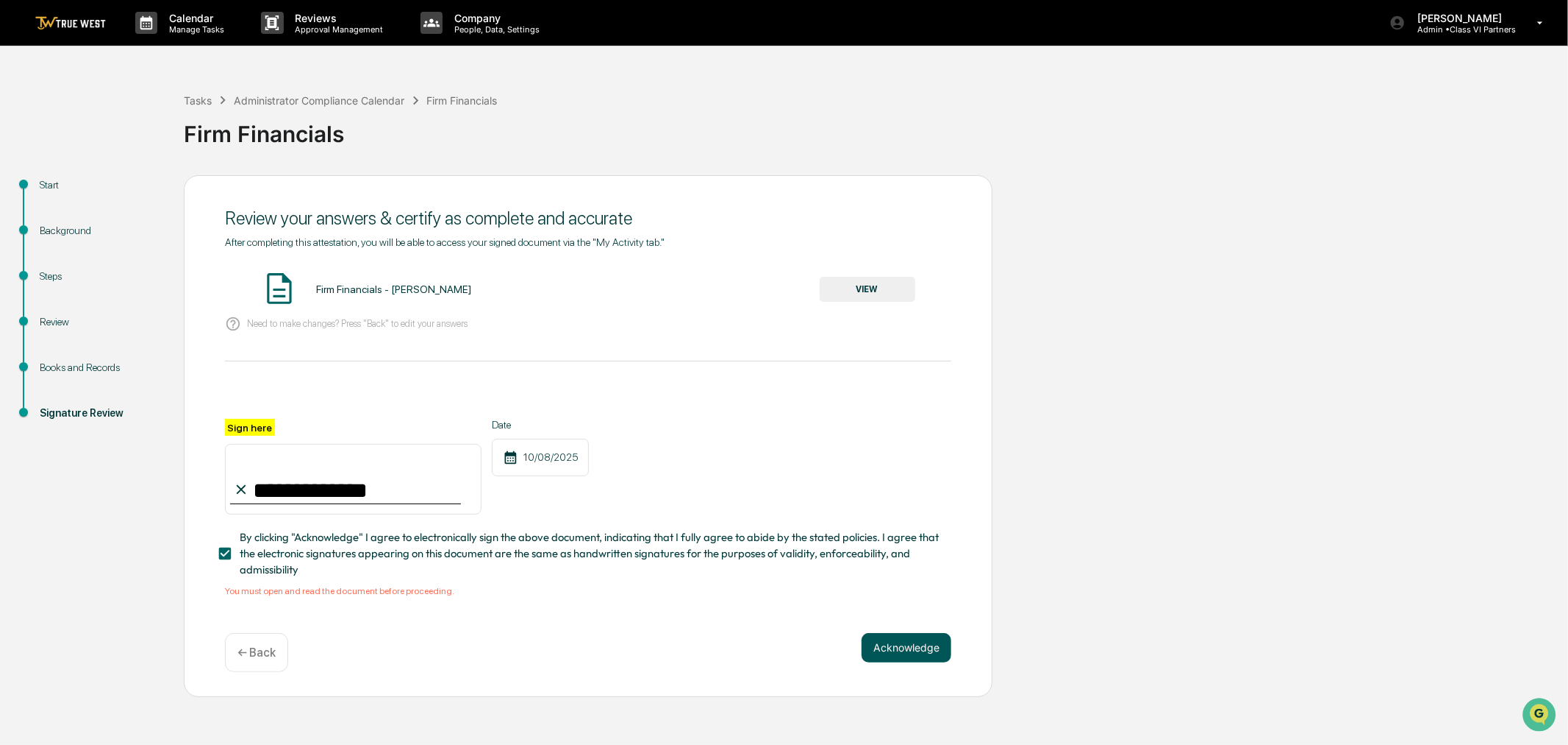
click at [906, 643] on button "Acknowledge" at bounding box center [907, 647] width 90 height 30
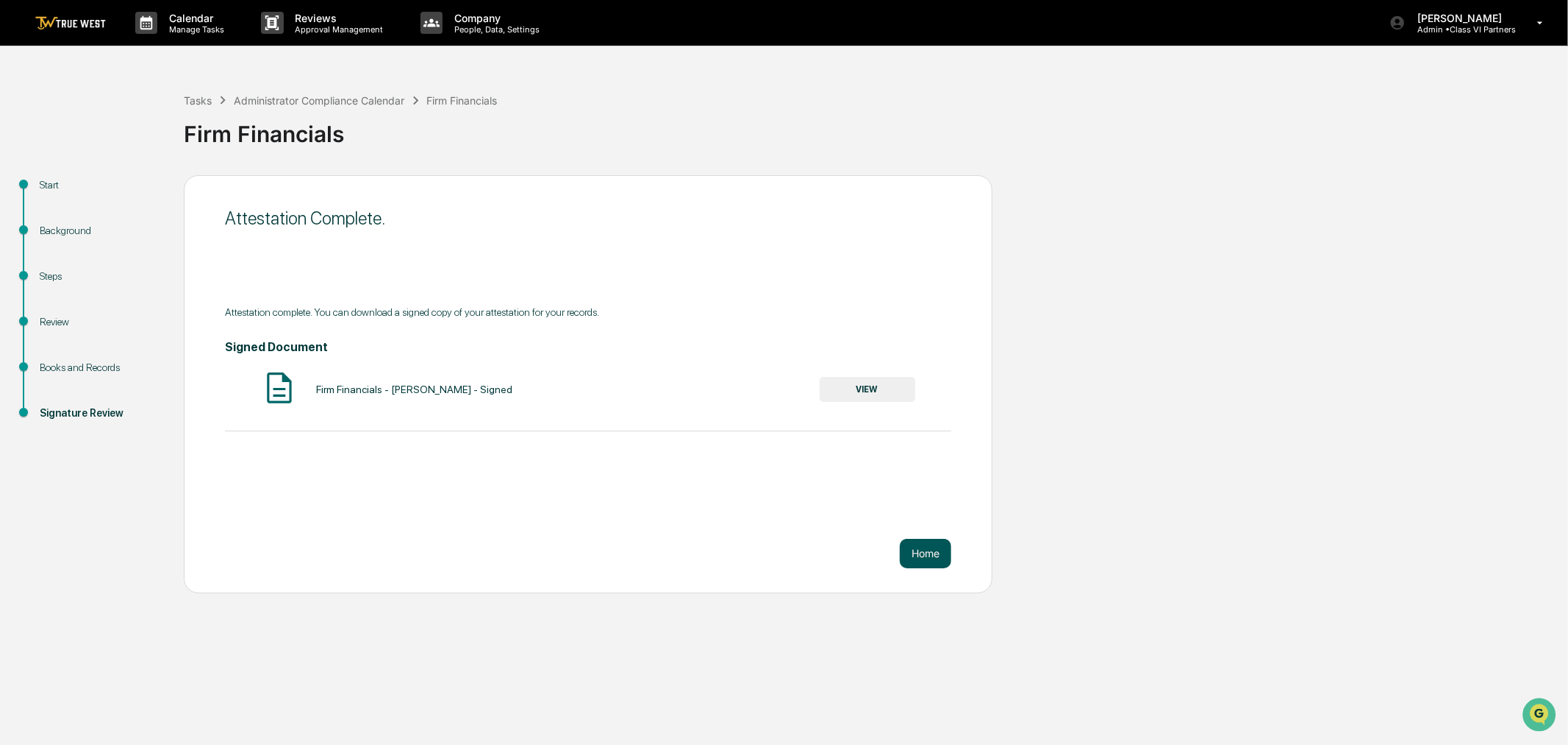
click at [931, 557] on button "Home" at bounding box center [925, 553] width 52 height 30
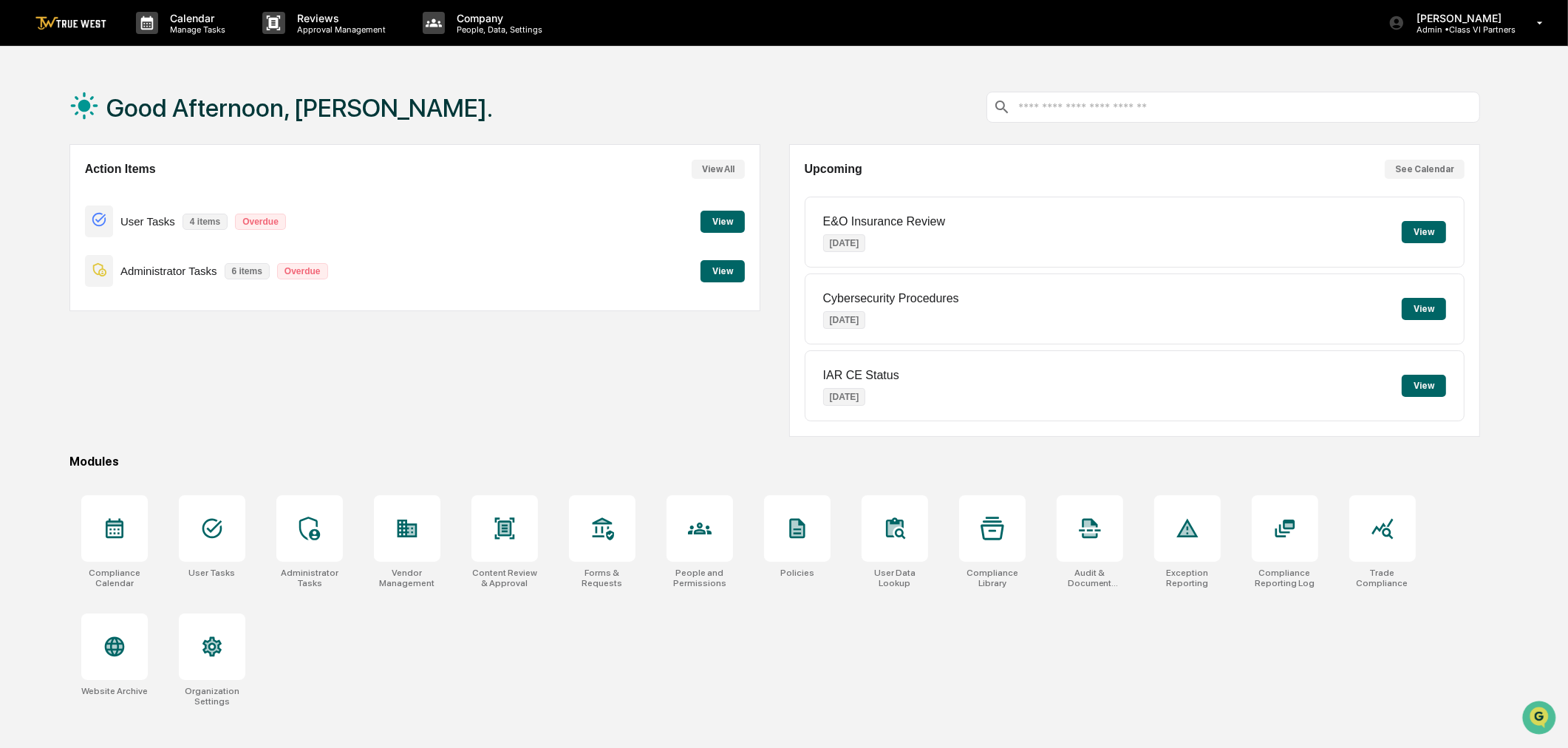
click at [729, 273] on button "View" at bounding box center [723, 271] width 44 height 22
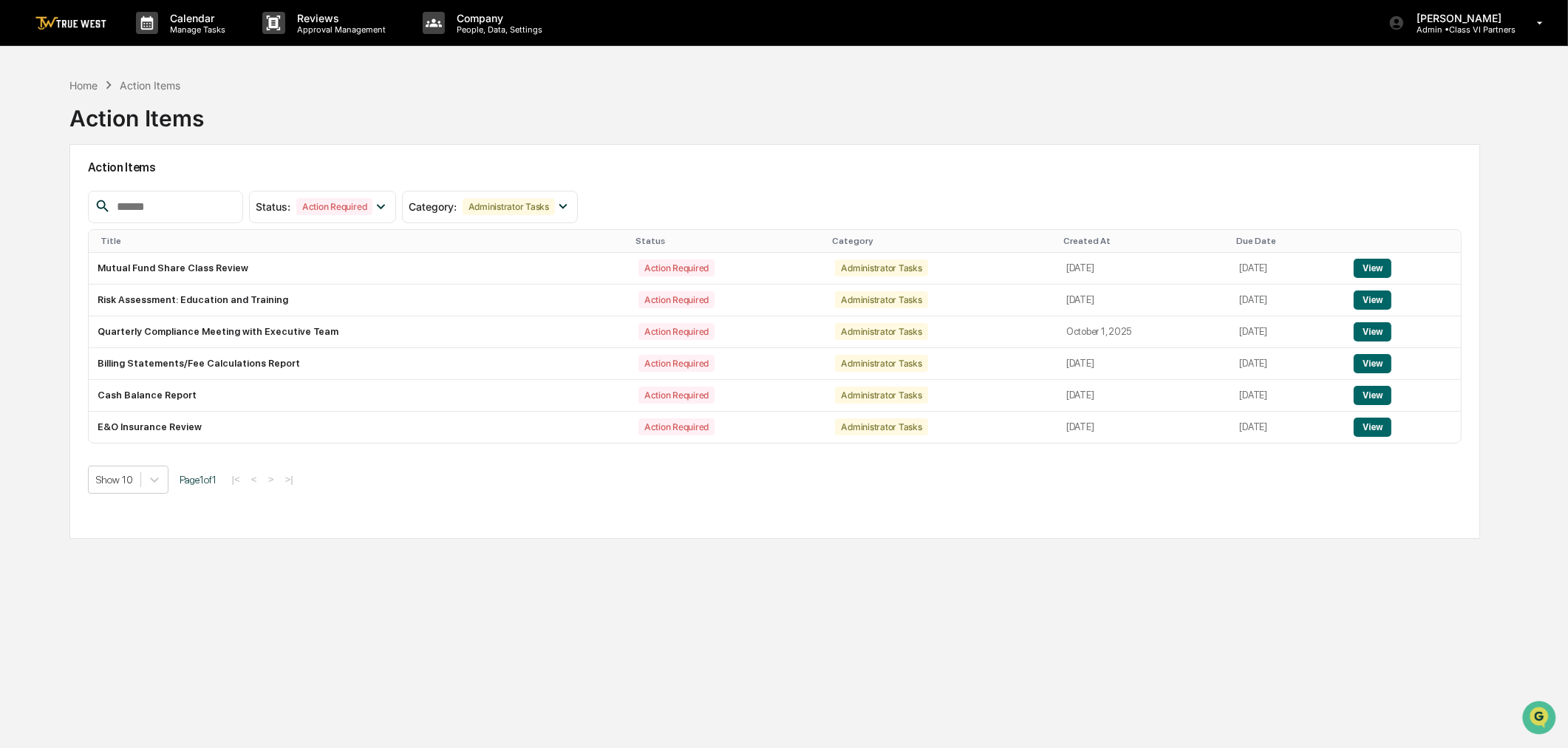
drag, startPoint x: 1347, startPoint y: 687, endPoint x: 1278, endPoint y: 662, distance: 73.4
click at [1347, 687] on div "Home Action Items Action Items Action Items Status : Action Required Select/Des…" at bounding box center [775, 444] width 1455 height 748
click at [1376, 308] on button "View" at bounding box center [1373, 299] width 38 height 20
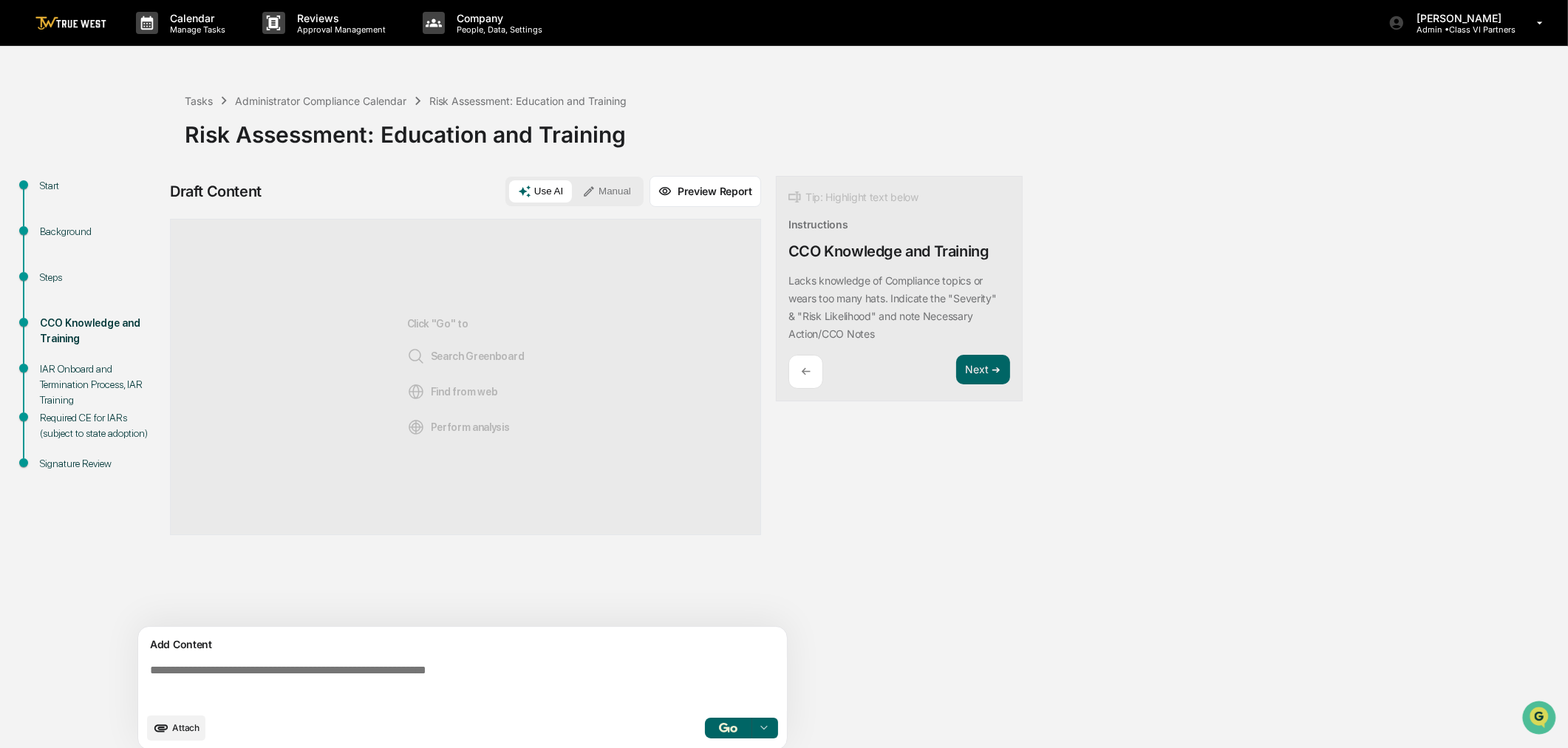
click at [810, 374] on p "←" at bounding box center [805, 371] width 9 height 14
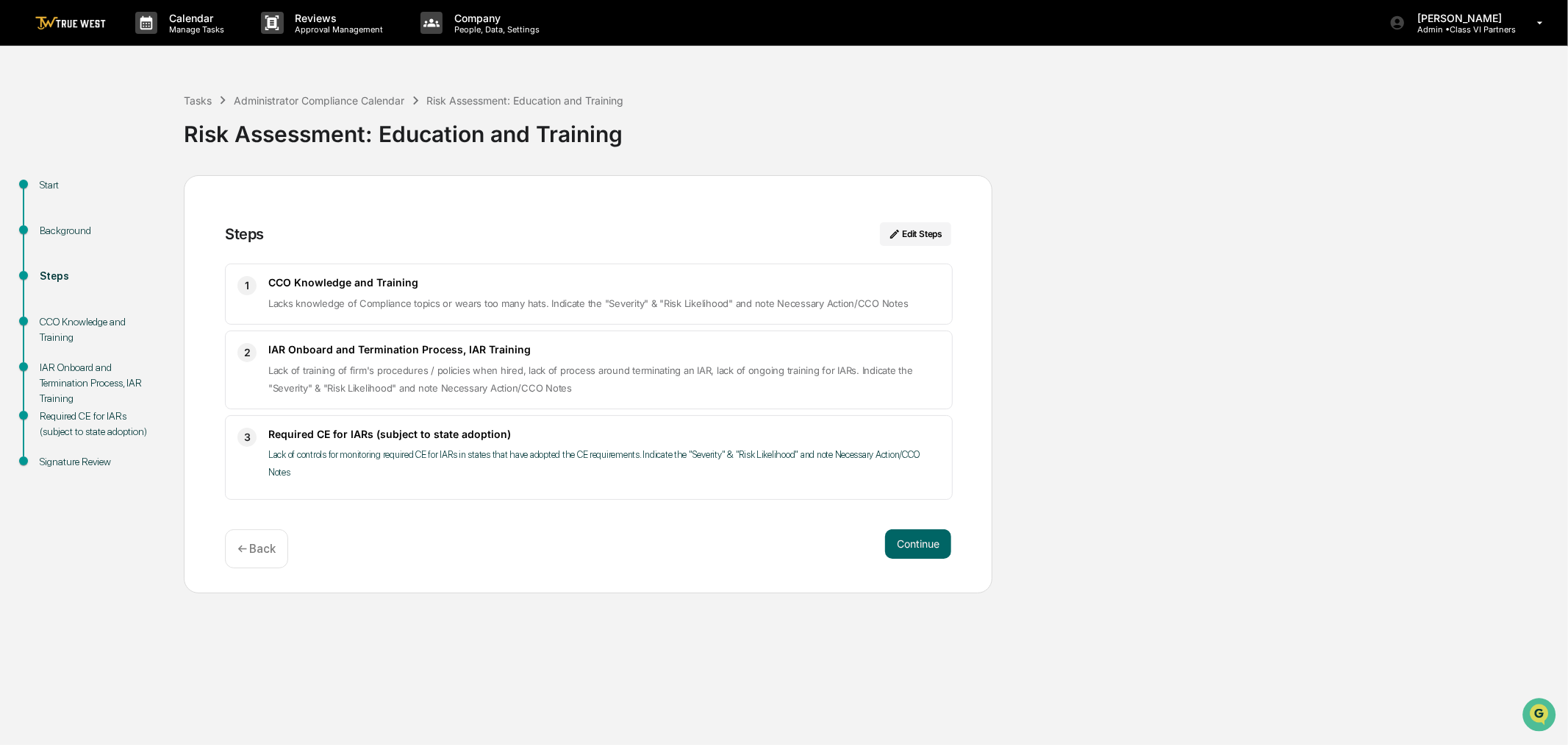
click at [334, 289] on h3 "CCO Knowledge and Training" at bounding box center [604, 282] width 672 height 13
click at [920, 534] on button "Continue" at bounding box center [919, 544] width 66 height 30
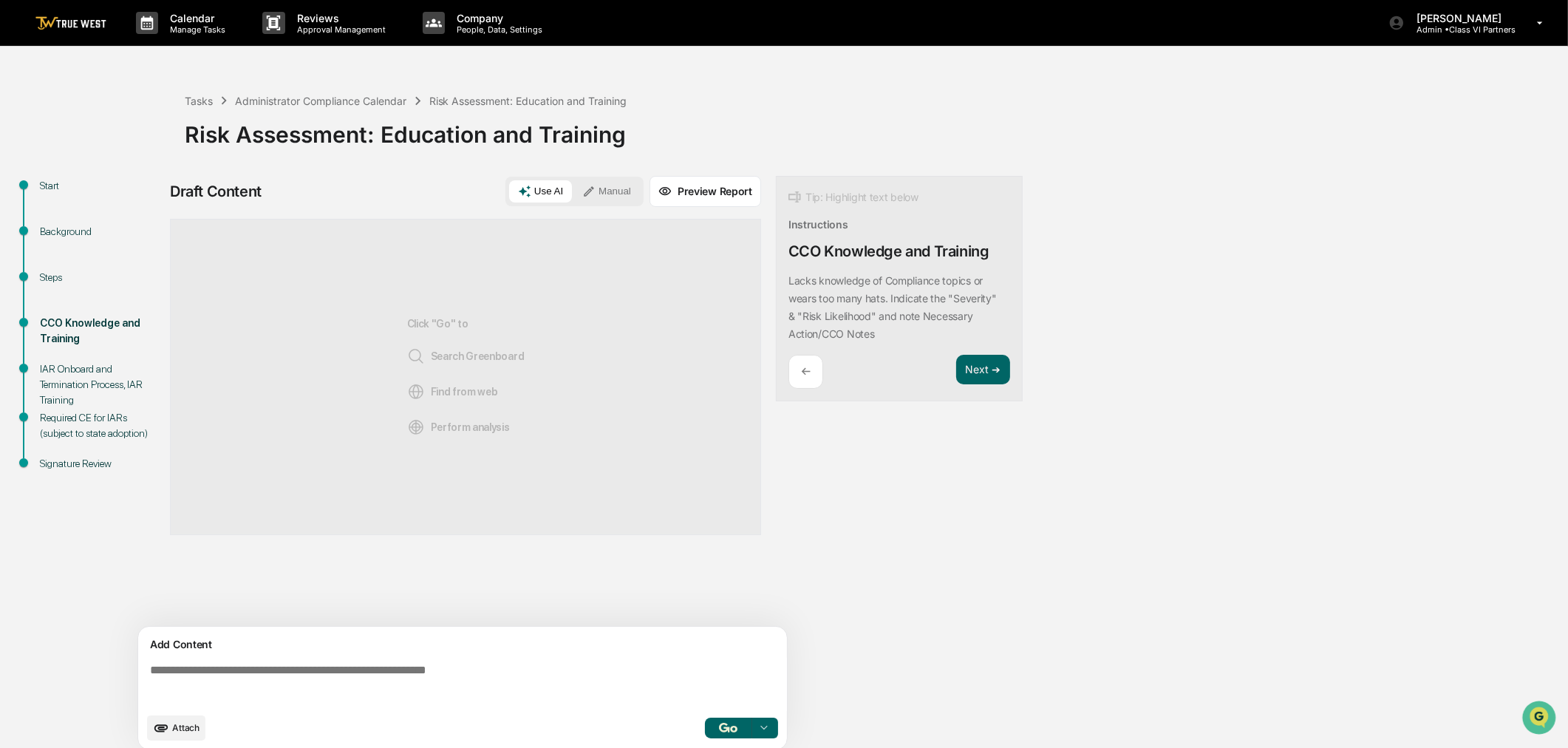
click at [618, 177] on div "Use AI Manual" at bounding box center [574, 191] width 138 height 30
click at [608, 194] on button "Manual" at bounding box center [607, 191] width 67 height 22
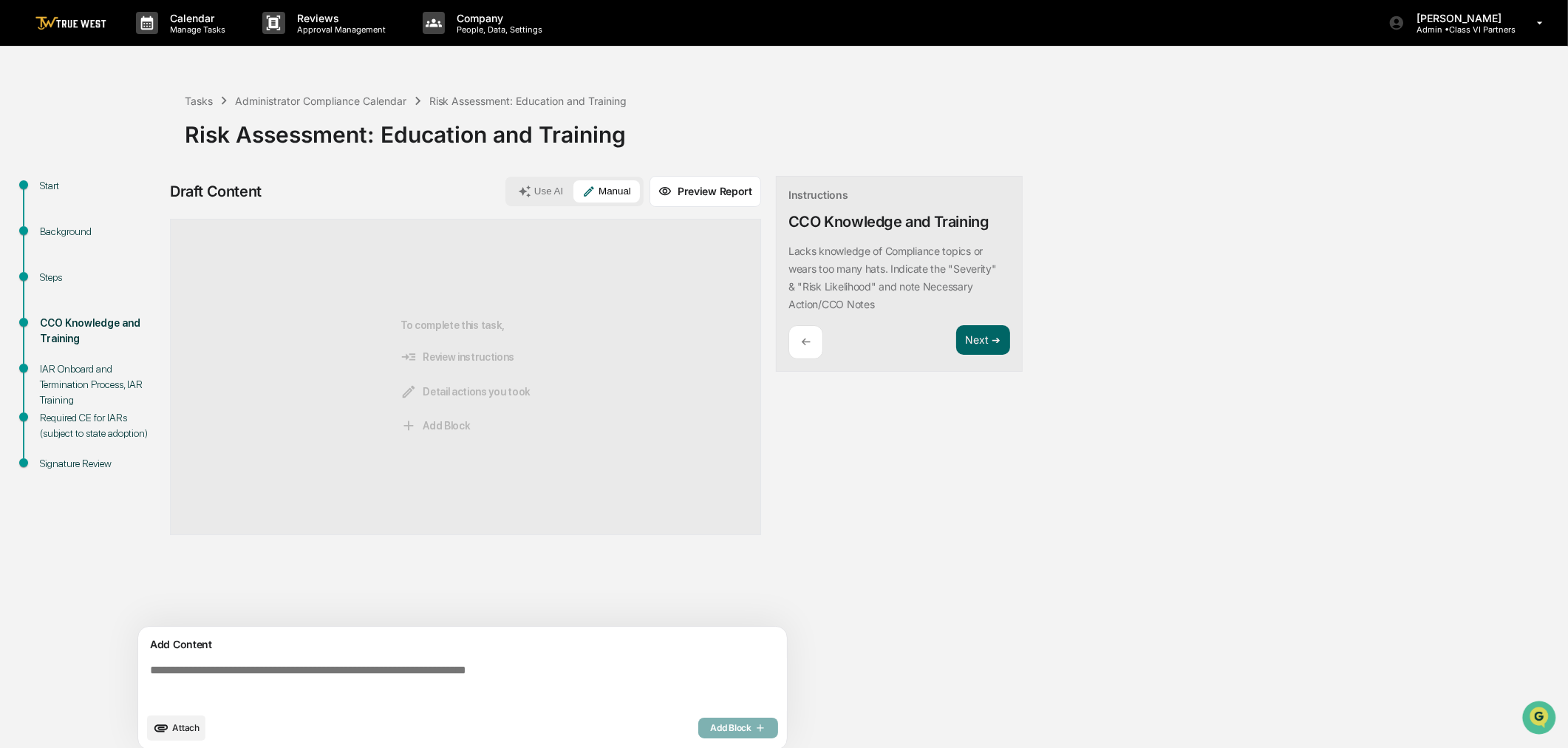
click at [360, 669] on textarea at bounding box center [466, 684] width 643 height 53
paste textarea "**********"
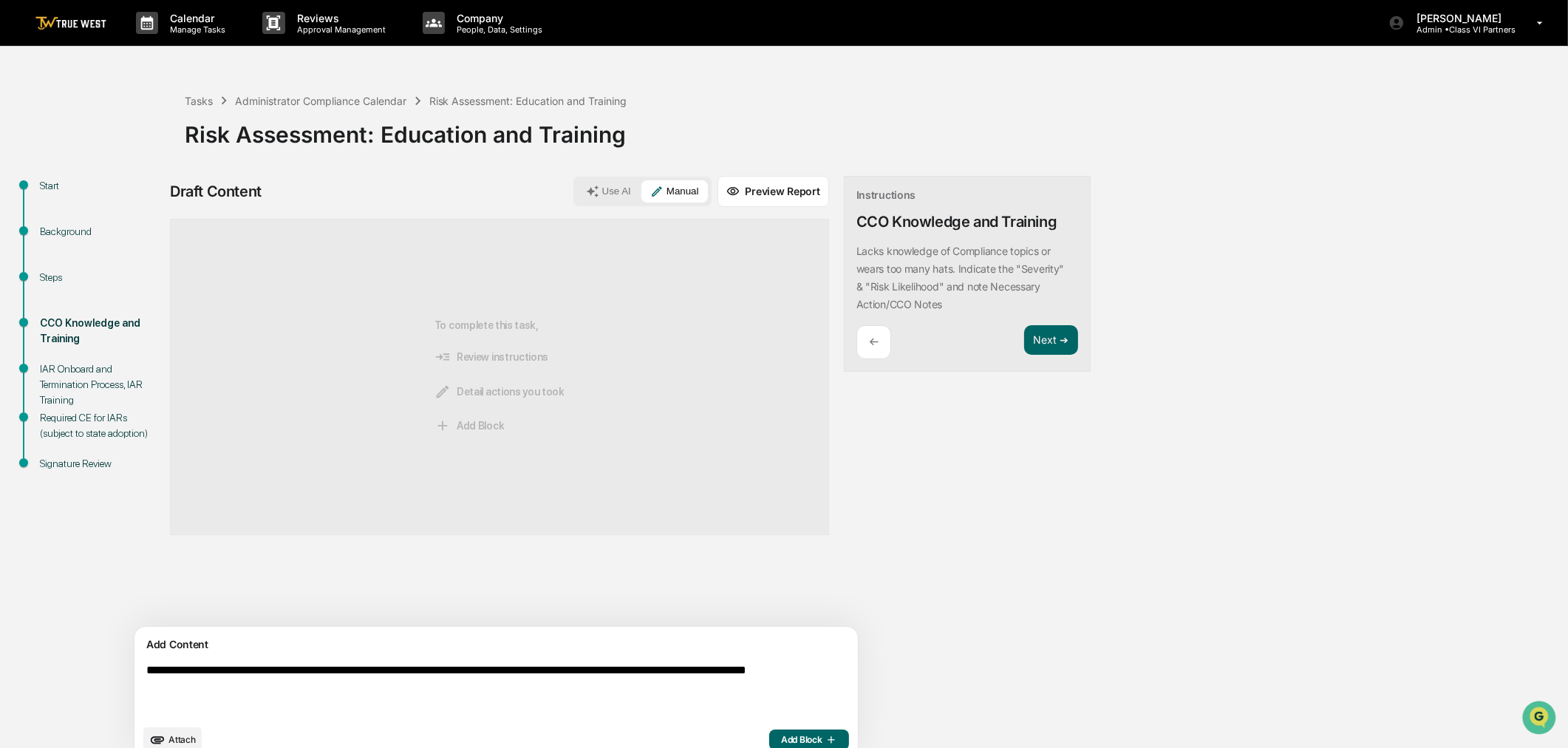
type textarea "**********"
click at [781, 737] on span "Add Block" at bounding box center [810, 739] width 56 height 12
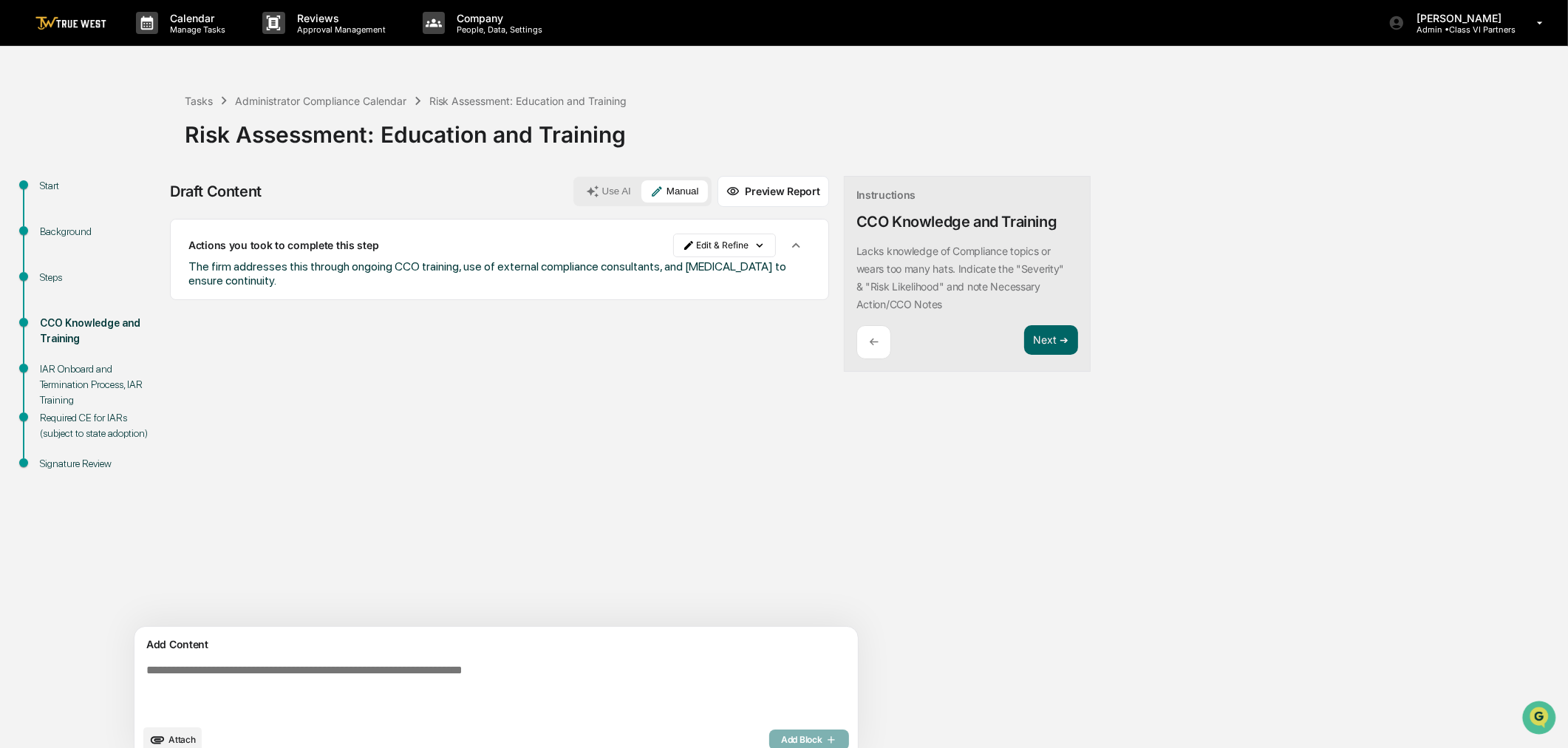
click at [642, 190] on button "Manual" at bounding box center [675, 191] width 67 height 22
click at [1024, 345] on button "Next ➔" at bounding box center [1050, 340] width 54 height 31
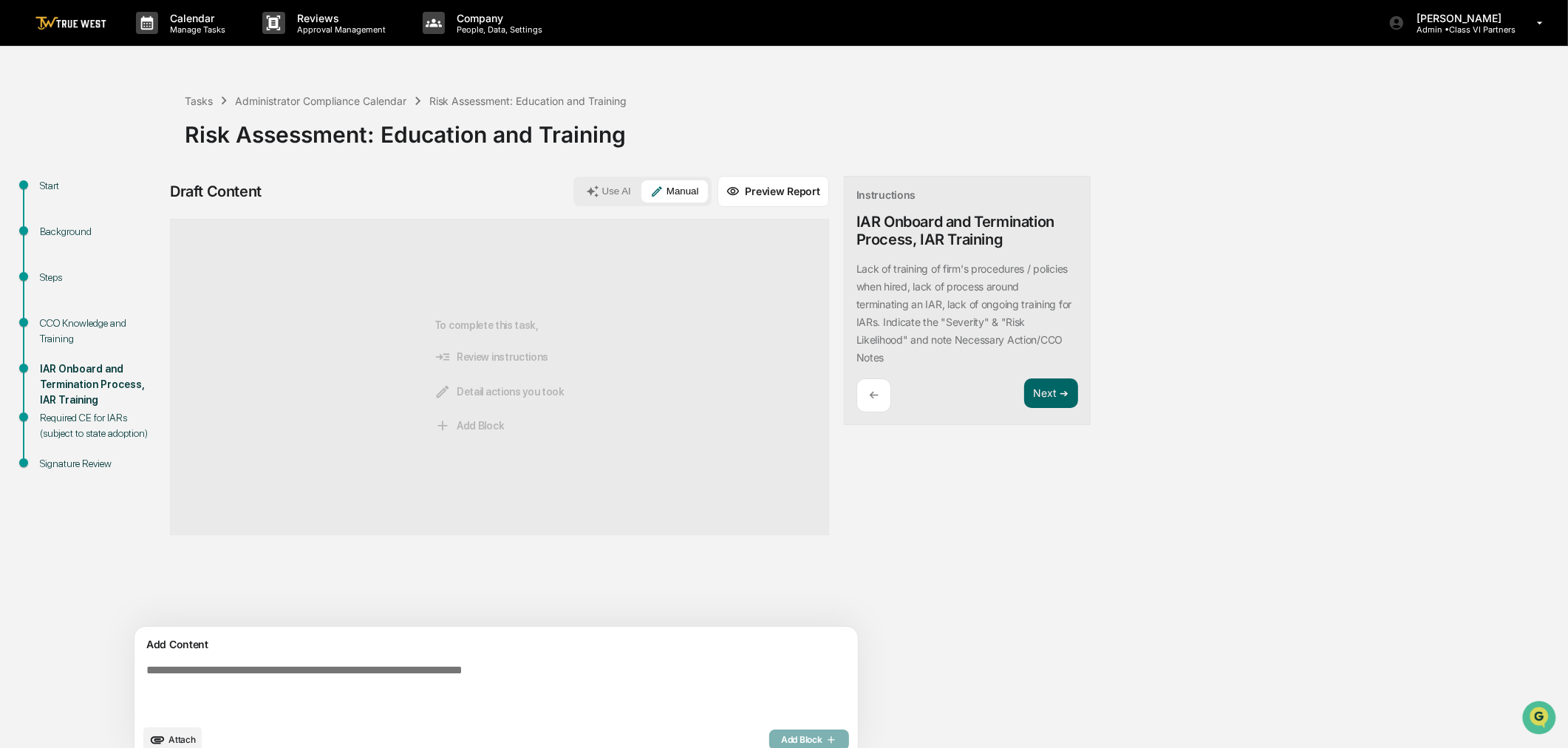
click at [308, 690] on textarea at bounding box center [462, 690] width 643 height 65
paste textarea "**********"
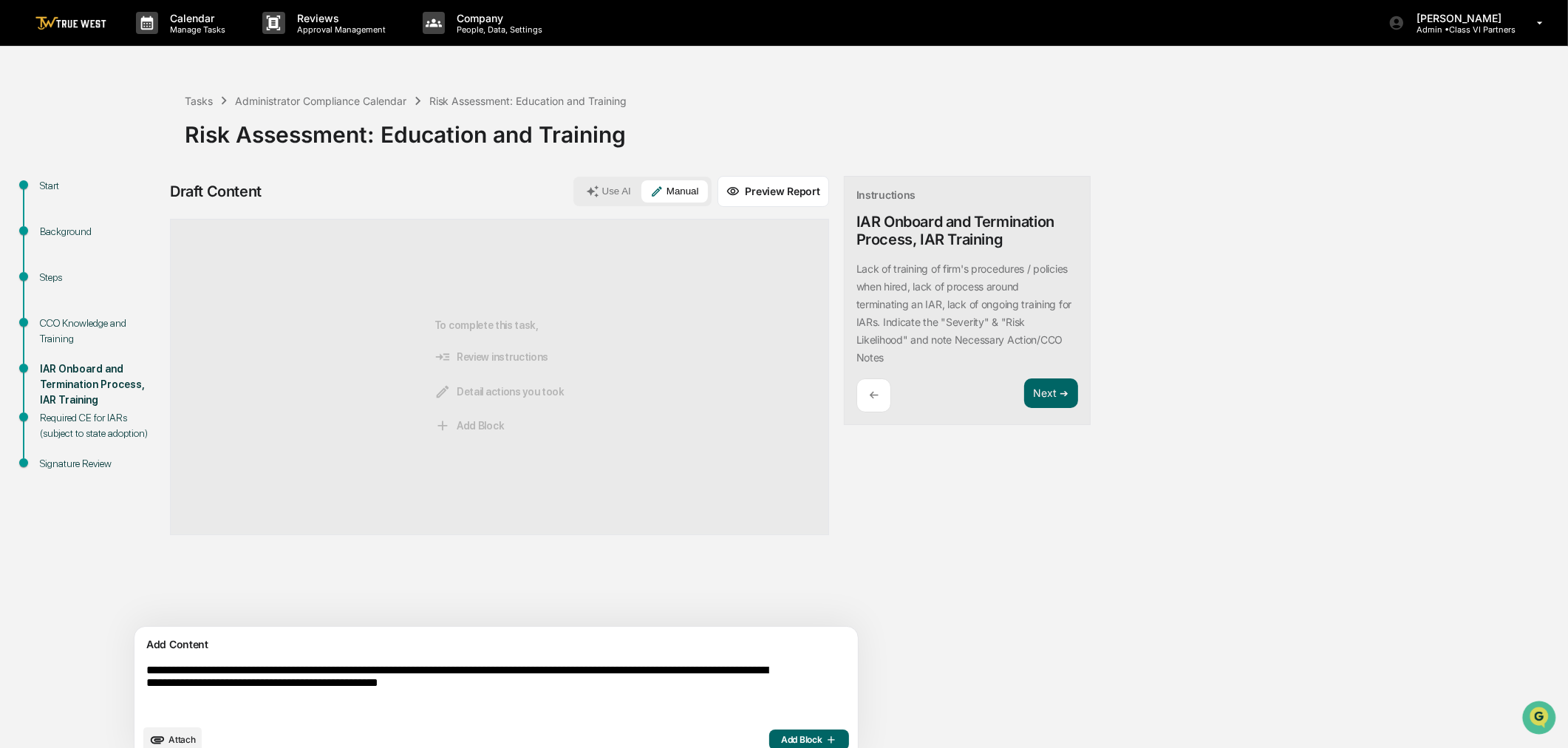
type textarea "**********"
click at [781, 739] on span "Add Block" at bounding box center [810, 739] width 56 height 12
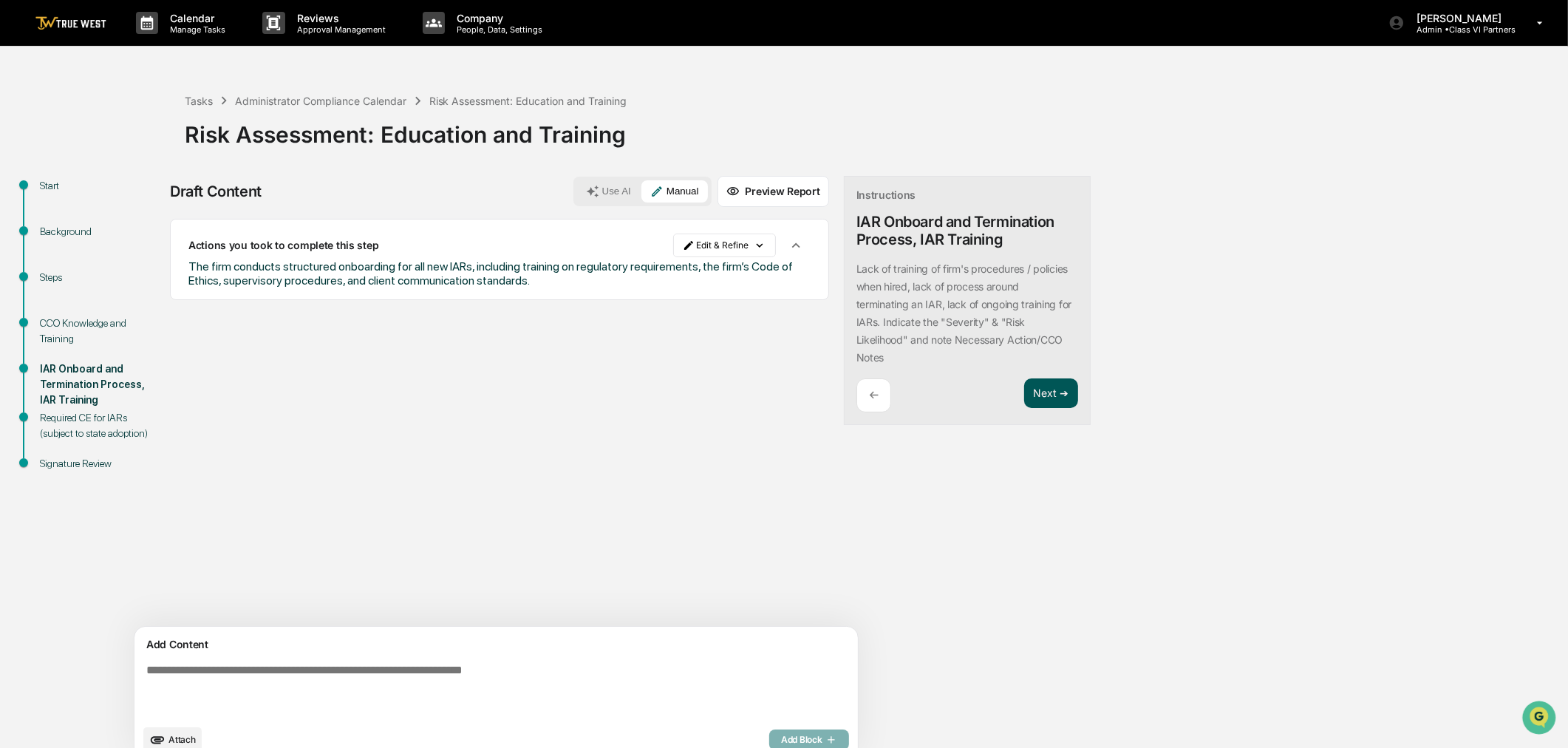
click at [1024, 393] on button "Next ➔" at bounding box center [1050, 393] width 54 height 31
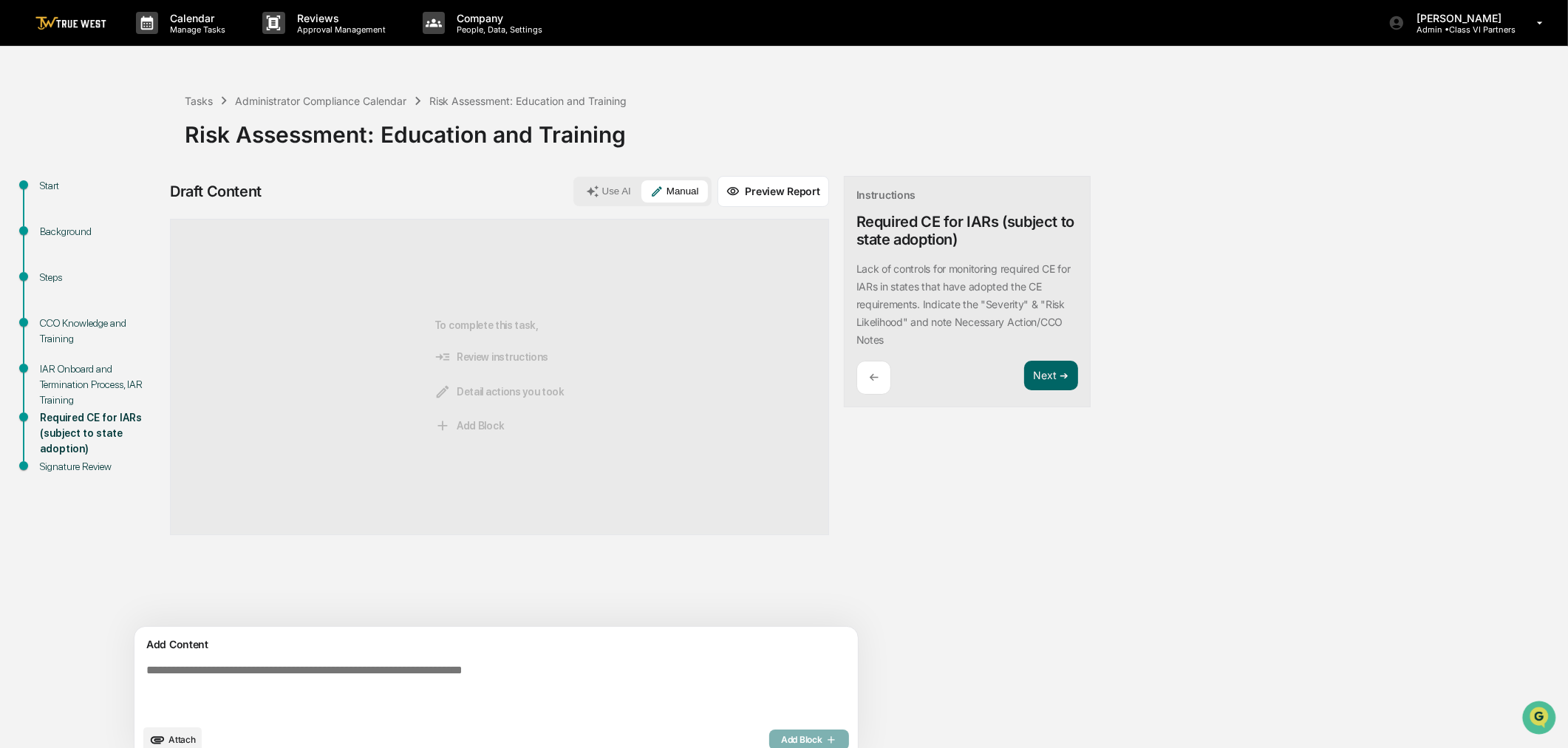
click at [360, 681] on textarea at bounding box center [462, 690] width 643 height 65
paste textarea "**********"
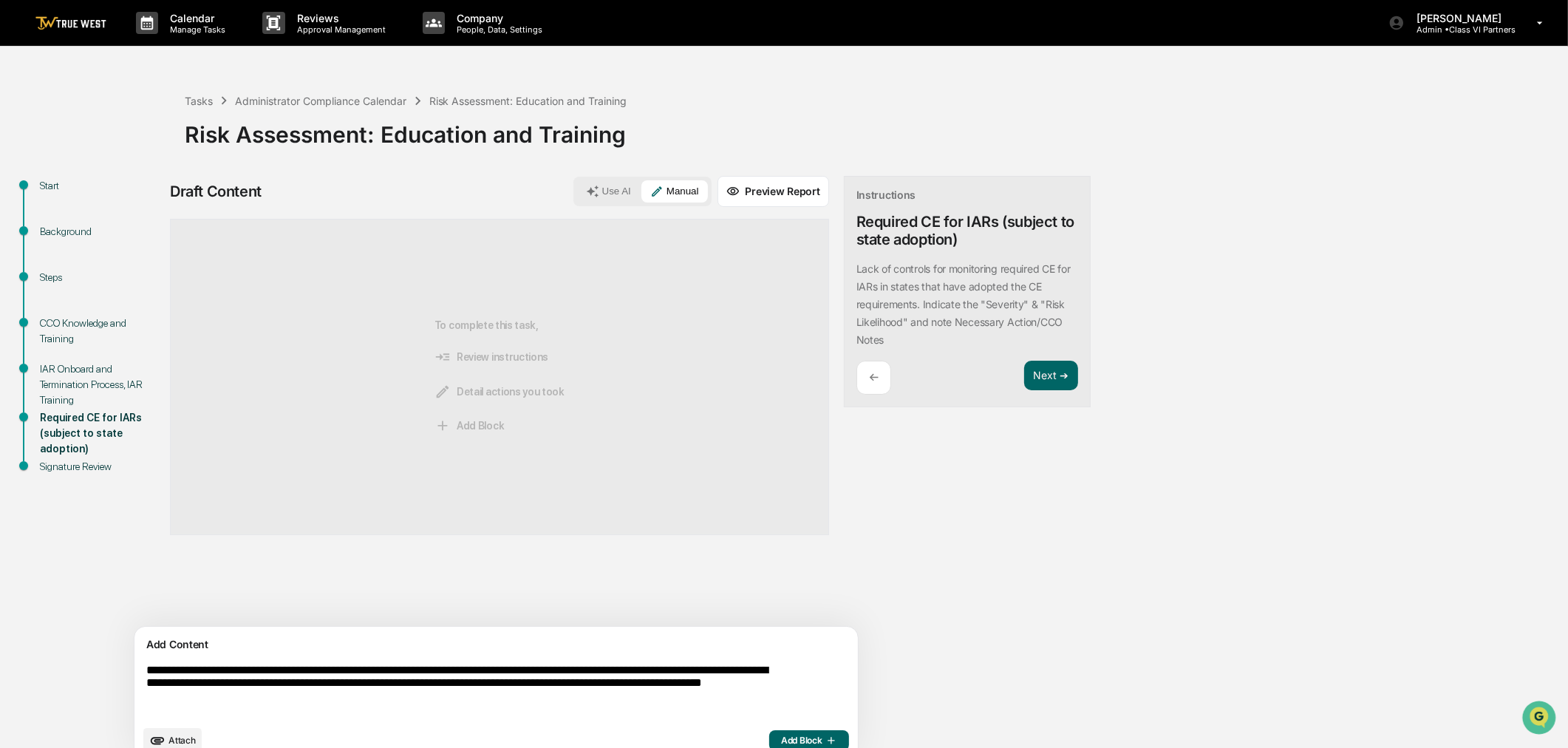
type textarea "**********"
click at [781, 735] on span "Add Block" at bounding box center [810, 740] width 56 height 12
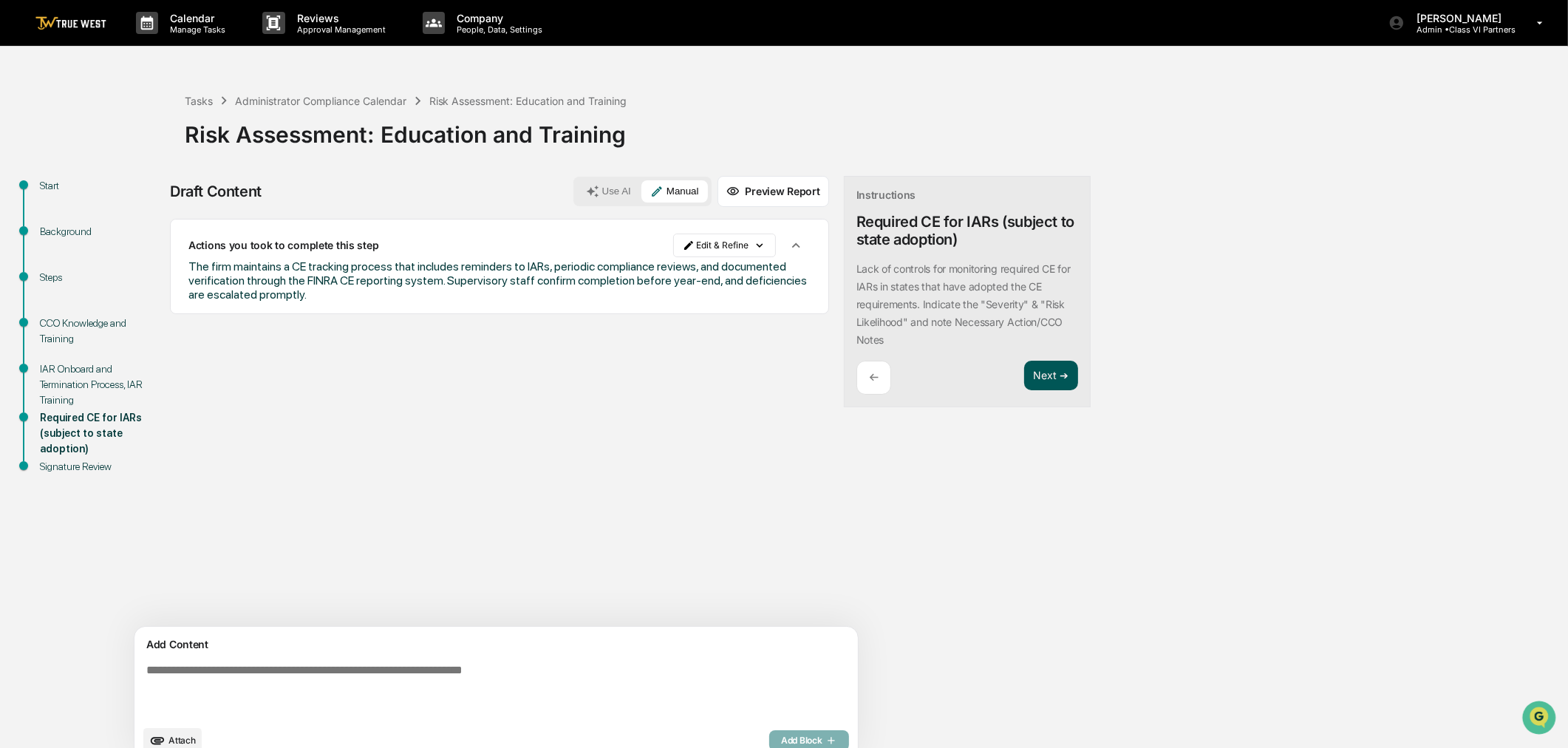
click at [1024, 375] on button "Next ➔" at bounding box center [1050, 376] width 54 height 31
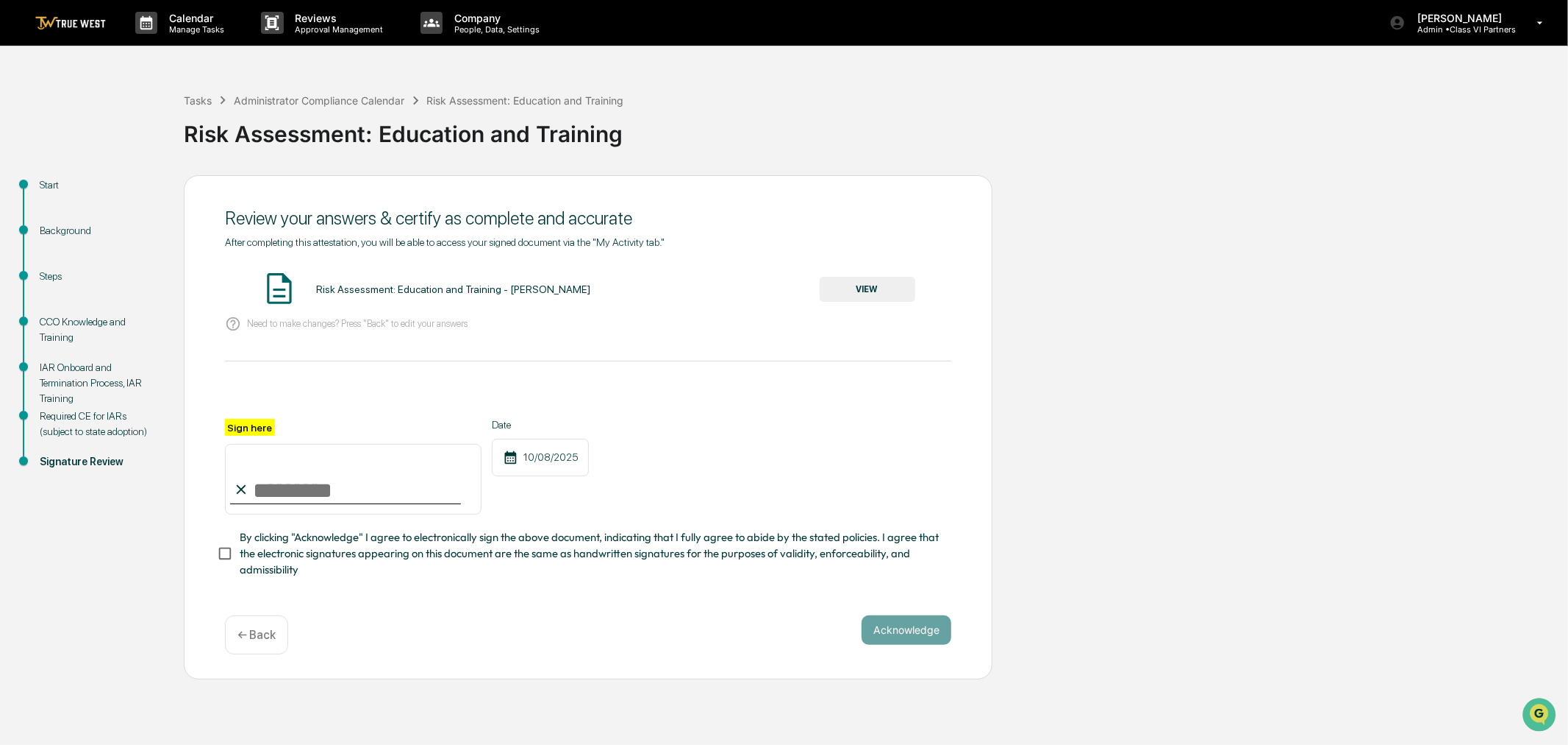
click at [870, 278] on button "VIEW" at bounding box center [868, 289] width 96 height 25
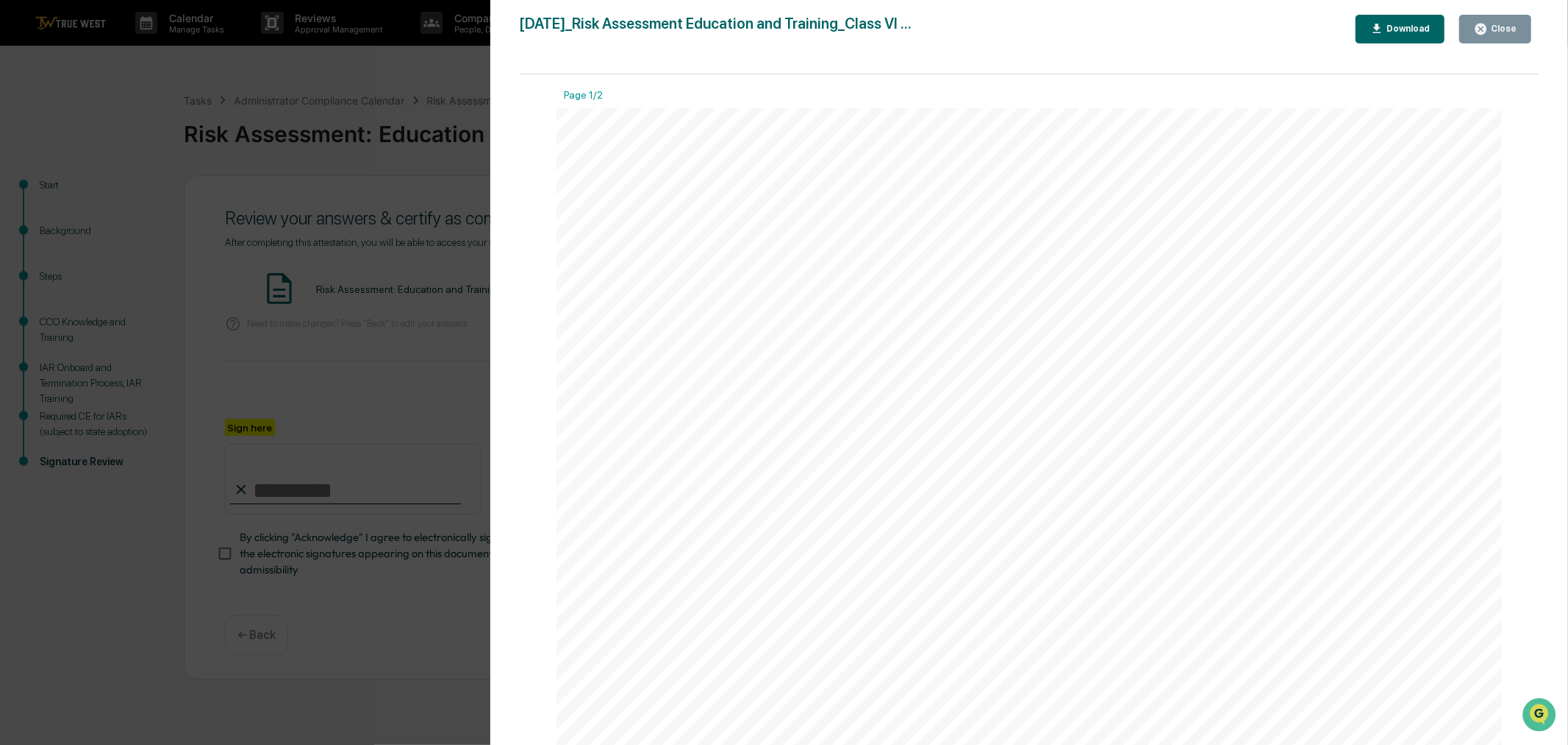
click at [1478, 28] on icon "button" at bounding box center [1481, 29] width 14 height 14
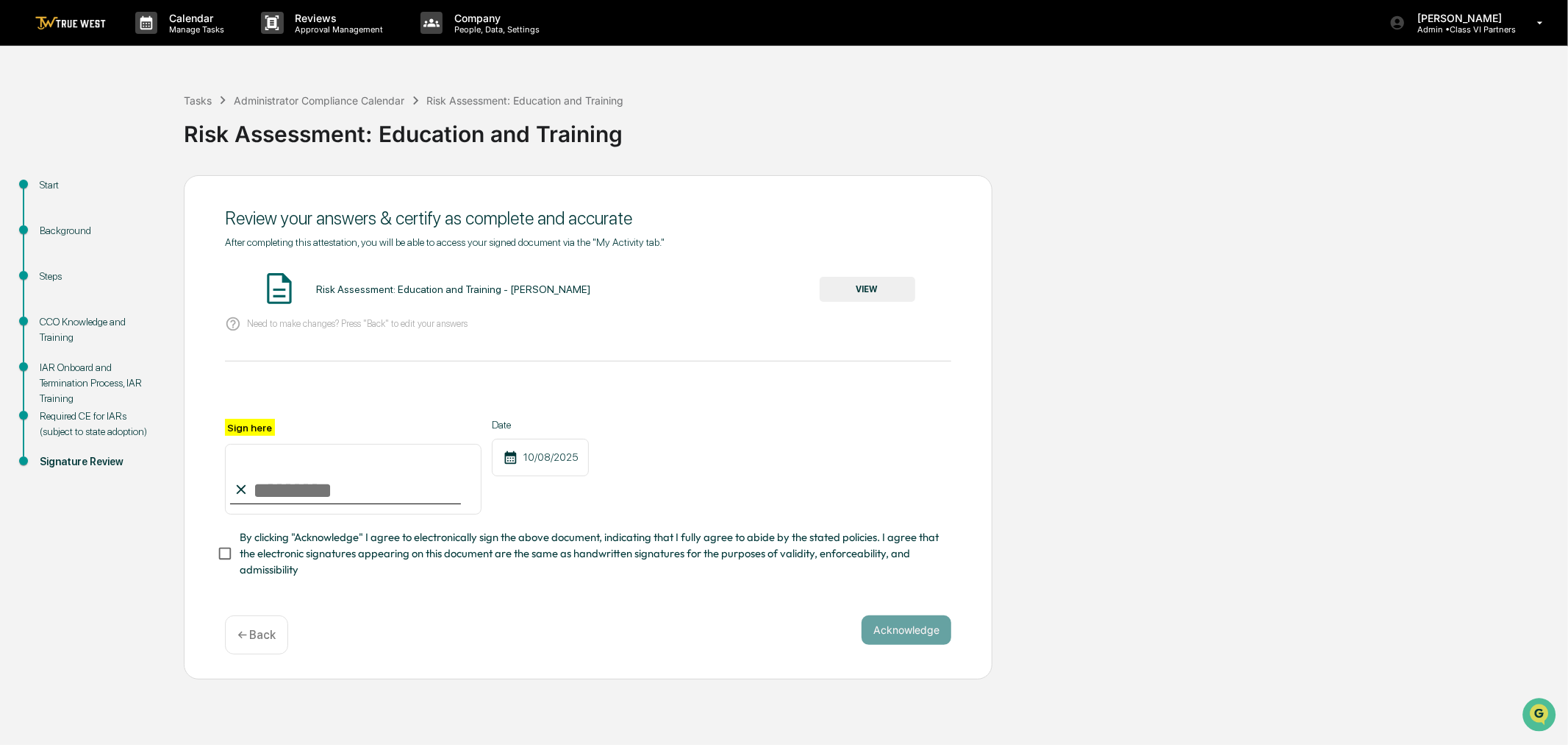
click at [309, 503] on input "Sign here" at bounding box center [353, 478] width 256 height 71
type input "**********"
click at [909, 645] on button "Acknowledge" at bounding box center [907, 629] width 90 height 30
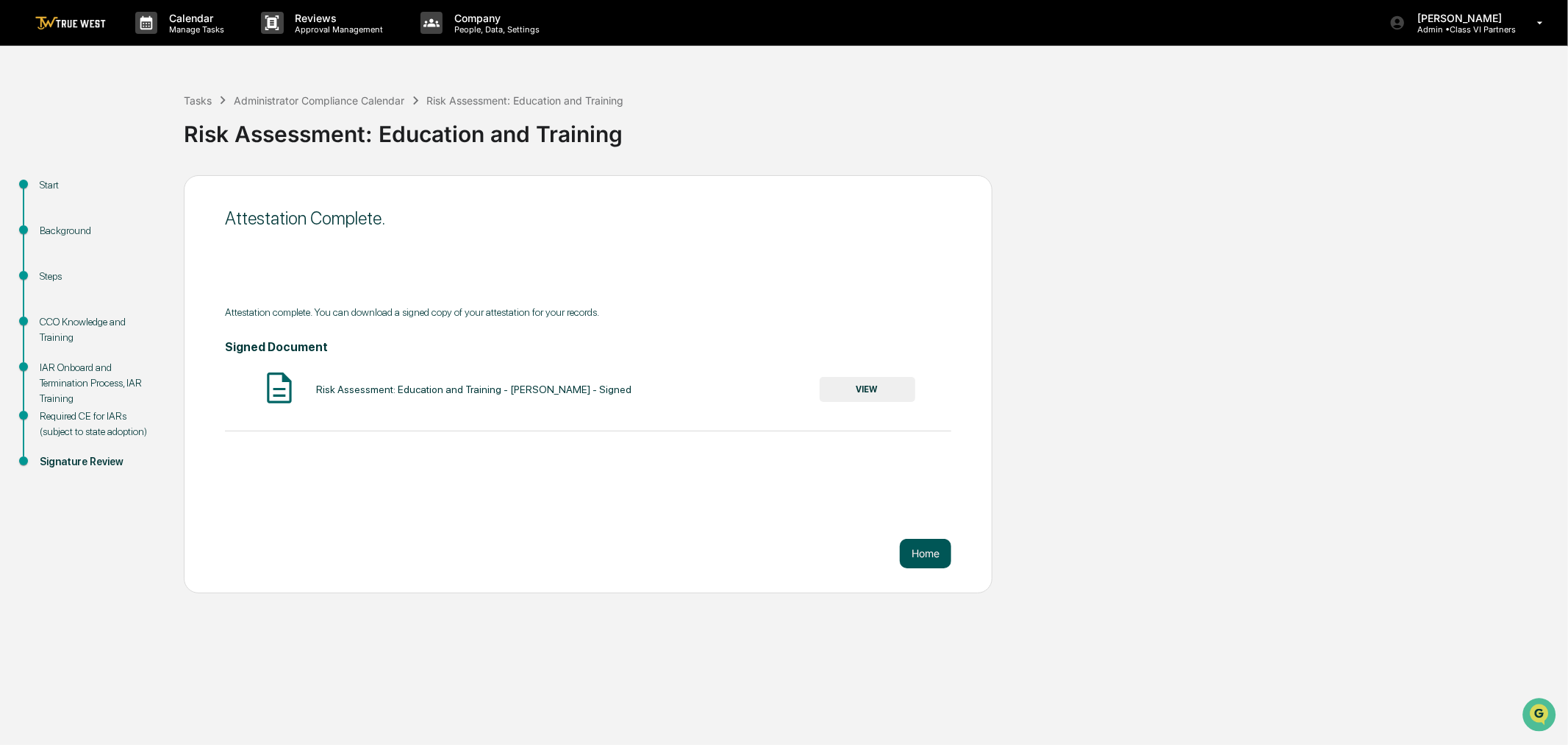
click at [914, 557] on button "Home" at bounding box center [925, 553] width 52 height 30
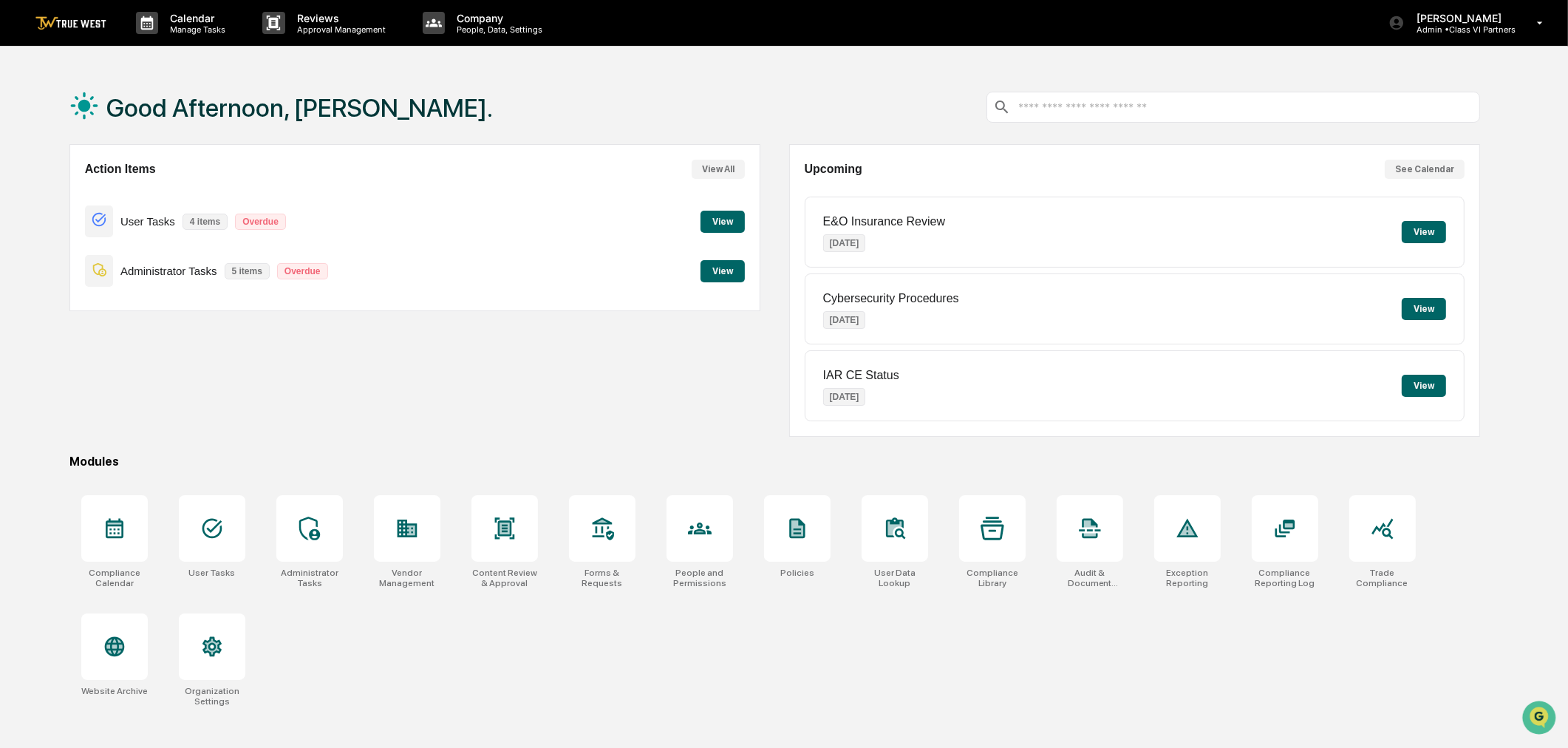
click at [1411, 383] on button "View" at bounding box center [1424, 386] width 44 height 22
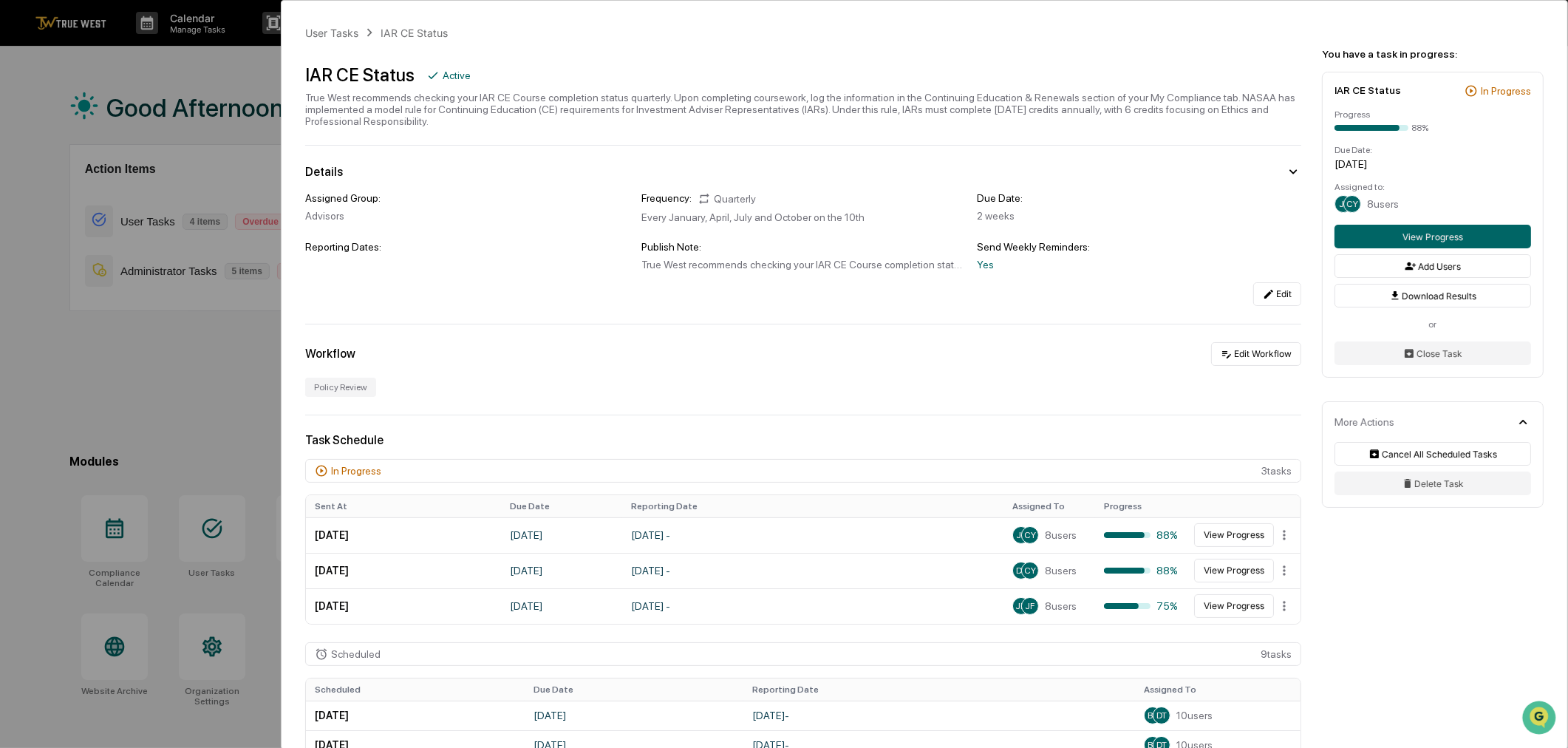
click at [218, 366] on div "User Tasks IAR CE Status IAR CE Status Active True West recommends checking you…" at bounding box center [784, 374] width 1568 height 748
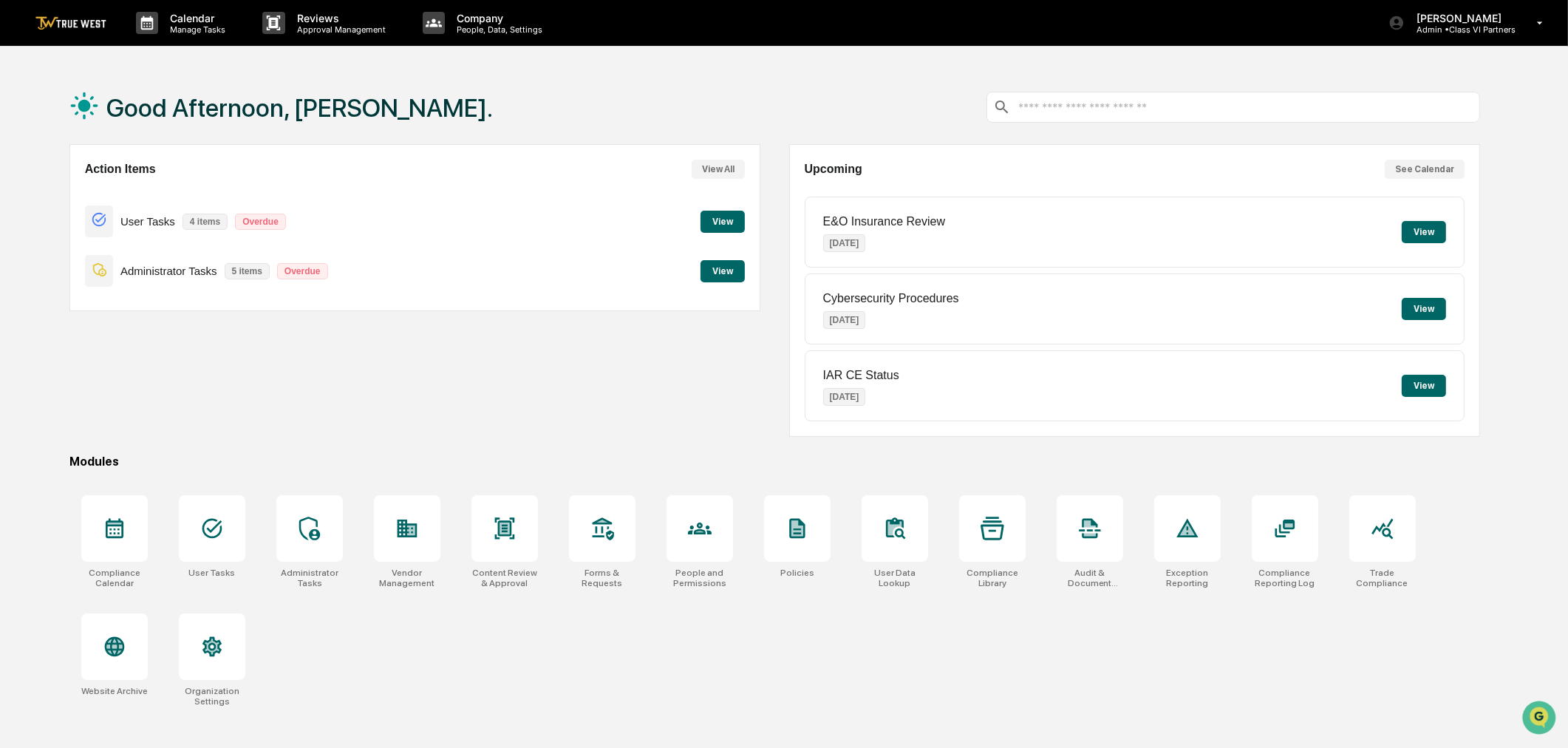
click at [728, 268] on button "View" at bounding box center [723, 271] width 44 height 22
